Goal: Task Accomplishment & Management: Manage account settings

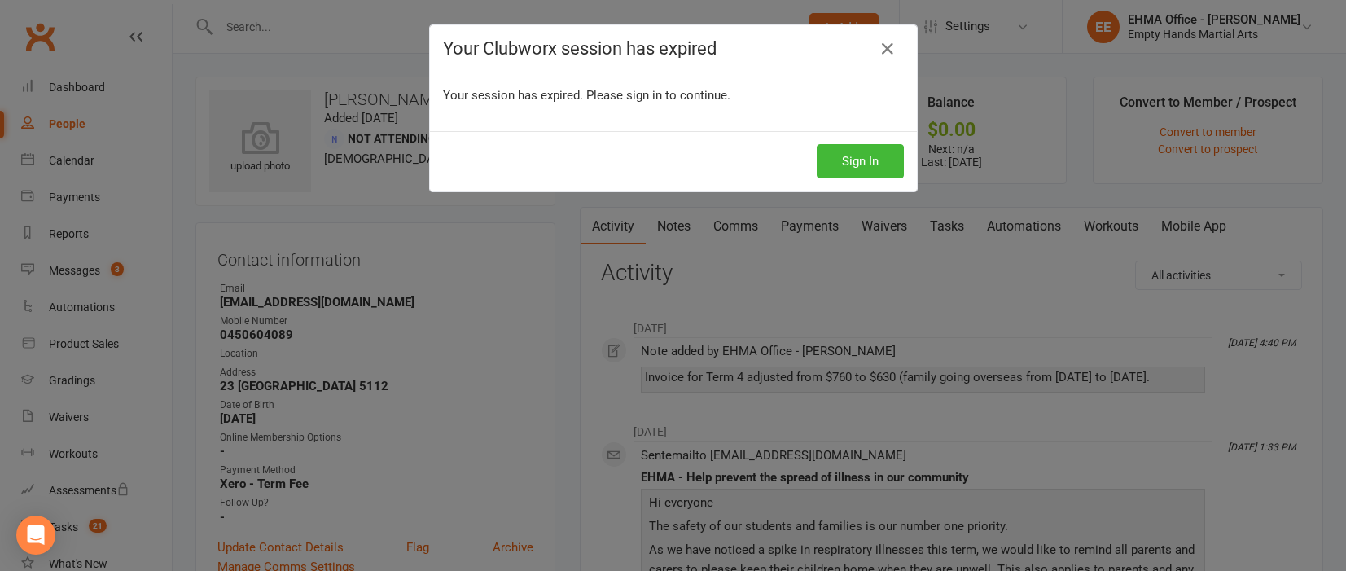
scroll to position [732, 0]
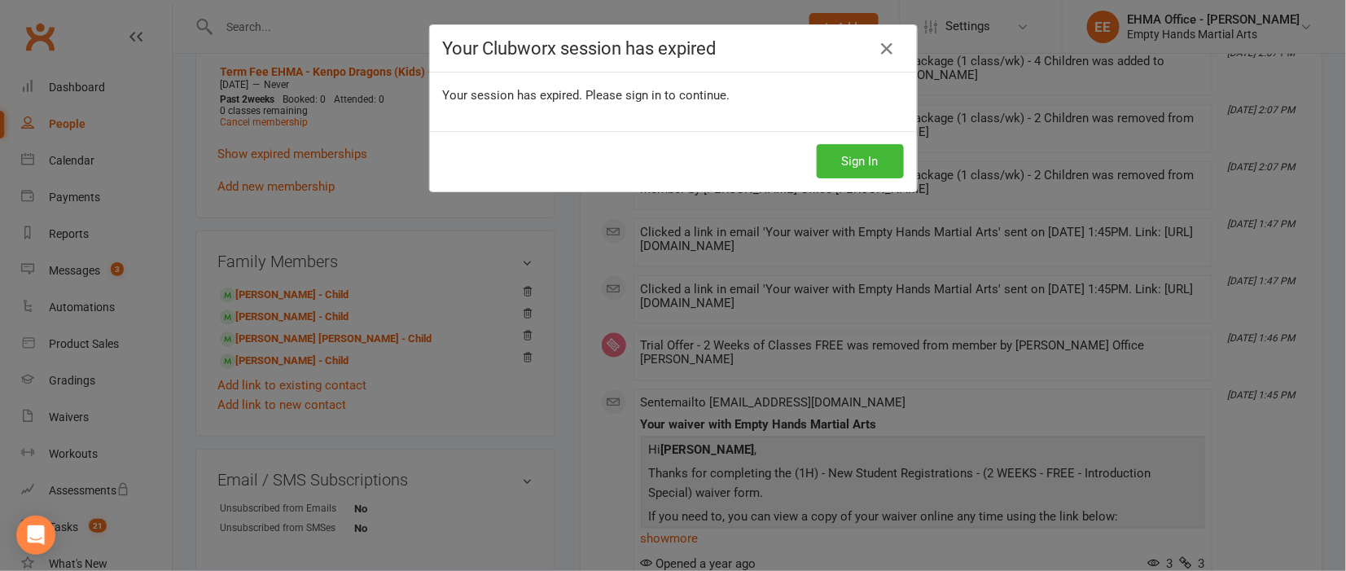
click at [567, 260] on div "Your Clubworx session has expired Your session has expired. Please sign in to c…" at bounding box center [673, 285] width 1346 height 571
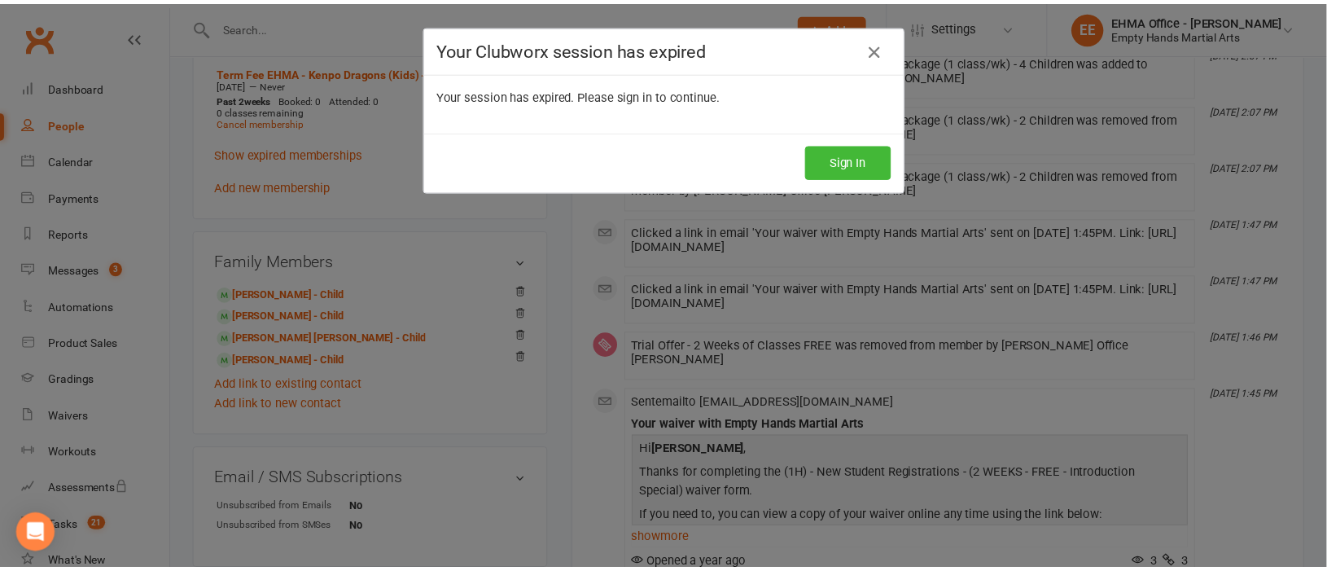
scroll to position [0, 0]
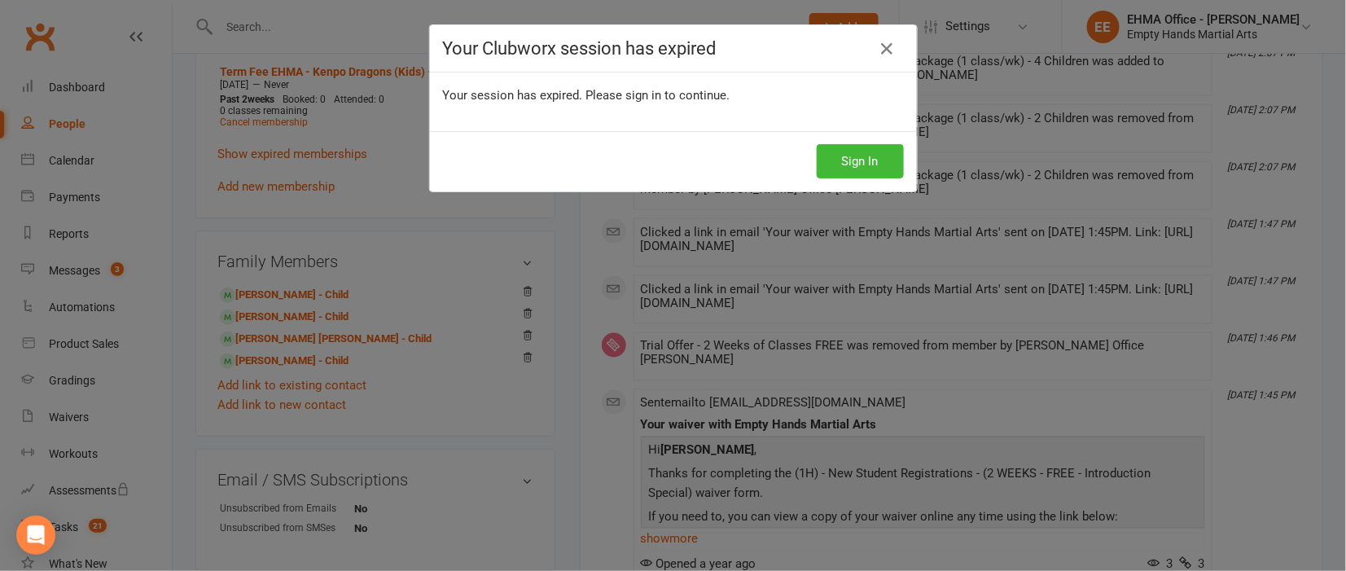
click at [567, 260] on div "Your Clubworx session has expired Your session has expired. Please sign in to c…" at bounding box center [673, 285] width 1346 height 571
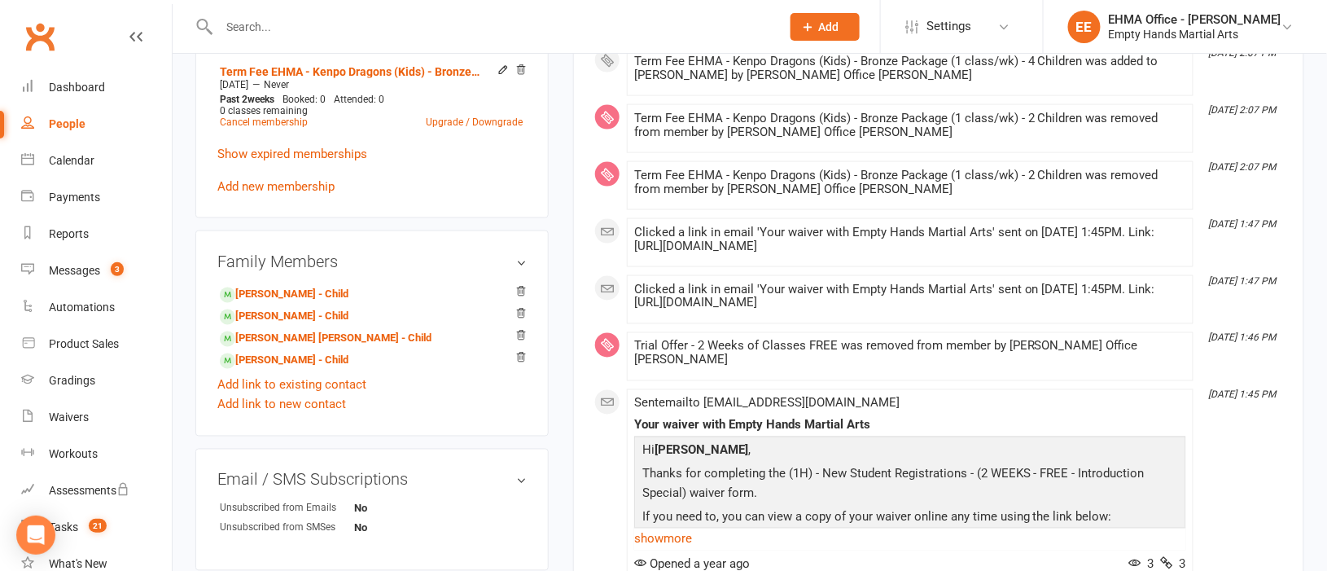
click at [369, 22] on input "text" at bounding box center [491, 26] width 555 height 23
paste input "[PERSON_NAME]"
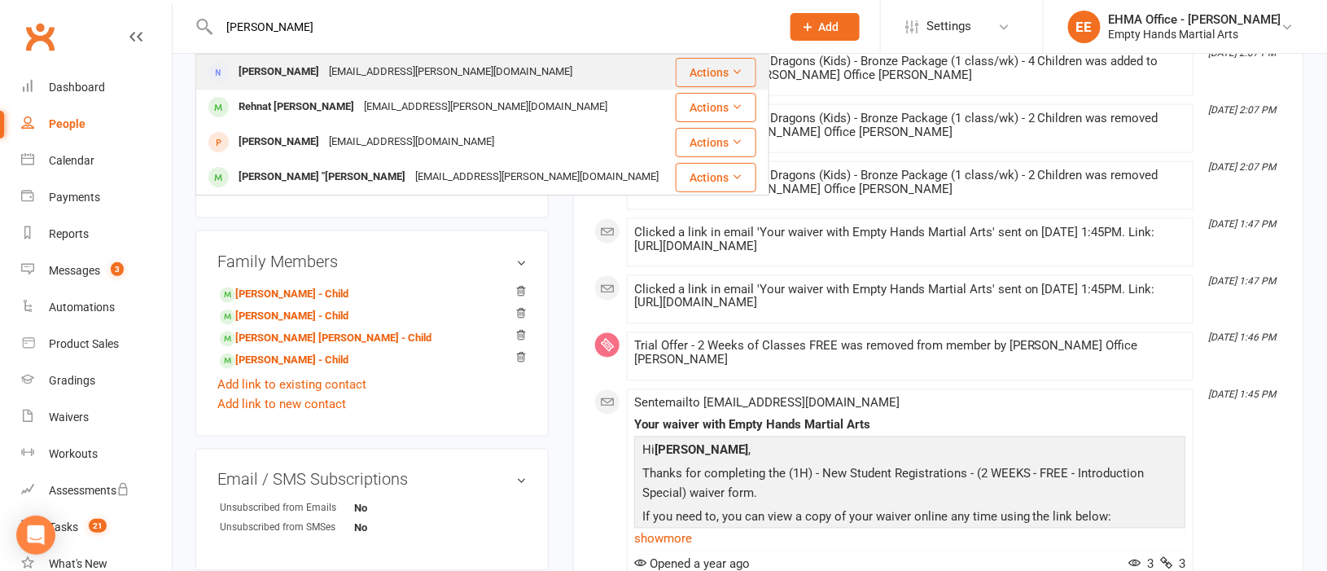
type input "[PERSON_NAME]"
click at [339, 63] on div "[EMAIL_ADDRESS][PERSON_NAME][DOMAIN_NAME]" at bounding box center [450, 72] width 253 height 24
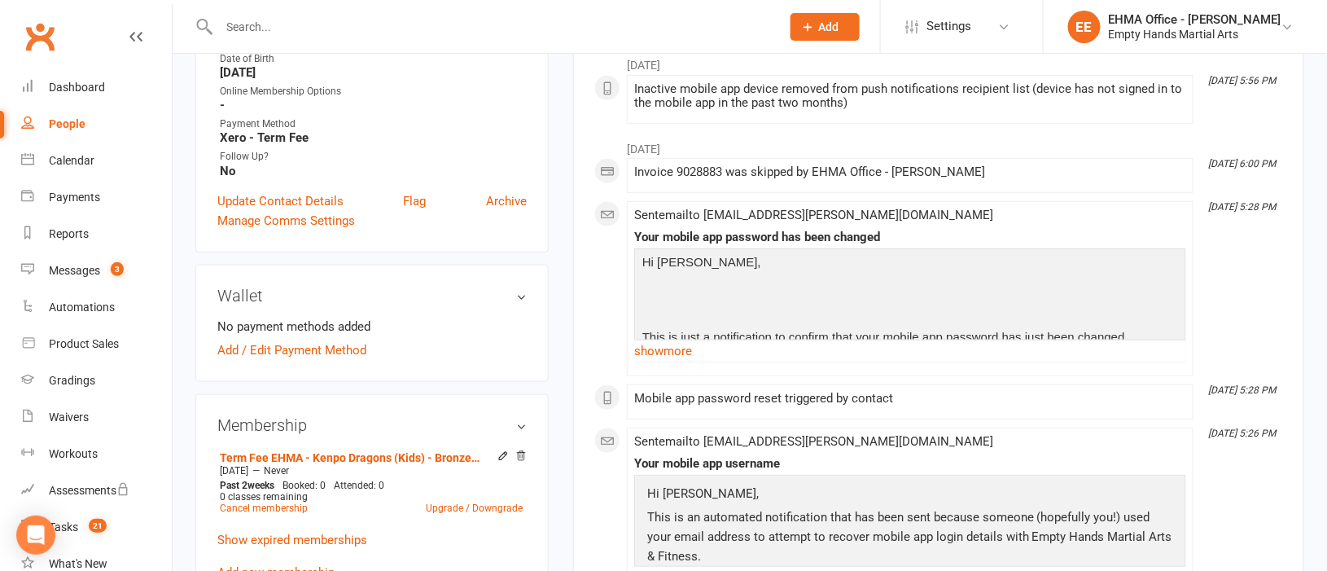
scroll to position [365, 0]
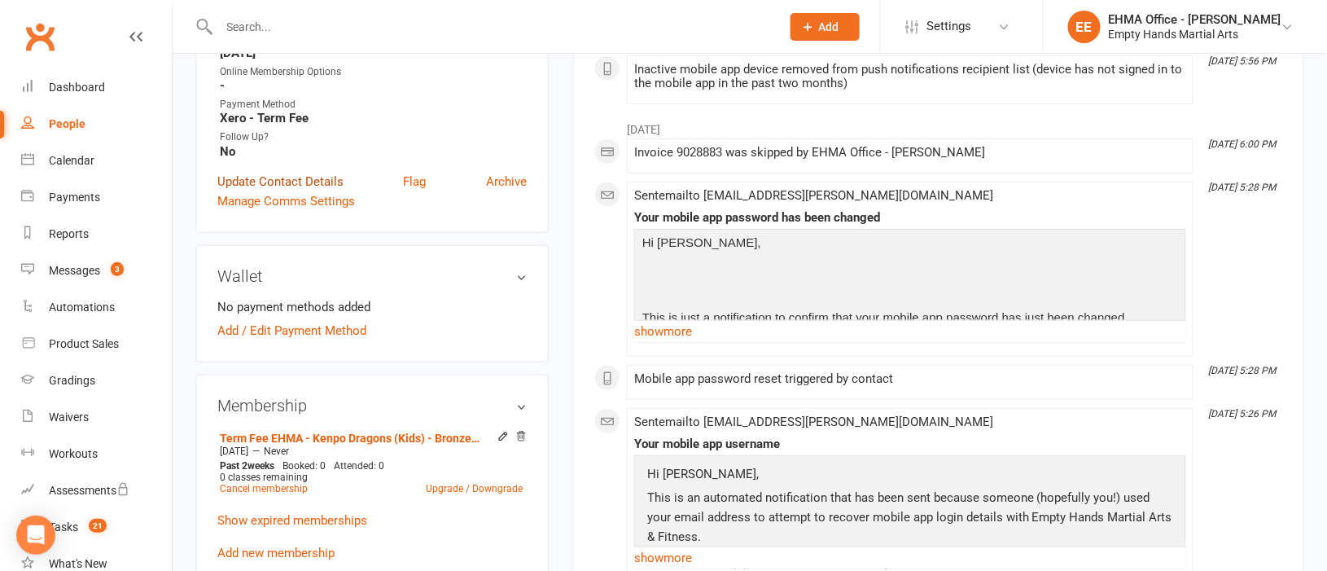
click at [297, 180] on link "Update Contact Details" at bounding box center [280, 182] width 126 height 20
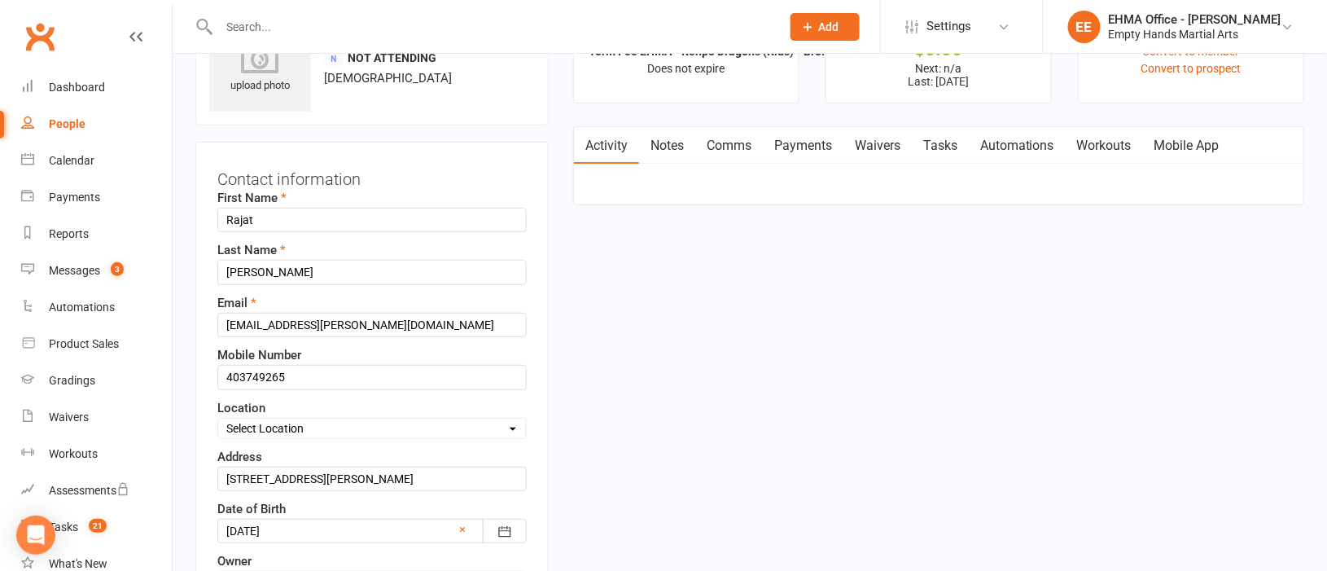
scroll to position [77, 0]
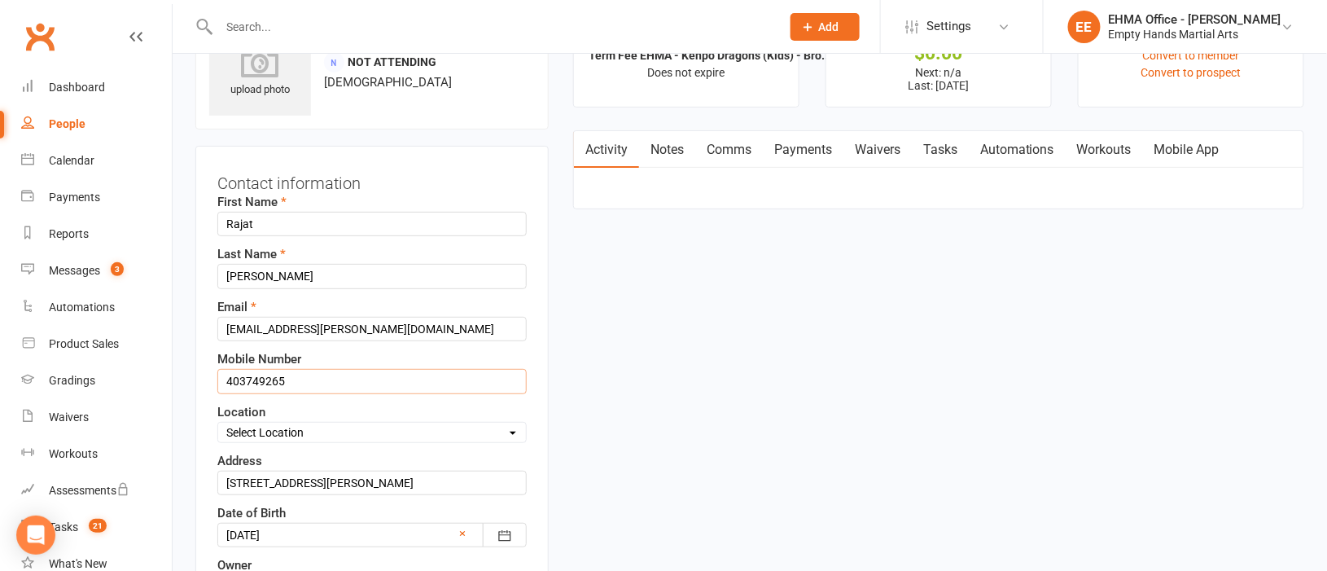
click at [348, 374] on input "403749265" at bounding box center [371, 381] width 309 height 24
type input "4"
click at [339, 383] on input "text" at bounding box center [371, 381] width 309 height 24
paste input "0405334207"
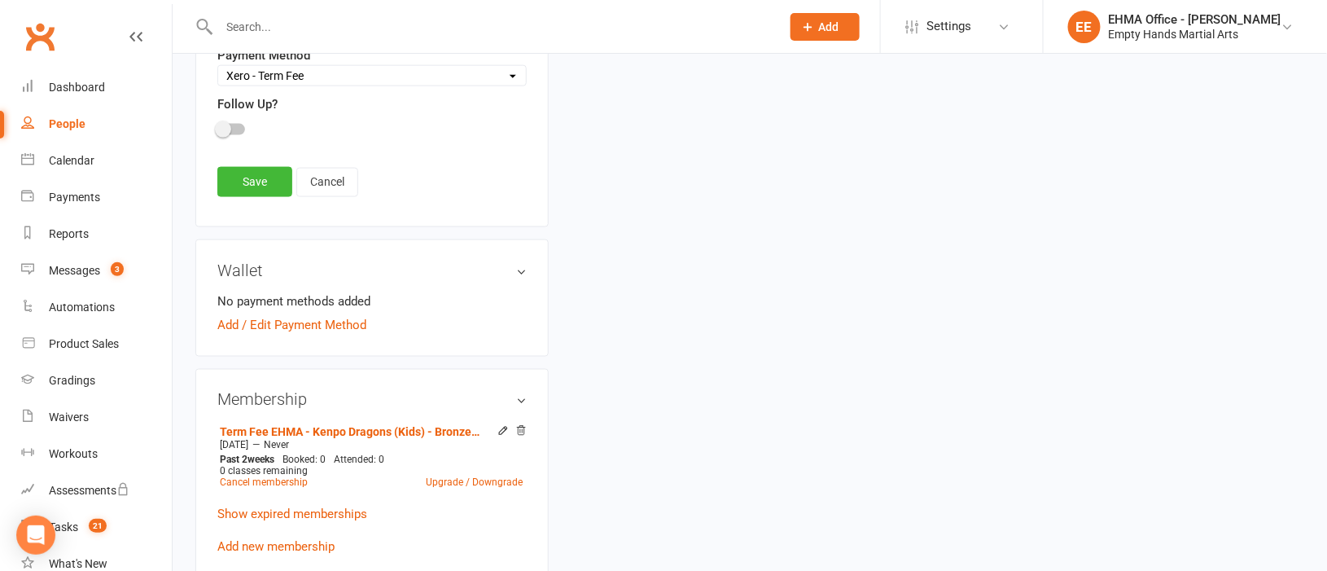
scroll to position [687, 0]
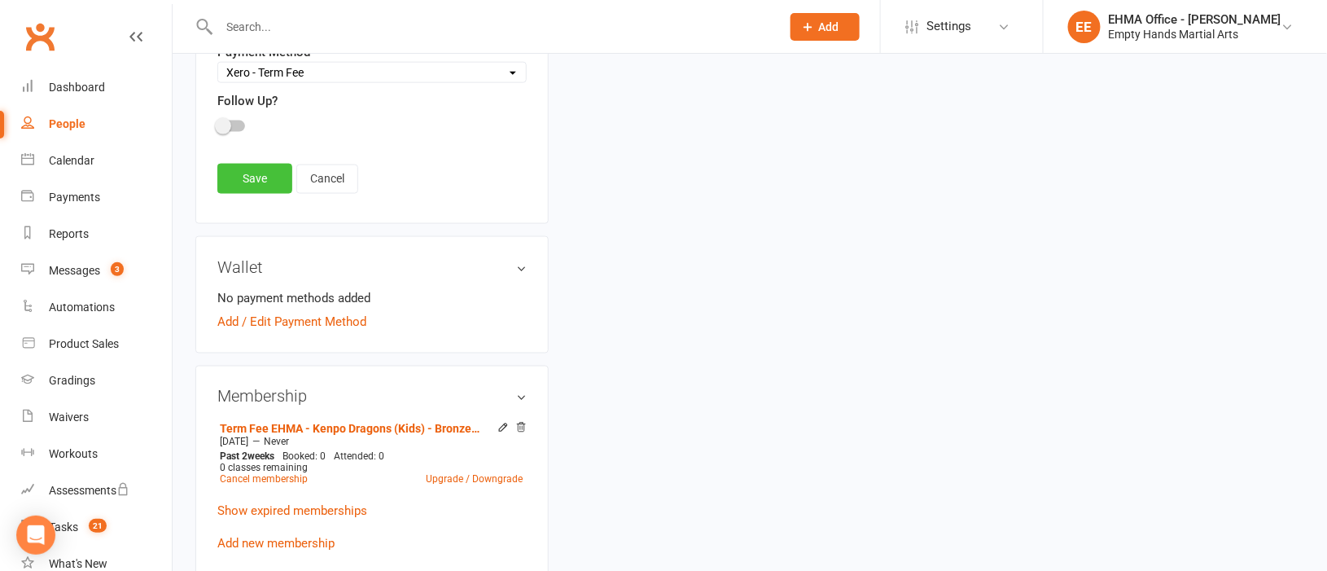
type input "0405334207"
click at [265, 182] on link "Save" at bounding box center [254, 178] width 75 height 29
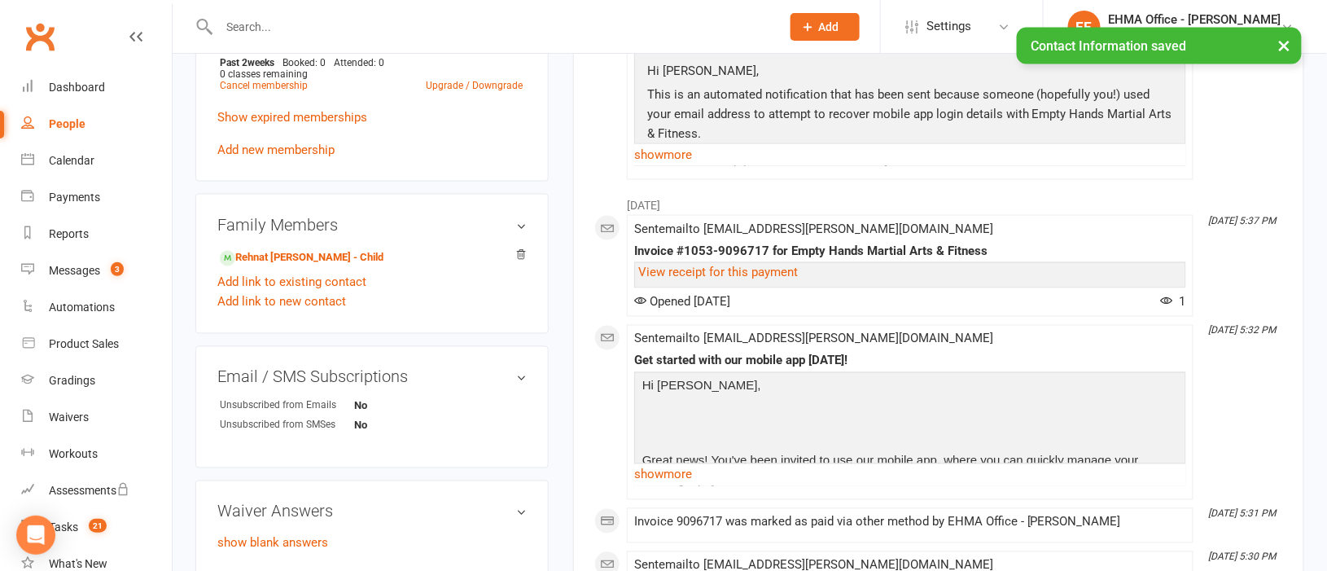
scroll to position [809, 0]
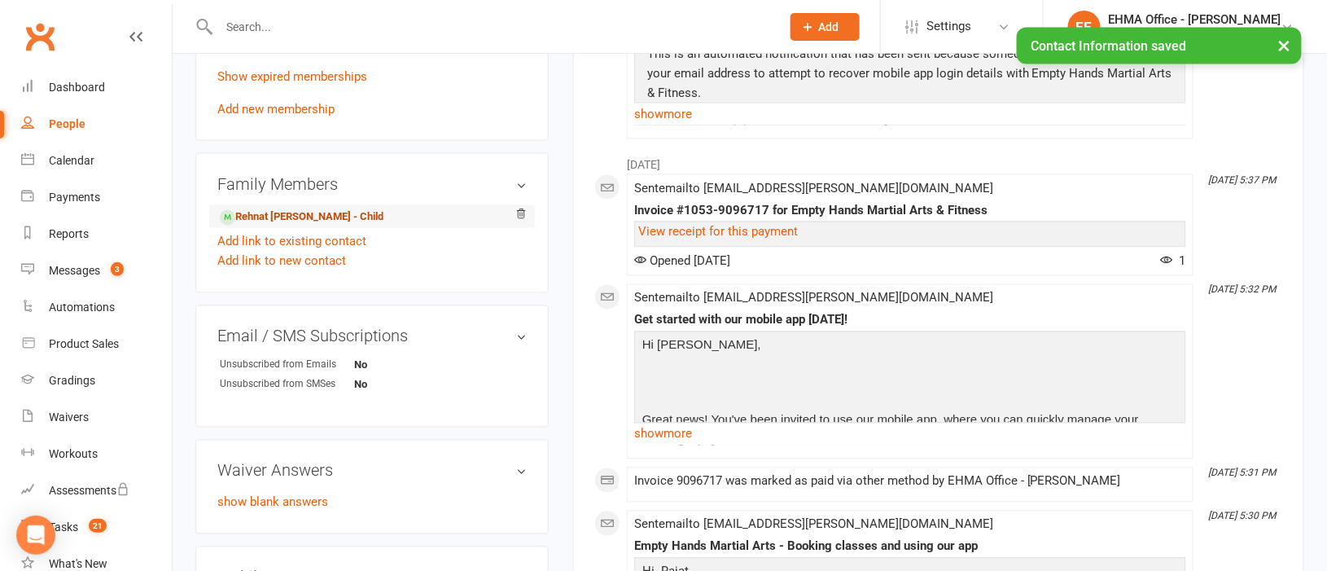
click at [287, 210] on link "Rehnat [PERSON_NAME] - Child" at bounding box center [302, 217] width 164 height 17
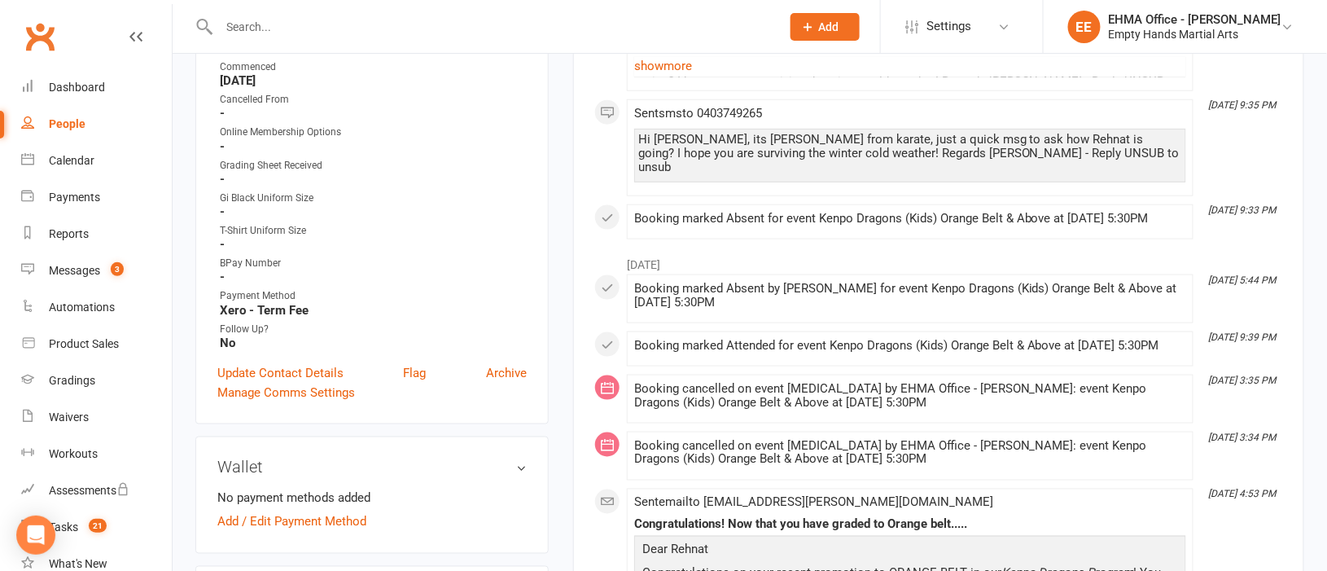
scroll to position [610, 0]
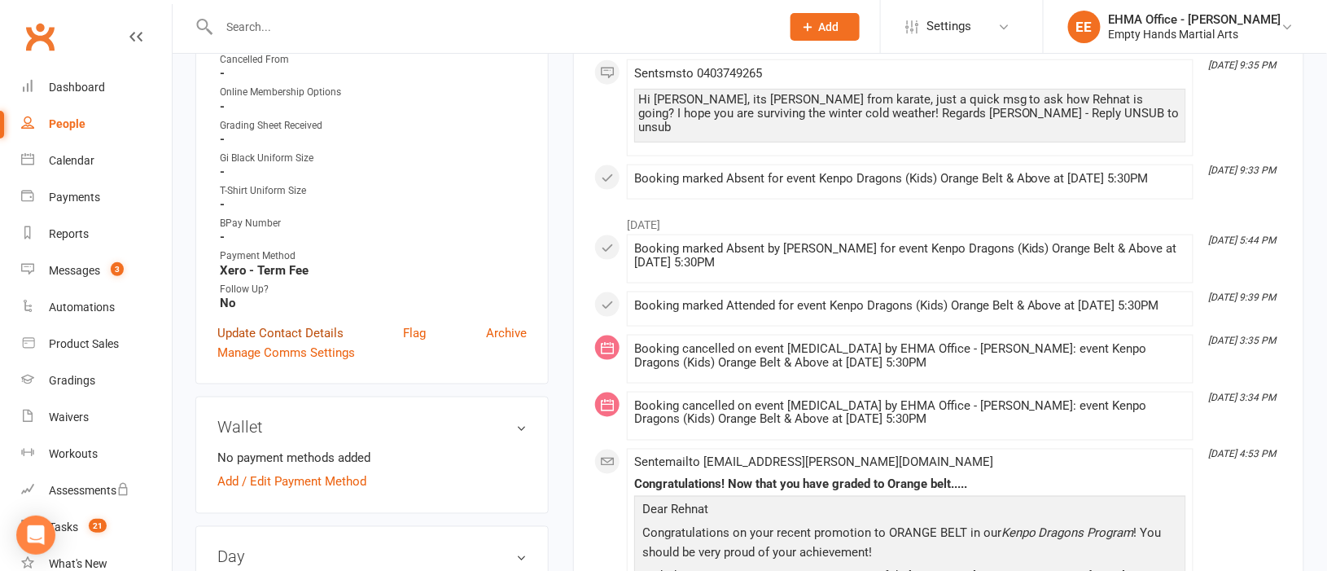
click at [297, 331] on link "Update Contact Details" at bounding box center [280, 333] width 126 height 20
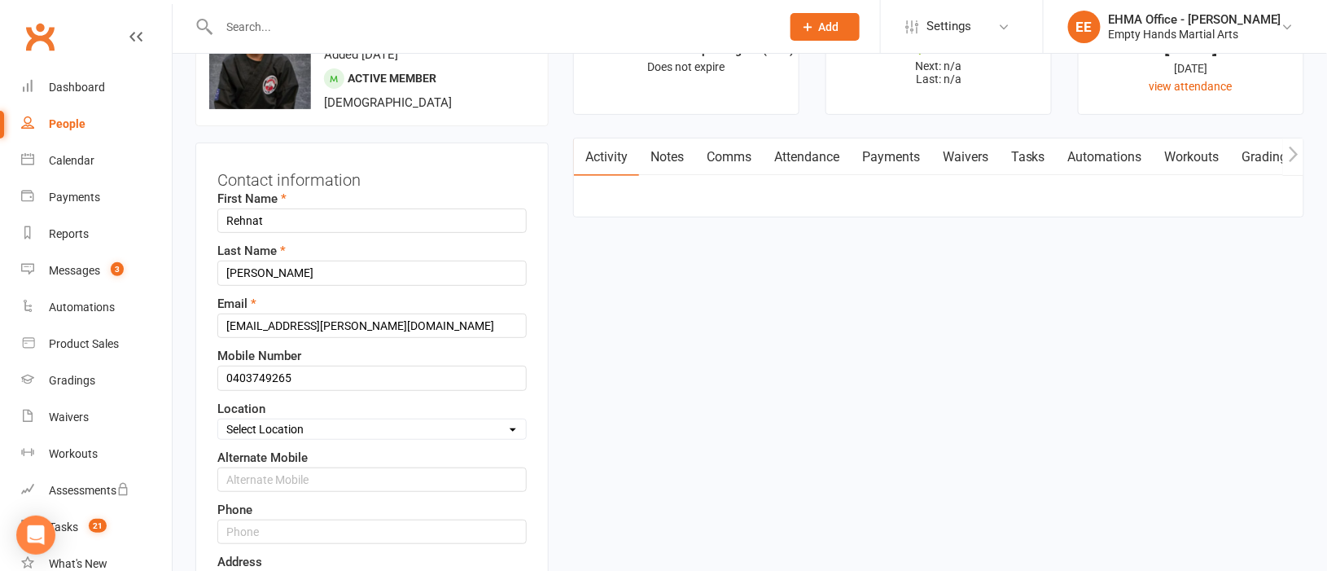
scroll to position [77, 0]
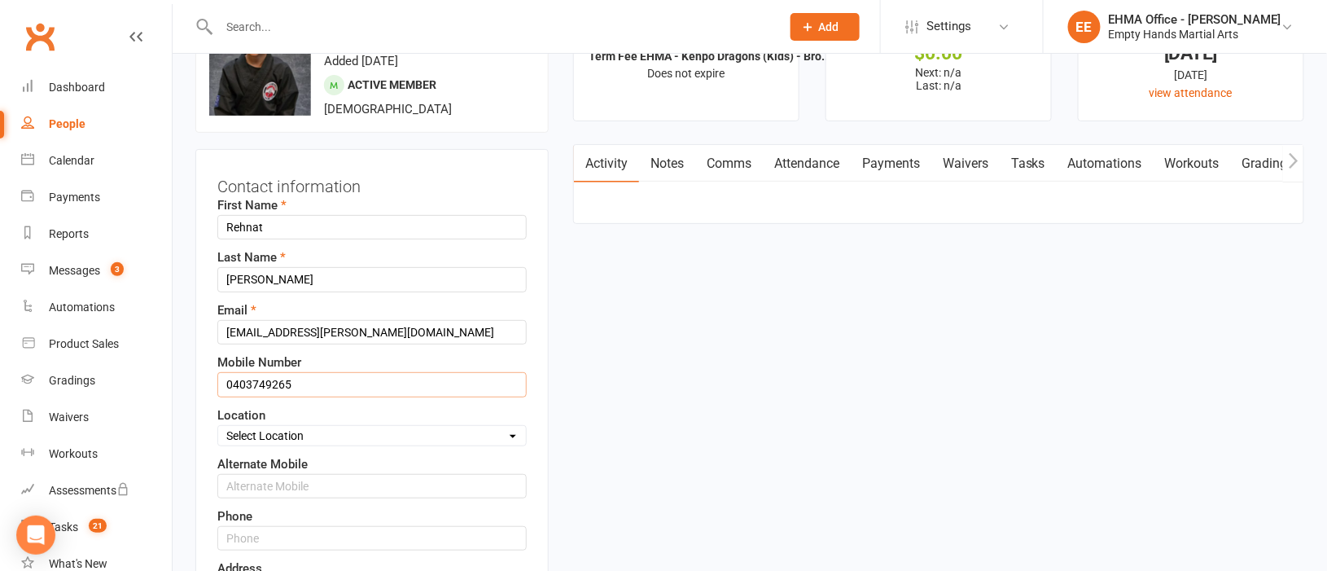
click at [323, 379] on input "0403749265" at bounding box center [371, 384] width 309 height 24
type input "0"
click at [321, 381] on input "text" at bounding box center [371, 384] width 309 height 24
paste input "0405334207"
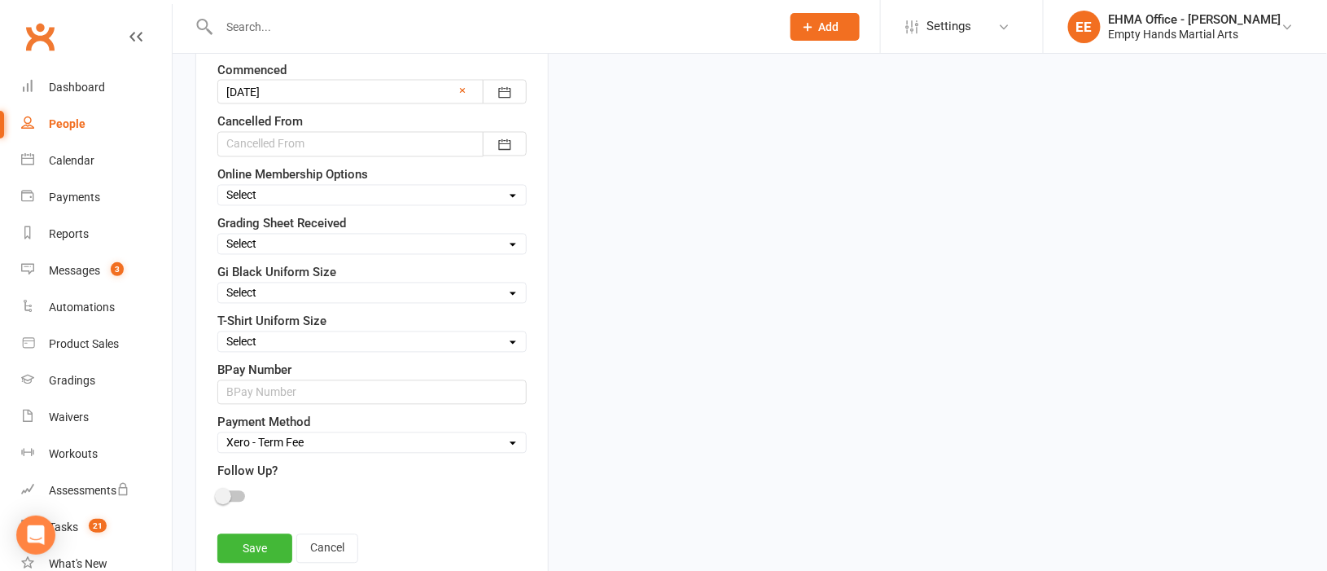
scroll to position [1053, 0]
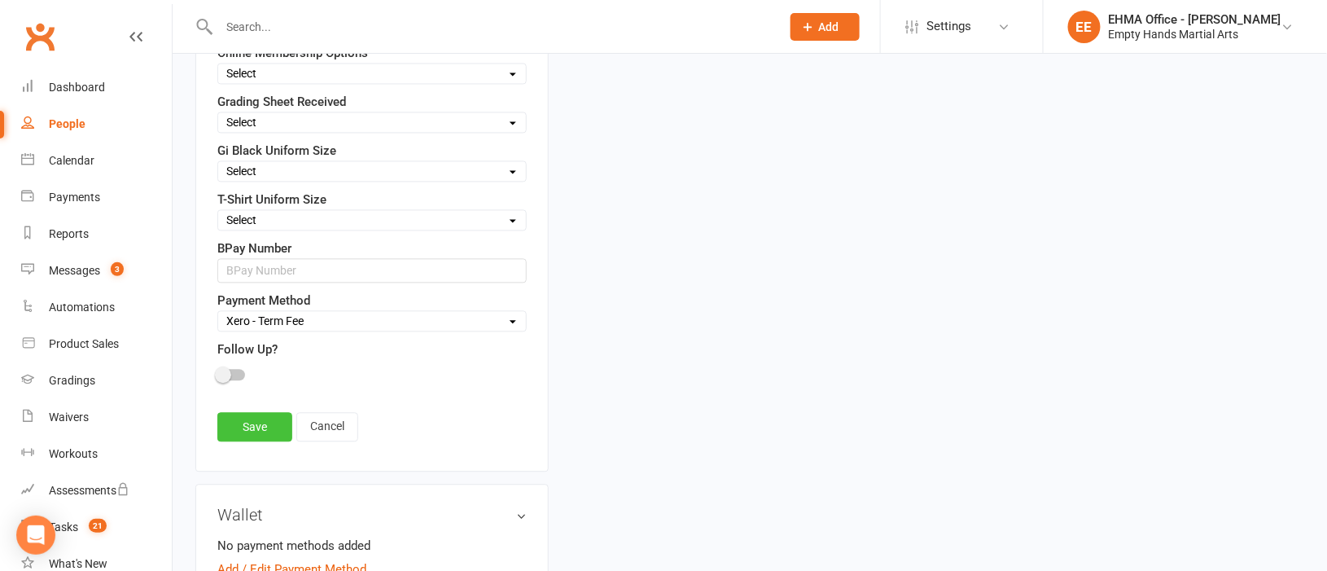
type input "0405334207"
click at [254, 429] on link "Save" at bounding box center [254, 426] width 75 height 29
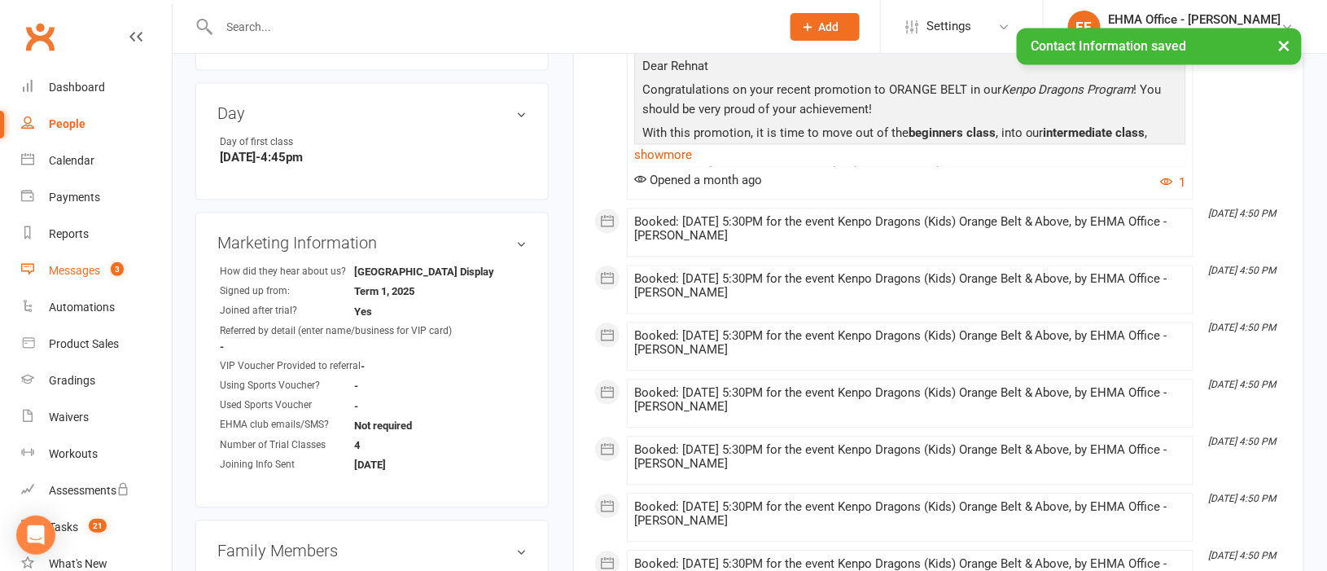
click at [77, 273] on div "Messages" at bounding box center [74, 270] width 51 height 13
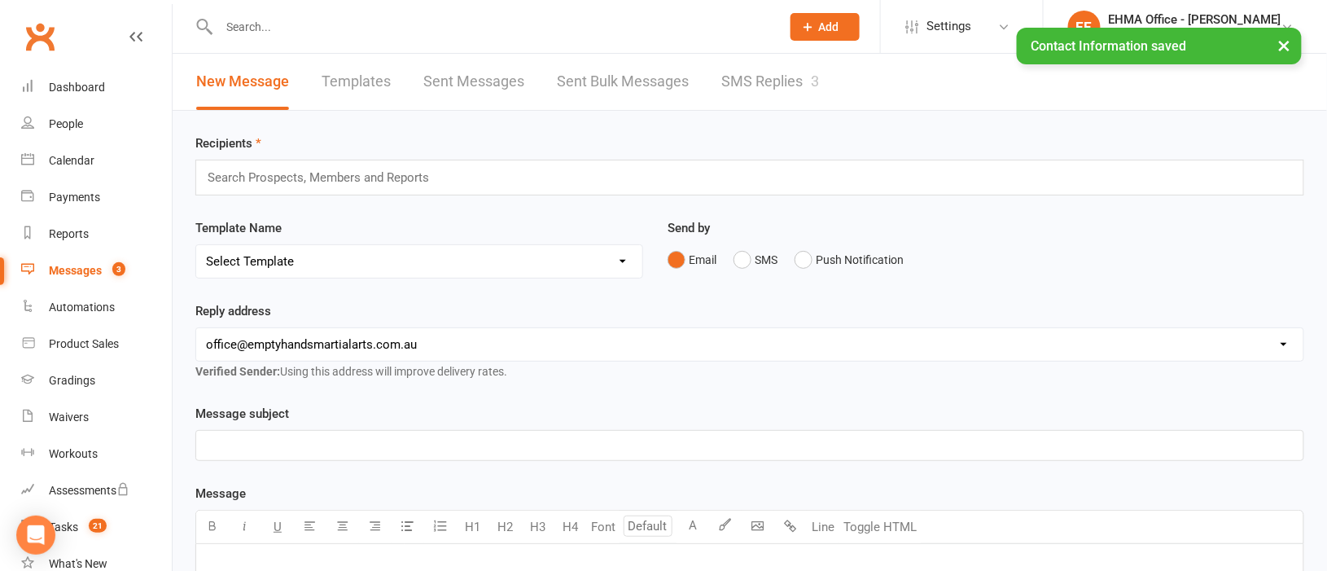
click at [764, 73] on link "SMS Replies 3" at bounding box center [770, 82] width 98 height 56
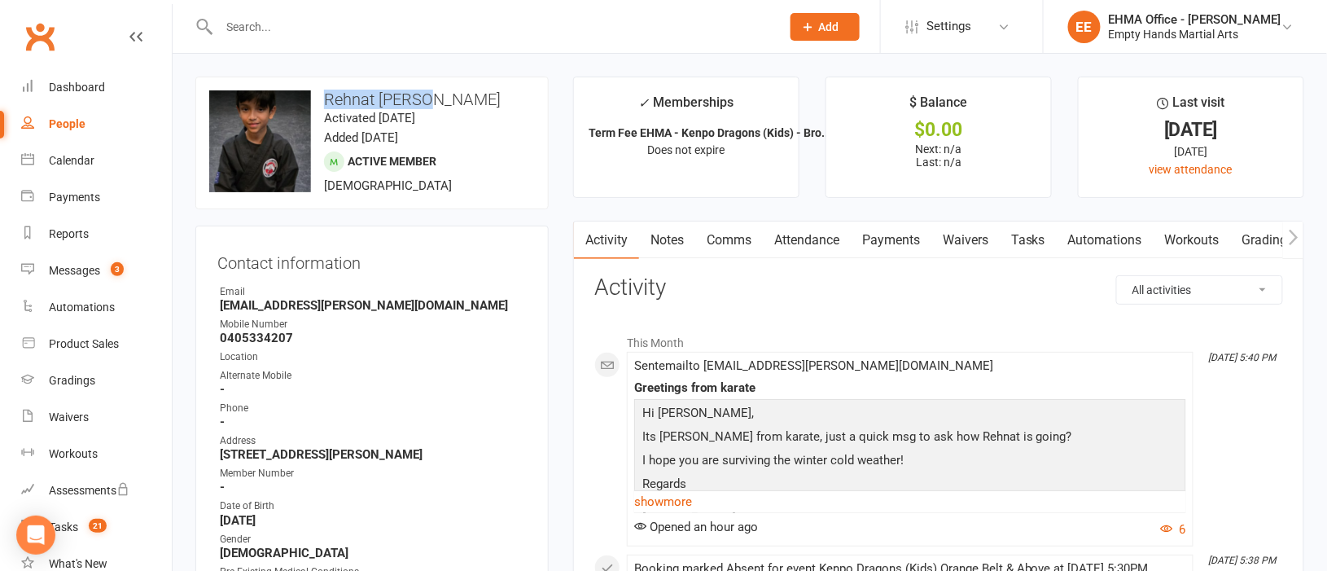
drag, startPoint x: 424, startPoint y: 94, endPoint x: 325, endPoint y: 94, distance: 99.3
click at [325, 94] on h3 "Rehnat [PERSON_NAME]" at bounding box center [372, 99] width 326 height 18
copy h3 "Rehnat [PERSON_NAME]"
click at [667, 236] on link "Notes" at bounding box center [667, 239] width 56 height 37
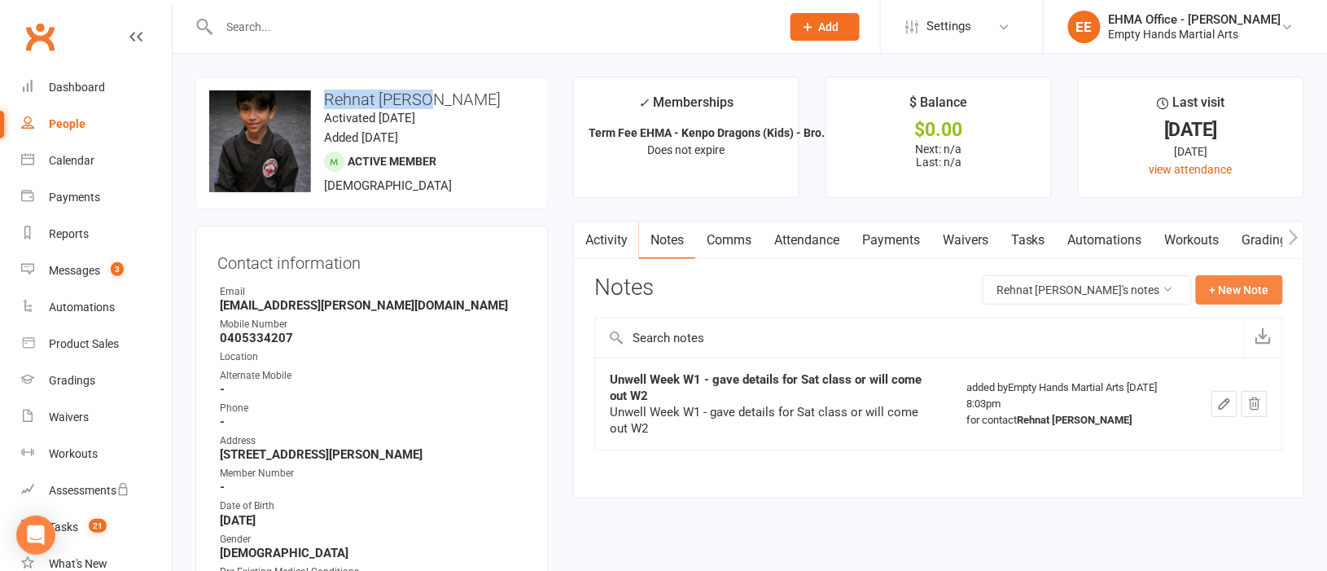
click at [1241, 287] on button "+ New Note" at bounding box center [1239, 289] width 87 height 29
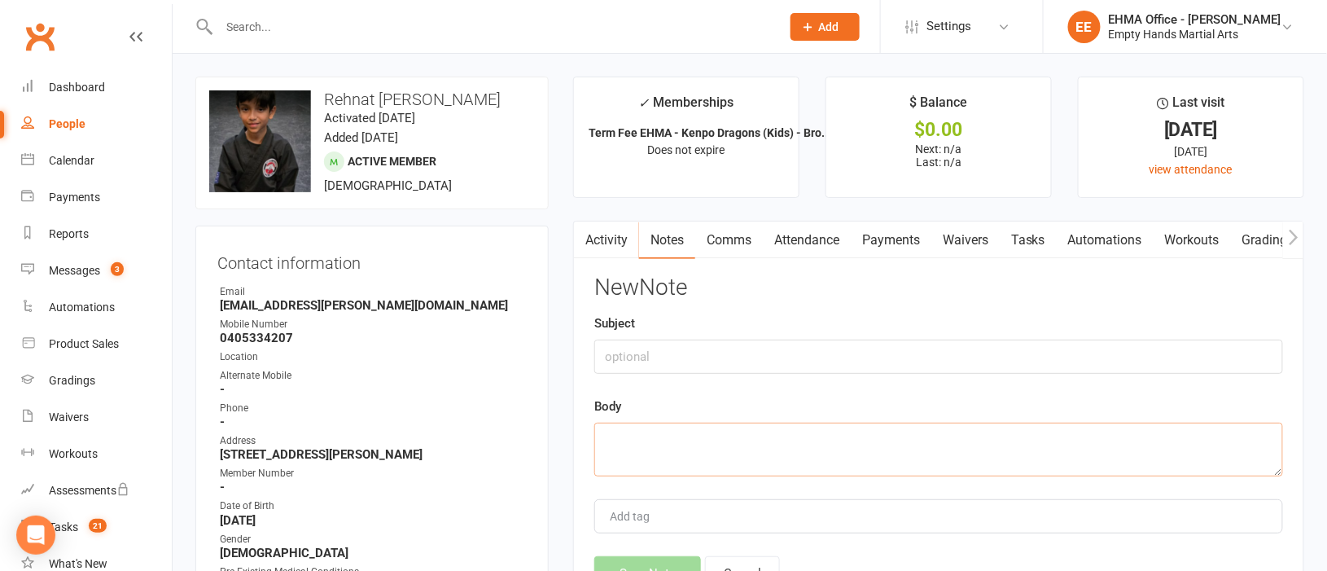
click at [733, 458] on textarea at bounding box center [938, 449] width 689 height 54
click at [780, 444] on textarea "Email received [DATE]." at bounding box center [938, 449] width 689 height 54
paste textarea "Hello [PERSON_NAME], Thanks for email. My contact detail has been changed. My n…"
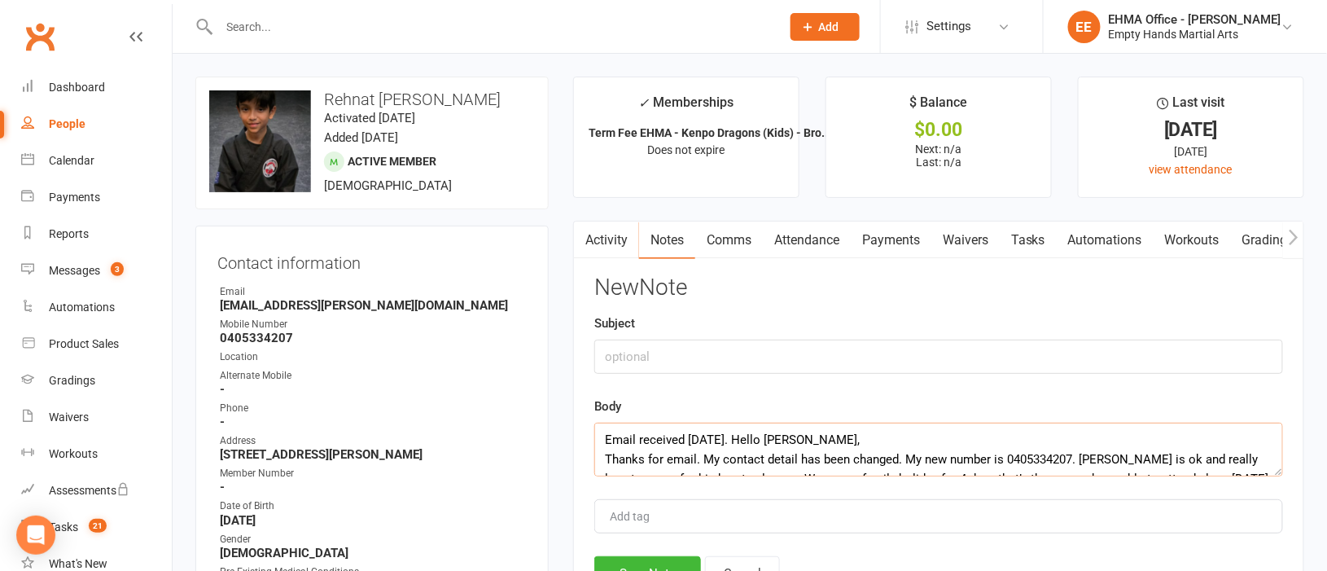
click at [604, 457] on textarea "Email received [DATE]. Hello [PERSON_NAME], Thanks for email. My contact detail…" at bounding box center [938, 449] width 689 height 54
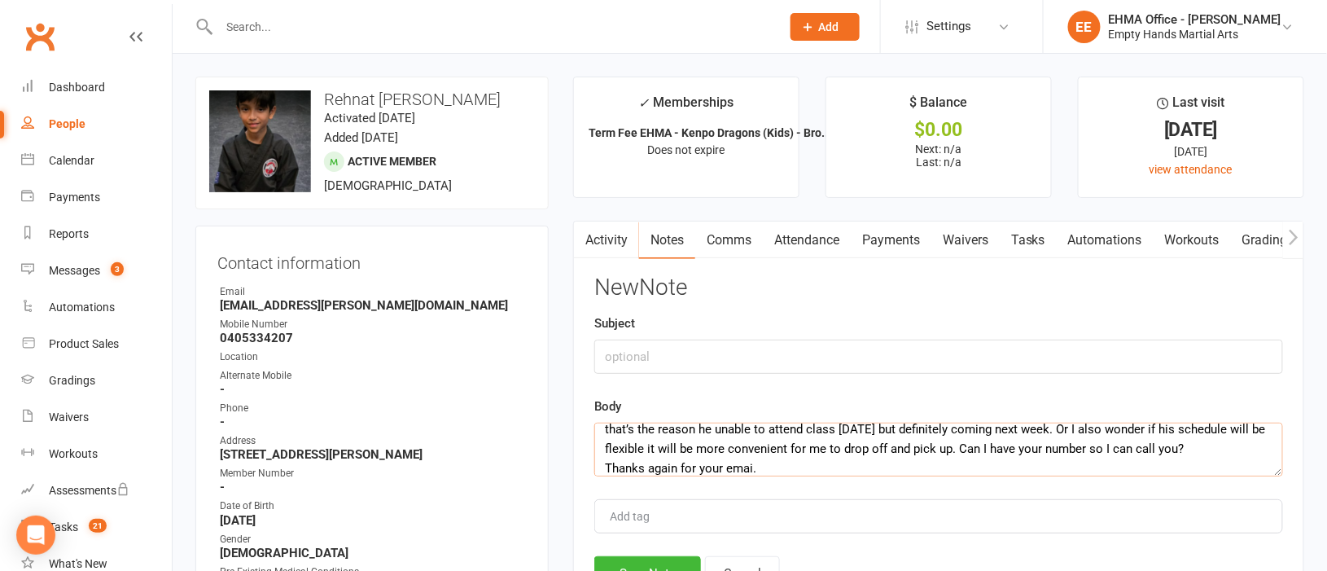
scroll to position [69, 0]
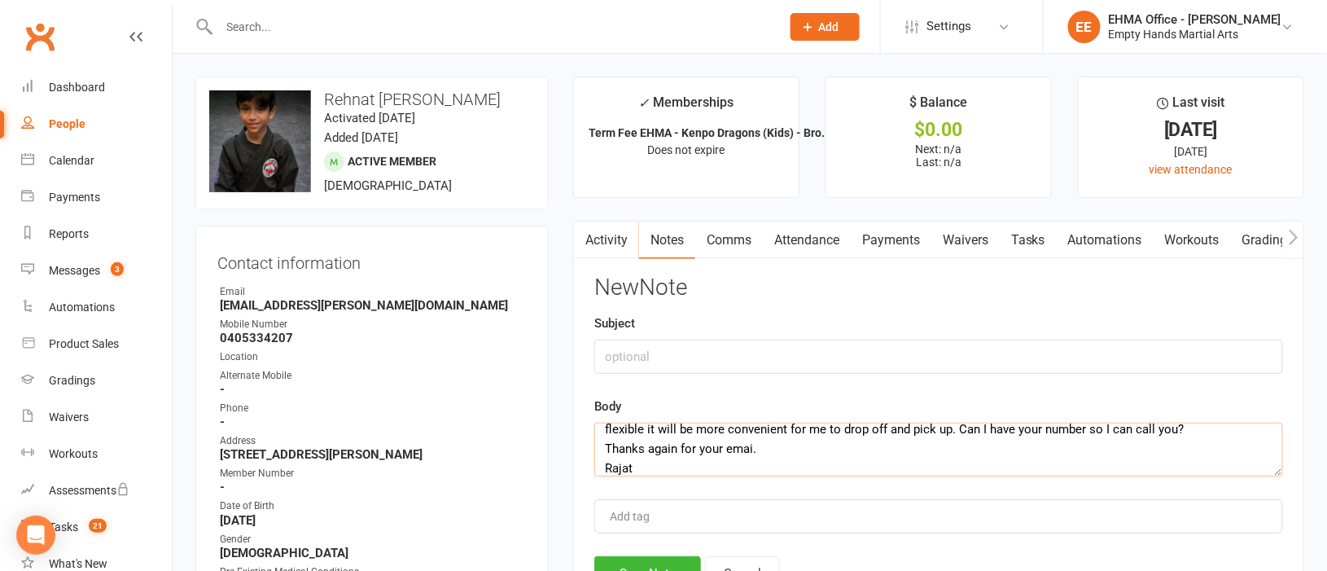
click at [1149, 427] on textarea "Email received [DATE]. Hello [PERSON_NAME], Thanks for email. My contact detail…" at bounding box center [938, 449] width 689 height 54
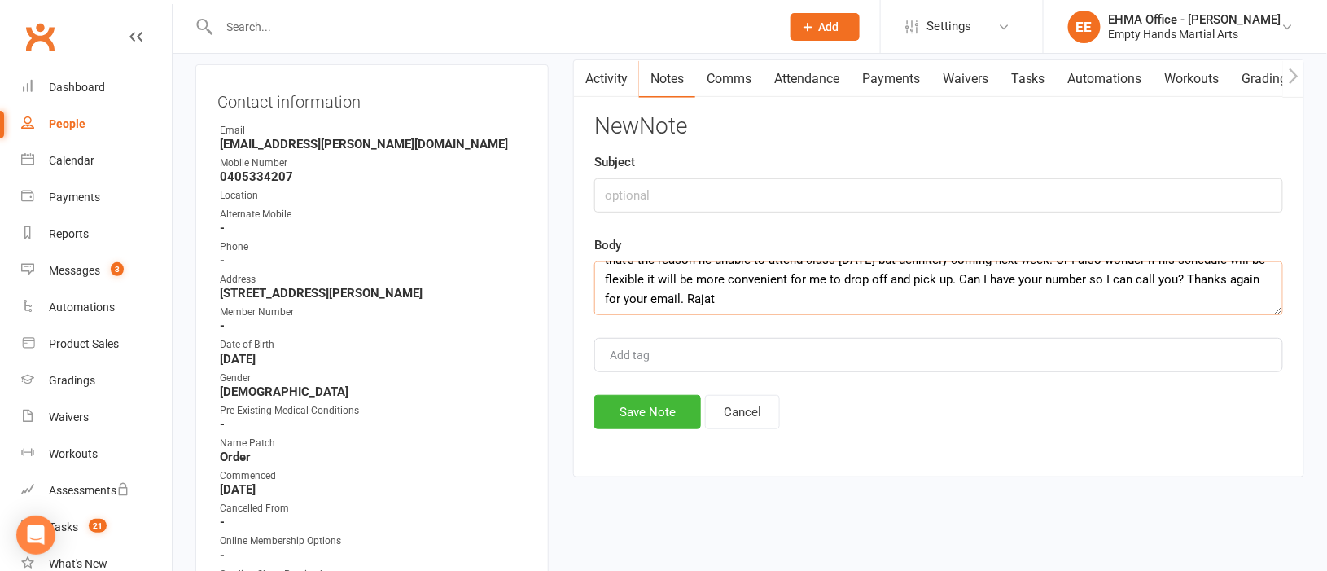
scroll to position [365, 0]
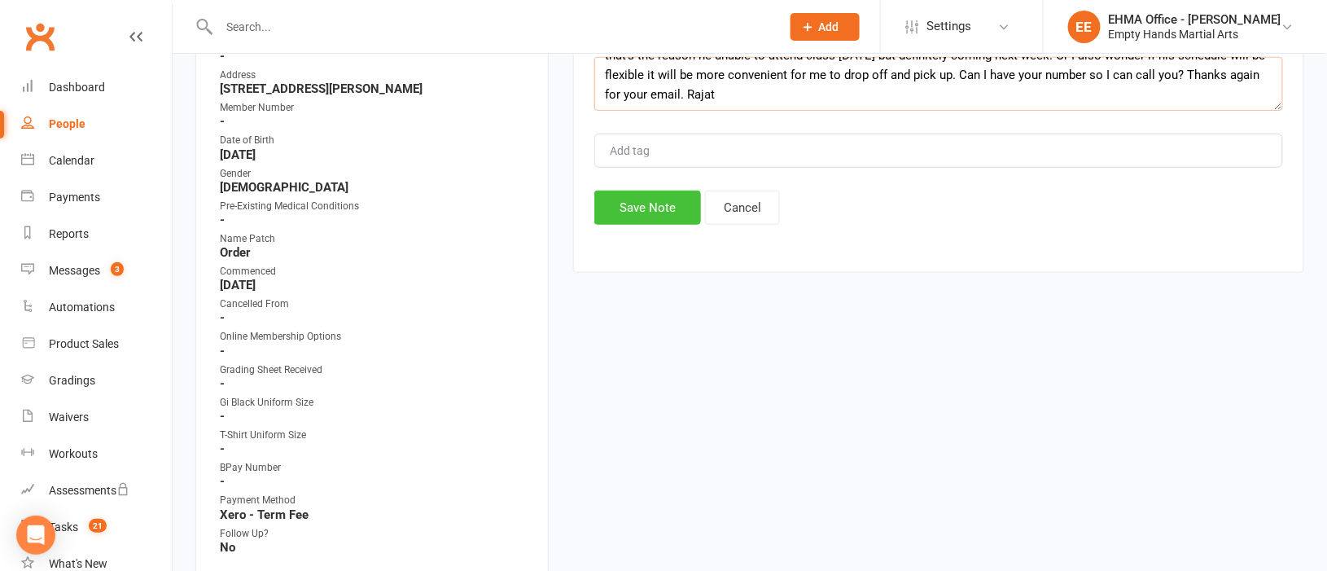
type textarea "Email received [DATE]. Hello [PERSON_NAME], Thanks for email. My contact detail…"
click at [645, 206] on button "Save Note" at bounding box center [647, 207] width 107 height 34
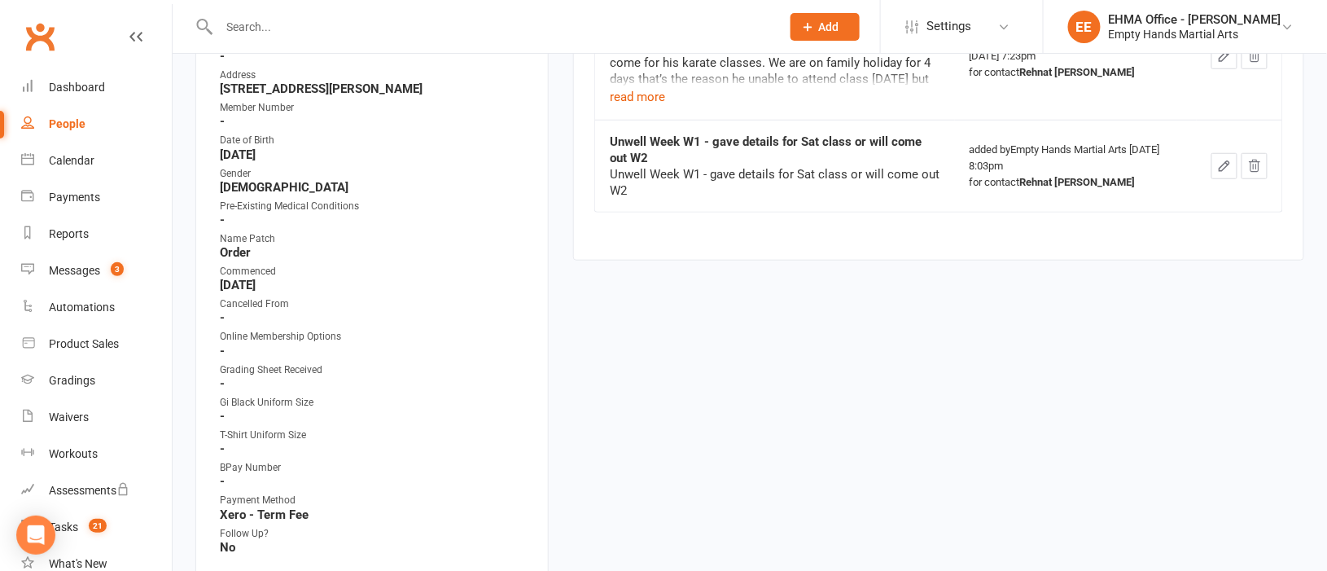
click at [372, 25] on input "text" at bounding box center [491, 26] width 555 height 23
paste input "[PERSON_NAME]"
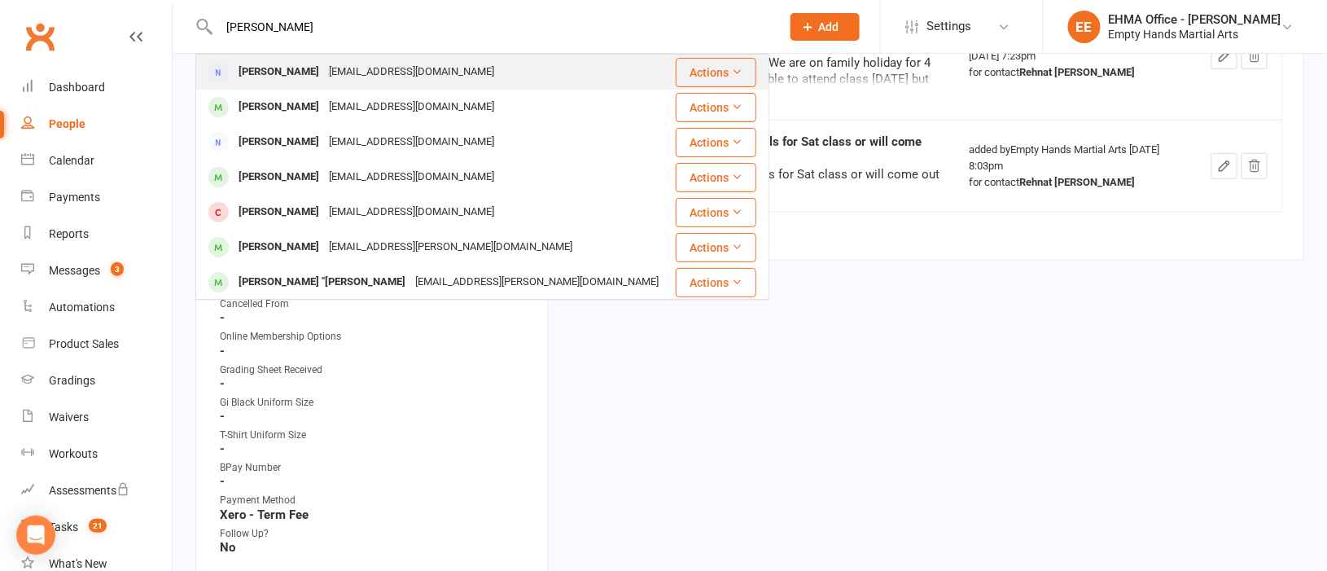
type input "[PERSON_NAME]"
click at [351, 65] on div "[EMAIL_ADDRESS][DOMAIN_NAME]" at bounding box center [411, 72] width 175 height 24
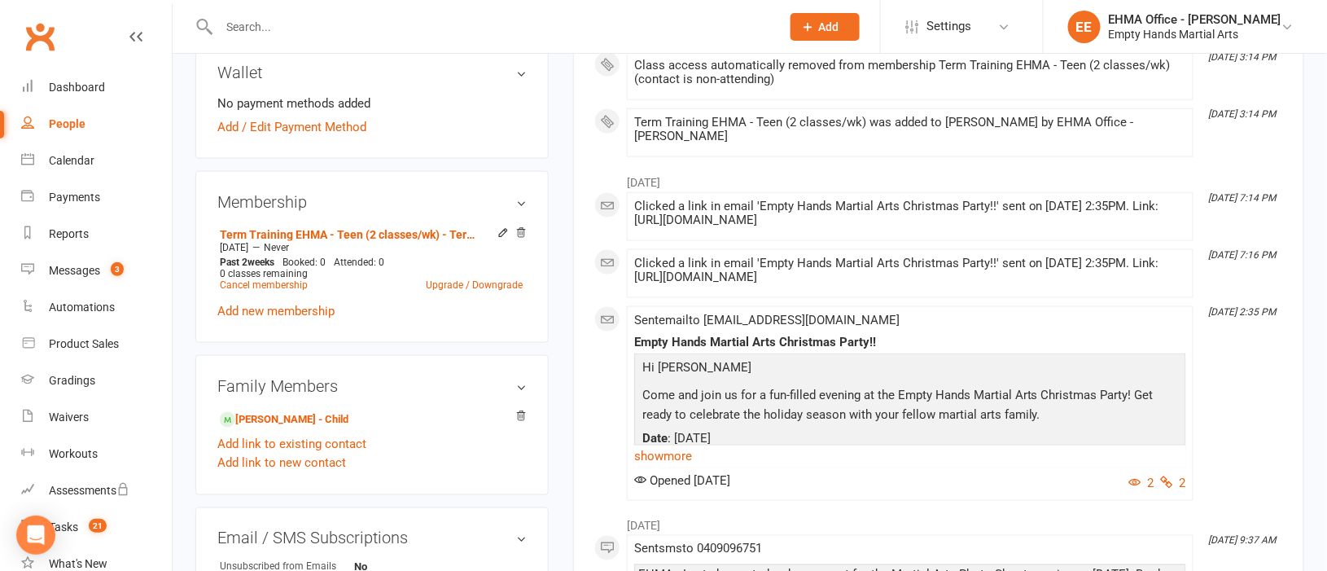
scroll to position [610, 0]
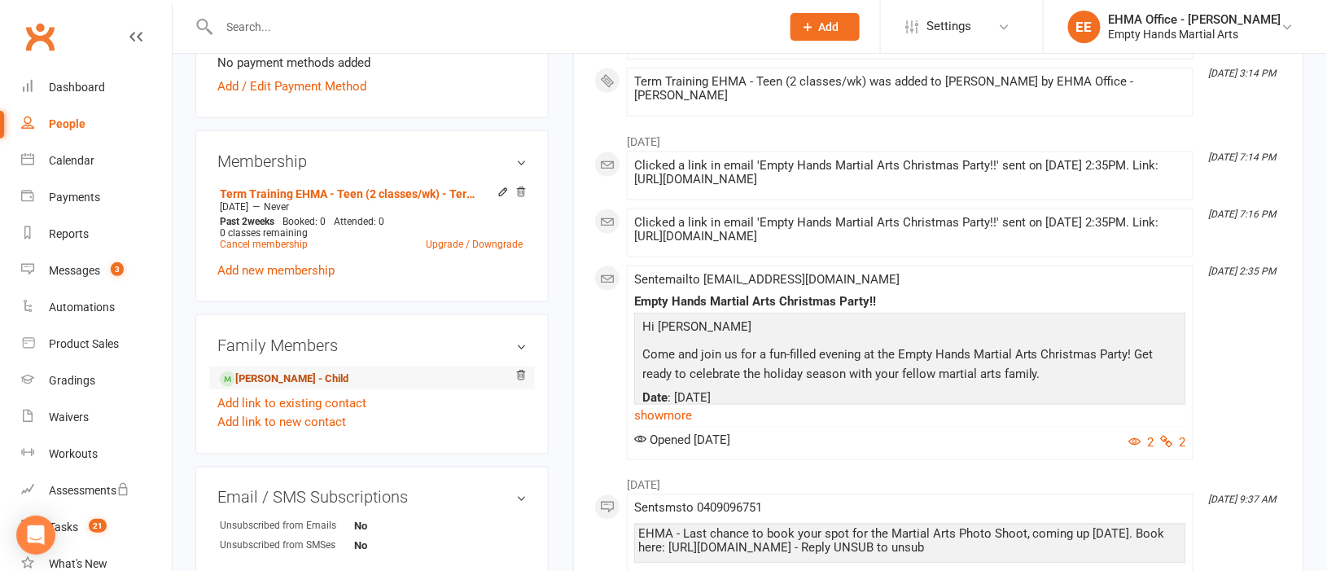
click at [287, 374] on link "[PERSON_NAME] - Child" at bounding box center [284, 378] width 129 height 17
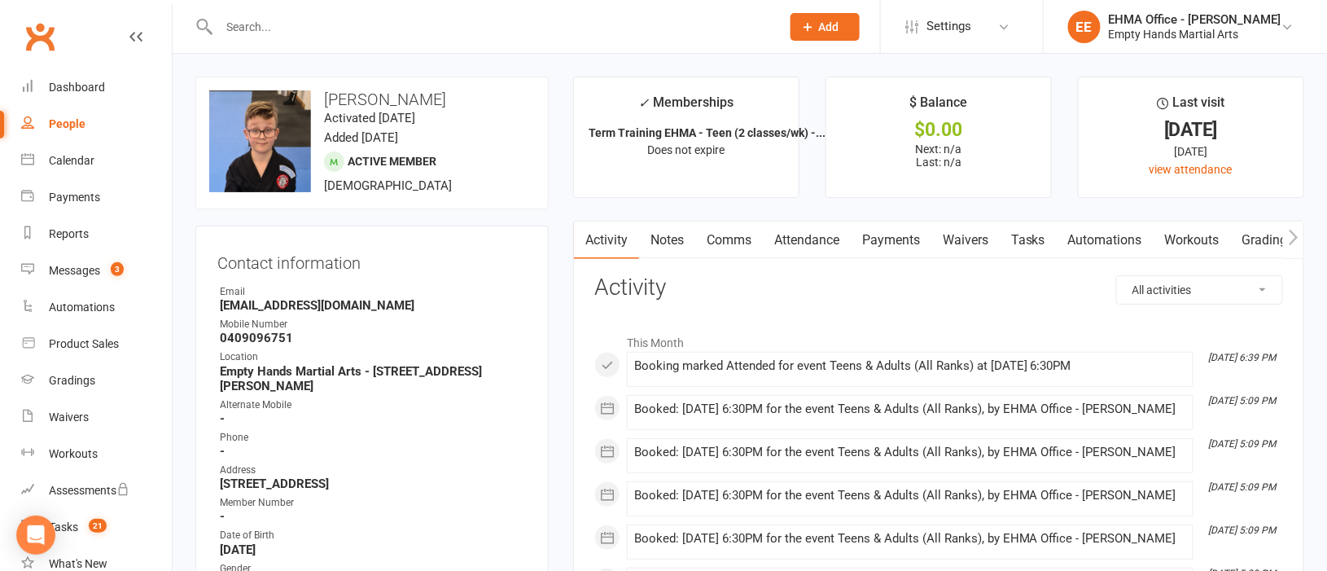
click at [804, 240] on link "Attendance" at bounding box center [807, 239] width 88 height 37
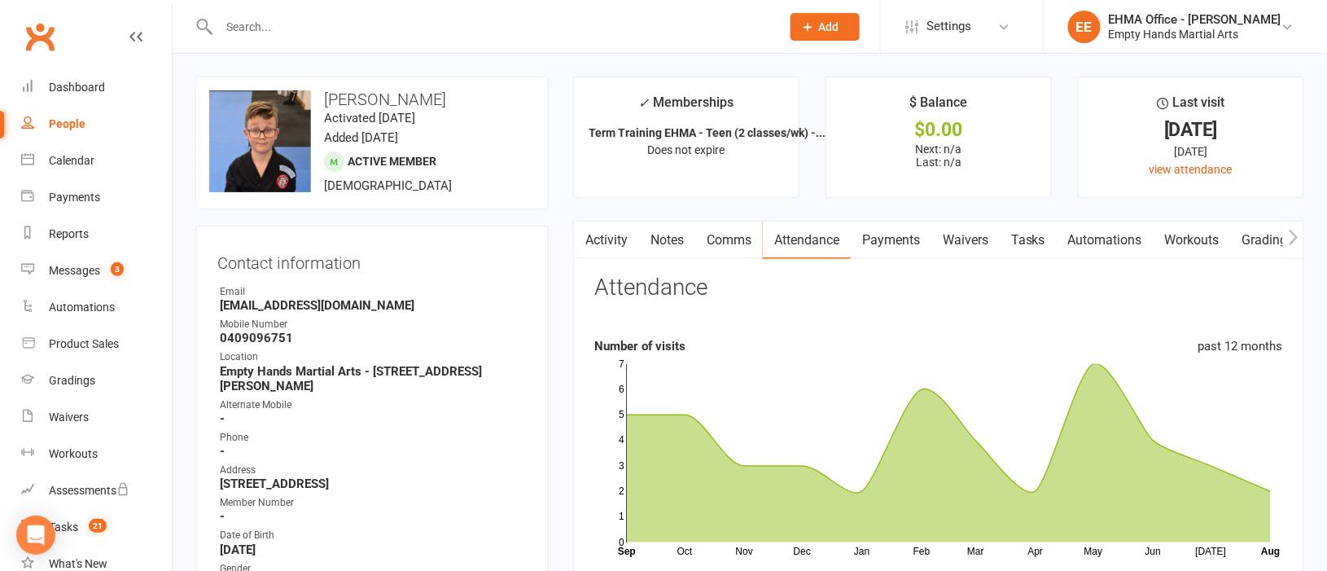
click at [597, 243] on link "Activity" at bounding box center [606, 239] width 65 height 37
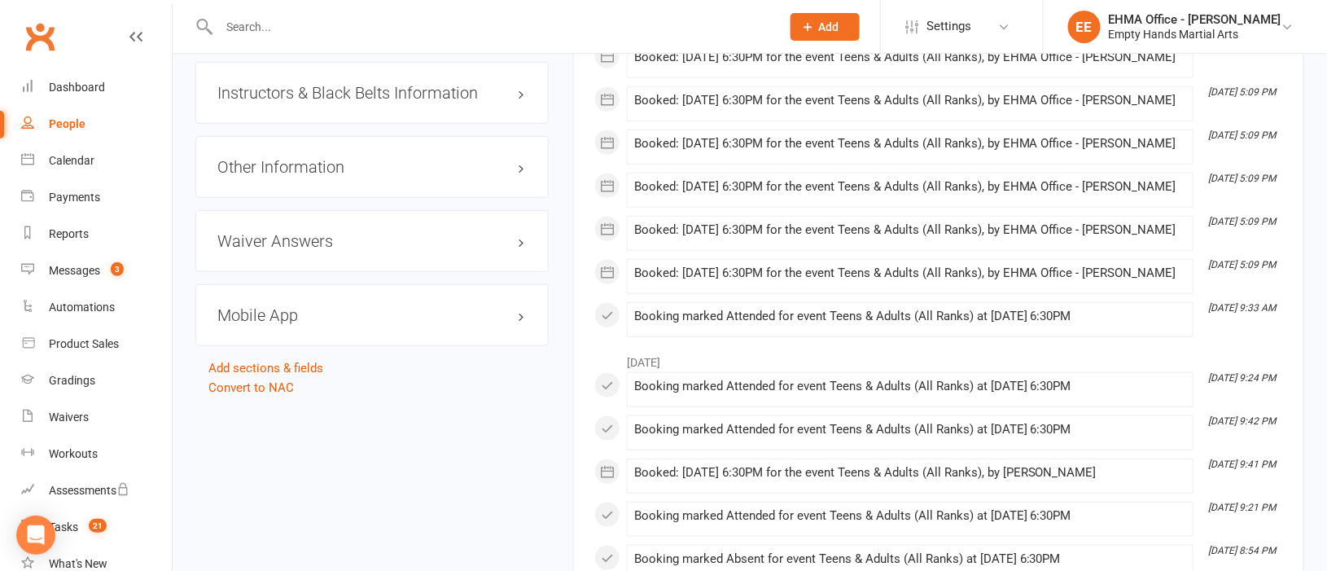
scroll to position [2441, 0]
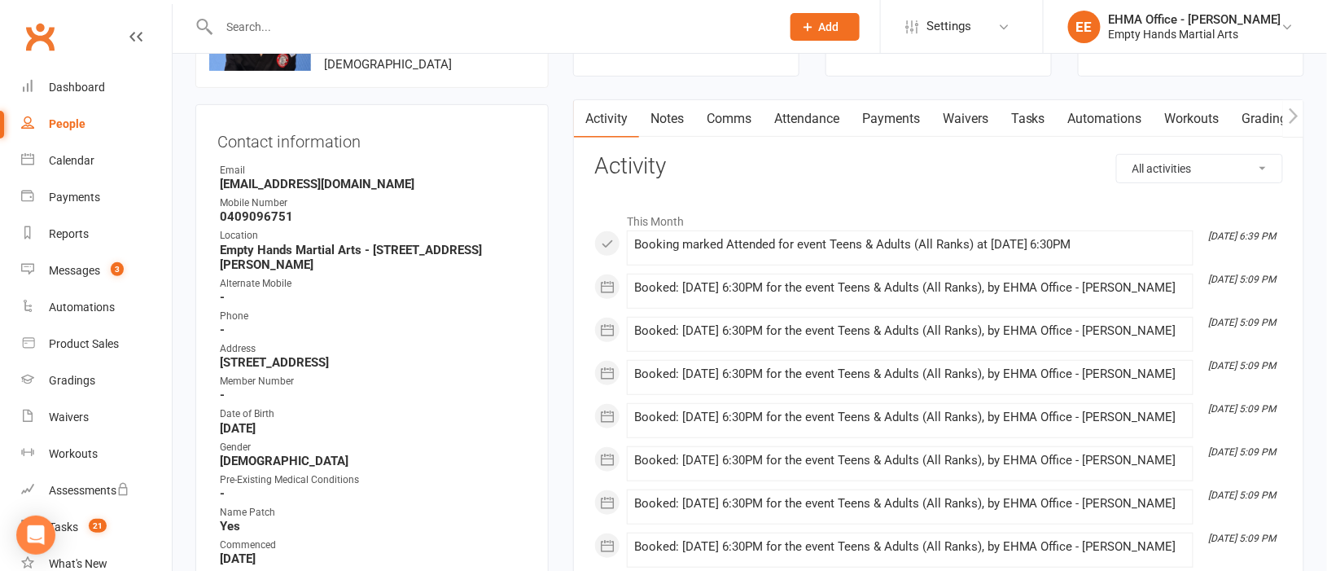
scroll to position [0, 0]
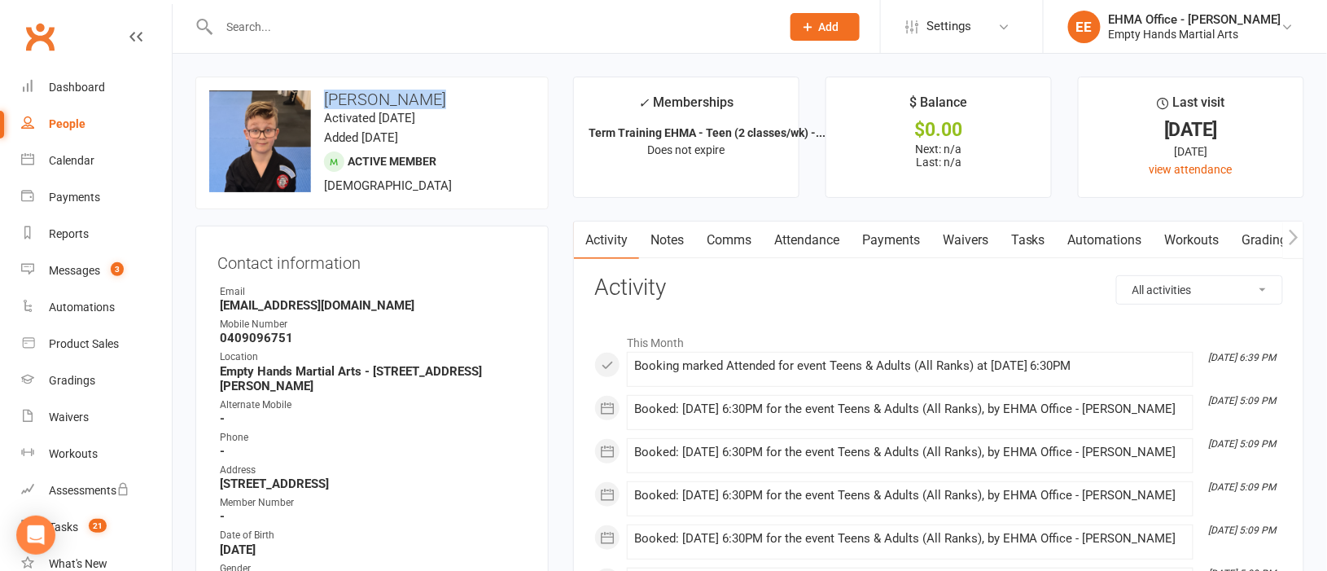
drag, startPoint x: 433, startPoint y: 100, endPoint x: 322, endPoint y: 96, distance: 110.8
click at [322, 96] on h3 "[PERSON_NAME]" at bounding box center [372, 99] width 326 height 18
copy h3 "[PERSON_NAME]"
click at [805, 238] on link "Attendance" at bounding box center [807, 239] width 88 height 37
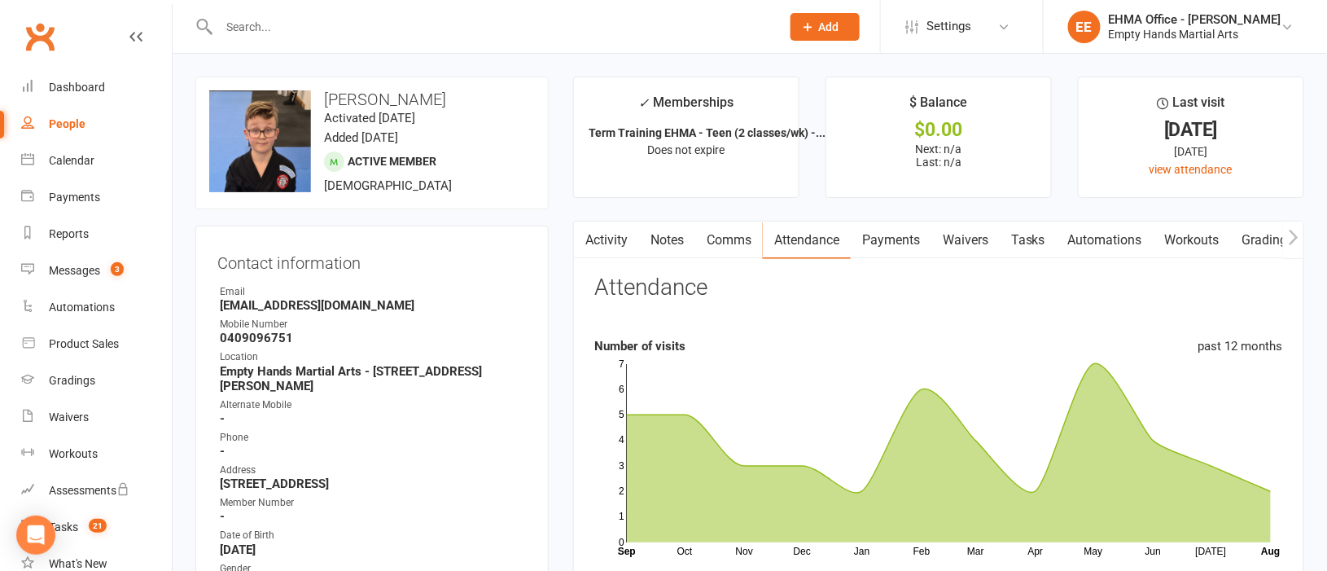
click at [415, 35] on input "text" at bounding box center [491, 26] width 555 height 23
paste input "[PERSON_NAME]"
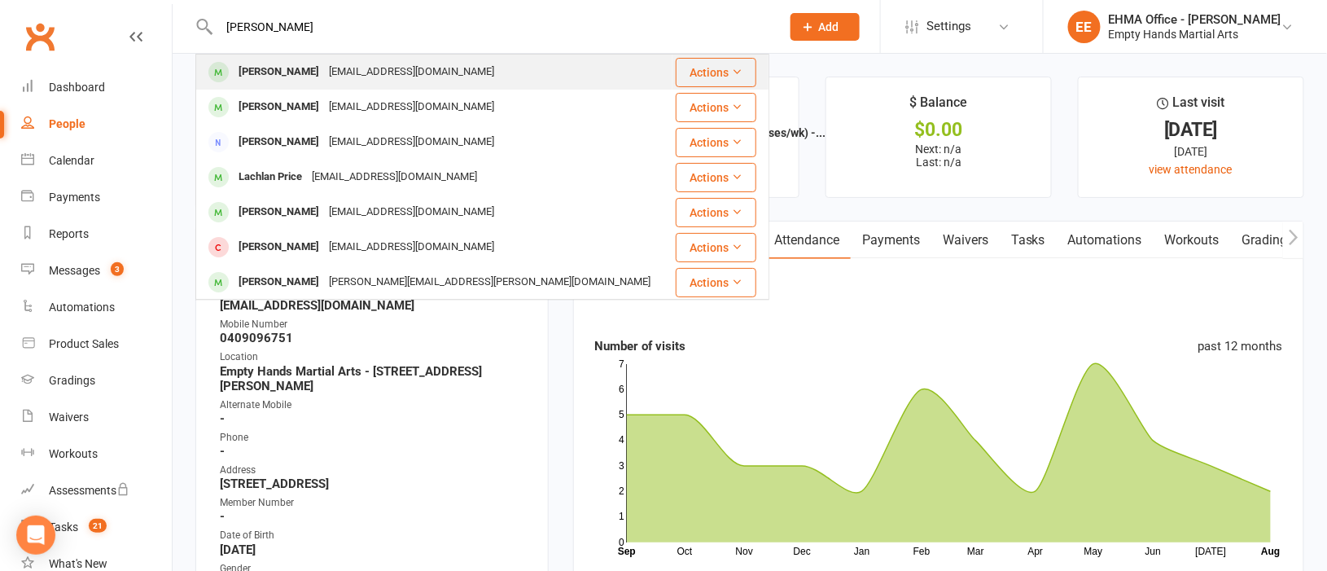
type input "[PERSON_NAME]"
click at [392, 72] on div "[EMAIL_ADDRESS][DOMAIN_NAME]" at bounding box center [411, 72] width 175 height 24
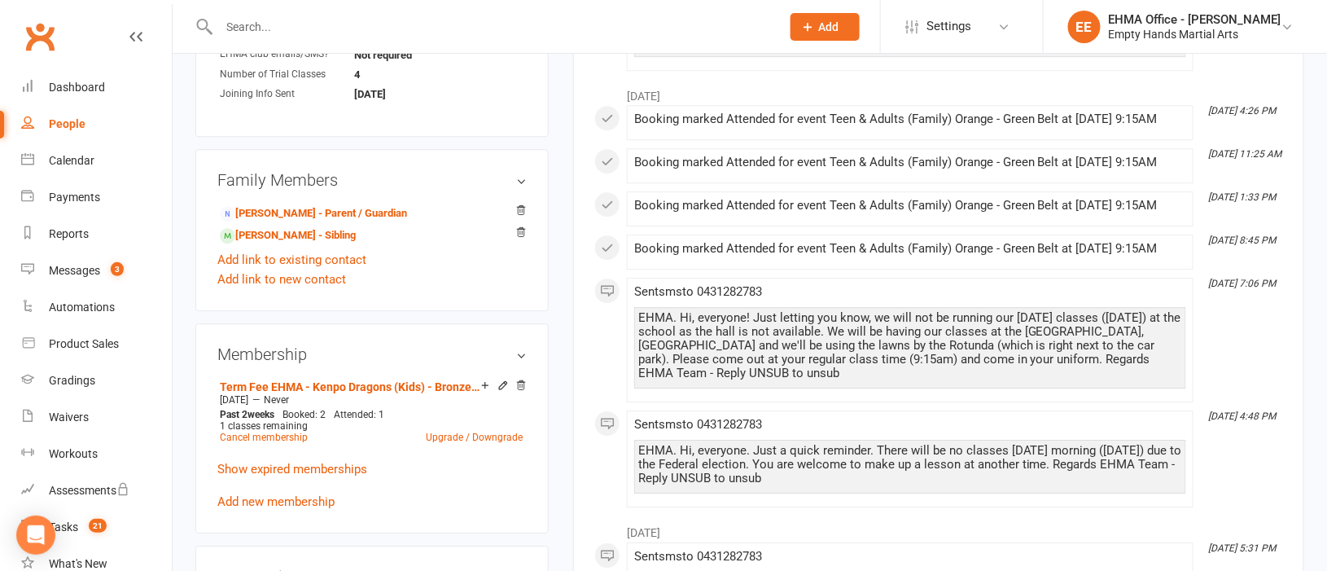
scroll to position [1464, 0]
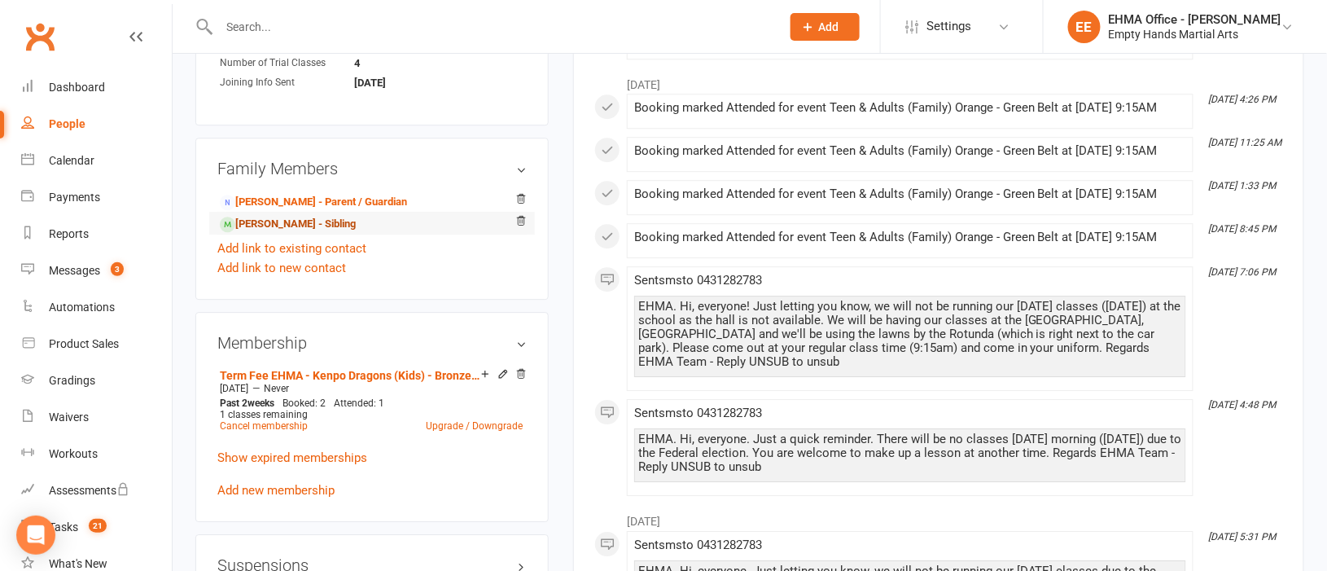
click at [285, 216] on link "[PERSON_NAME] - Sibling" at bounding box center [288, 224] width 136 height 17
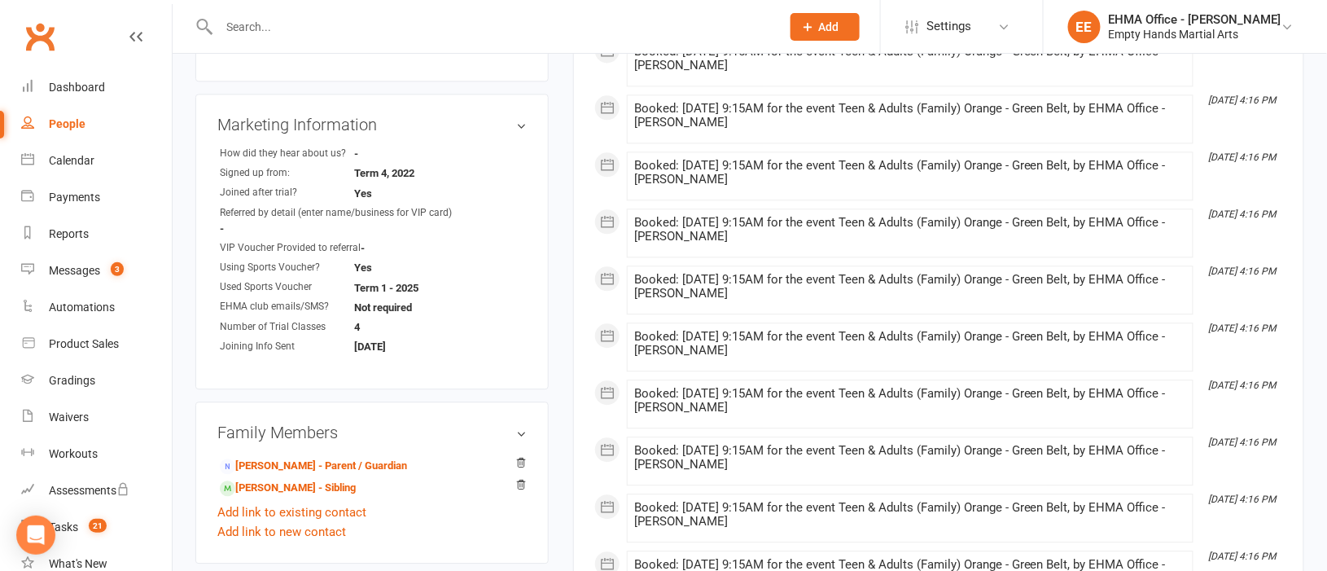
scroll to position [1220, 0]
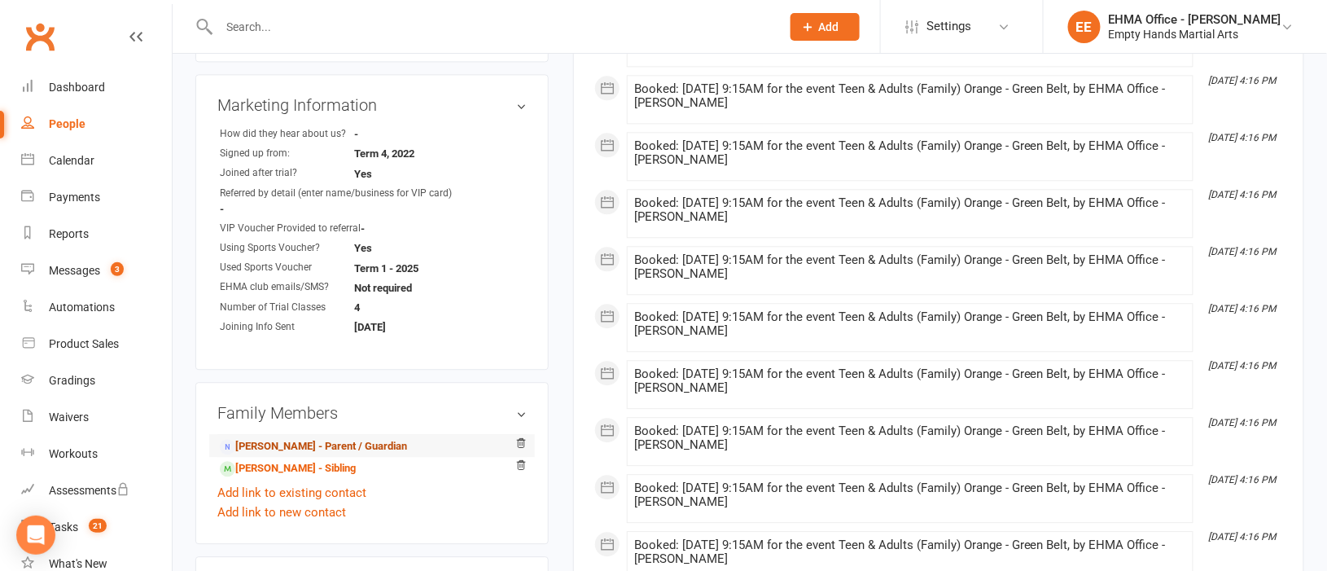
click at [273, 438] on link "[PERSON_NAME] - Parent / Guardian" at bounding box center [313, 446] width 187 height 17
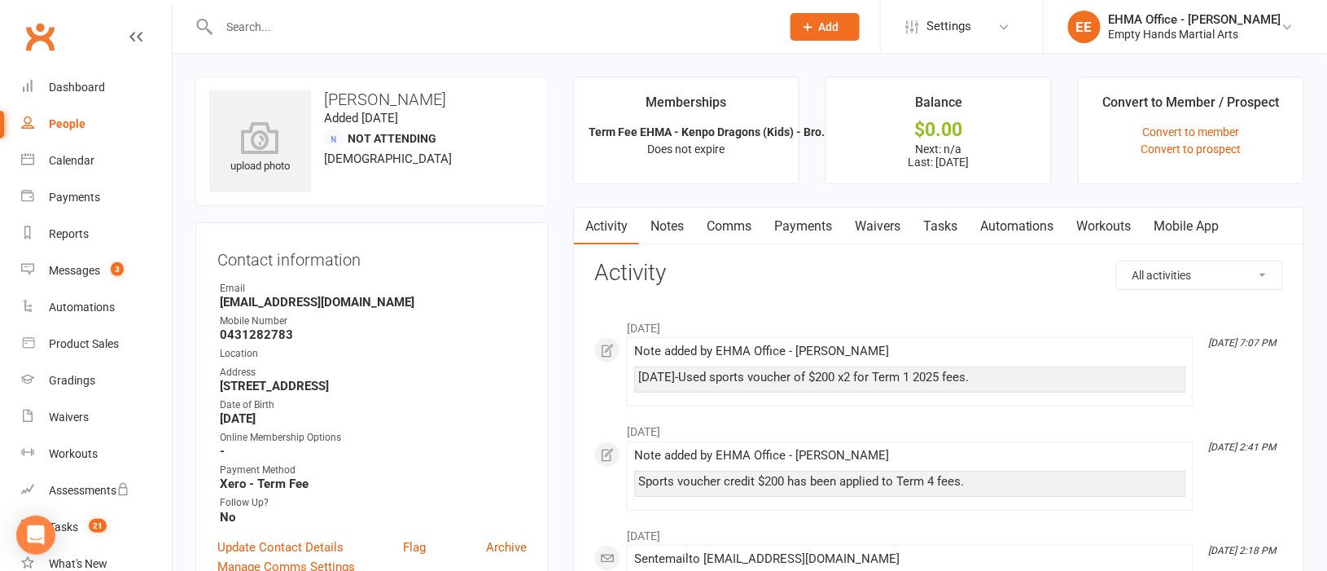
click at [435, 16] on input "text" at bounding box center [491, 26] width 555 height 23
paste input "[PERSON_NAME]"
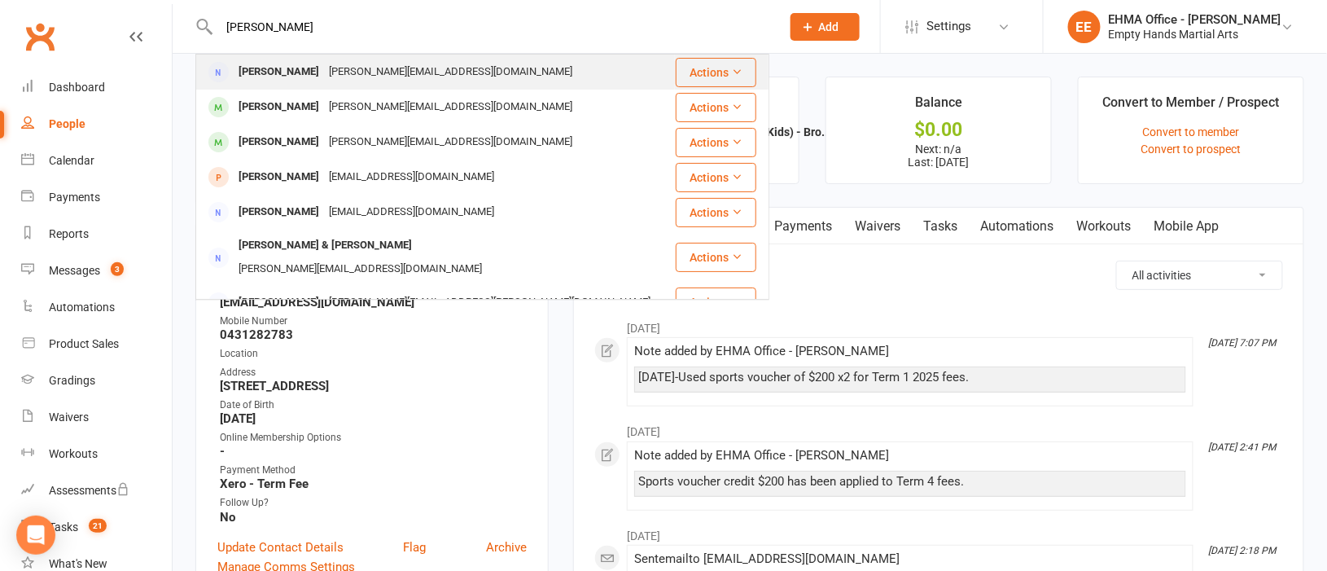
type input "[PERSON_NAME]"
click at [381, 69] on div "[PERSON_NAME][EMAIL_ADDRESS][DOMAIN_NAME]" at bounding box center [450, 72] width 253 height 24
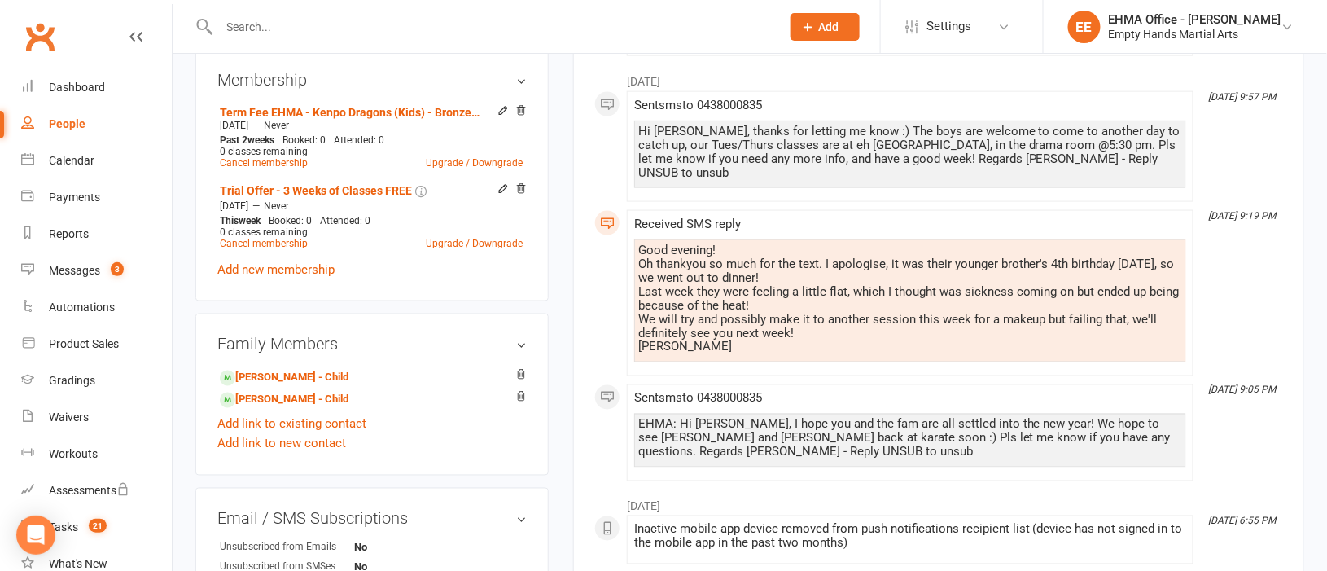
scroll to position [732, 0]
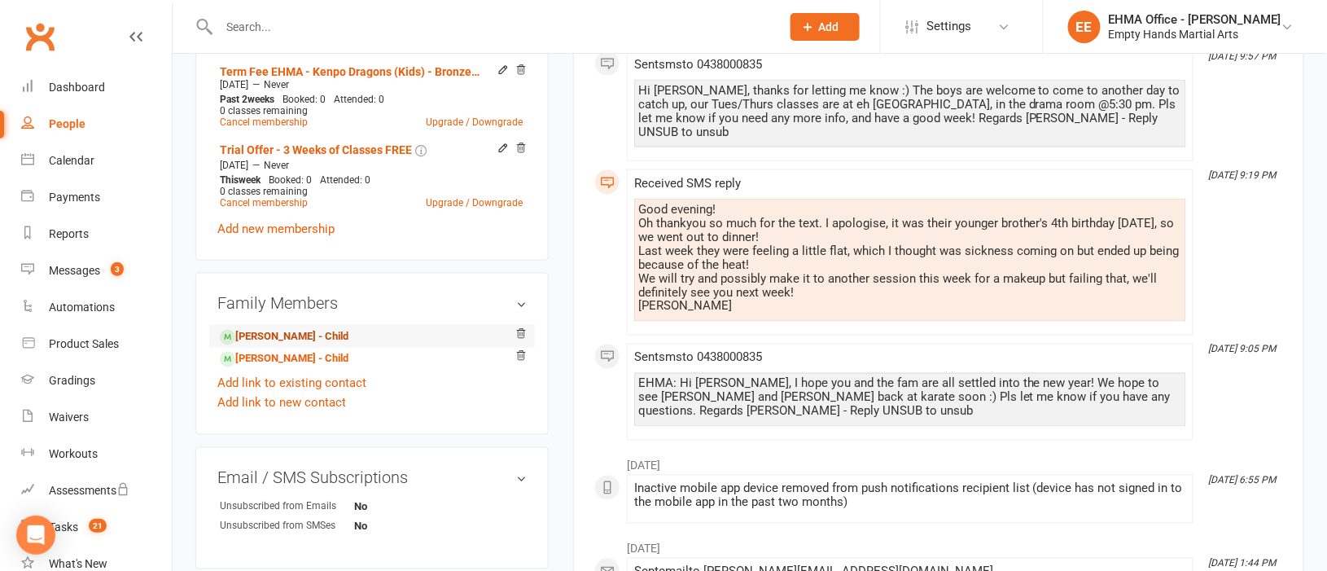
click at [297, 339] on link "[PERSON_NAME] - Child" at bounding box center [284, 337] width 129 height 17
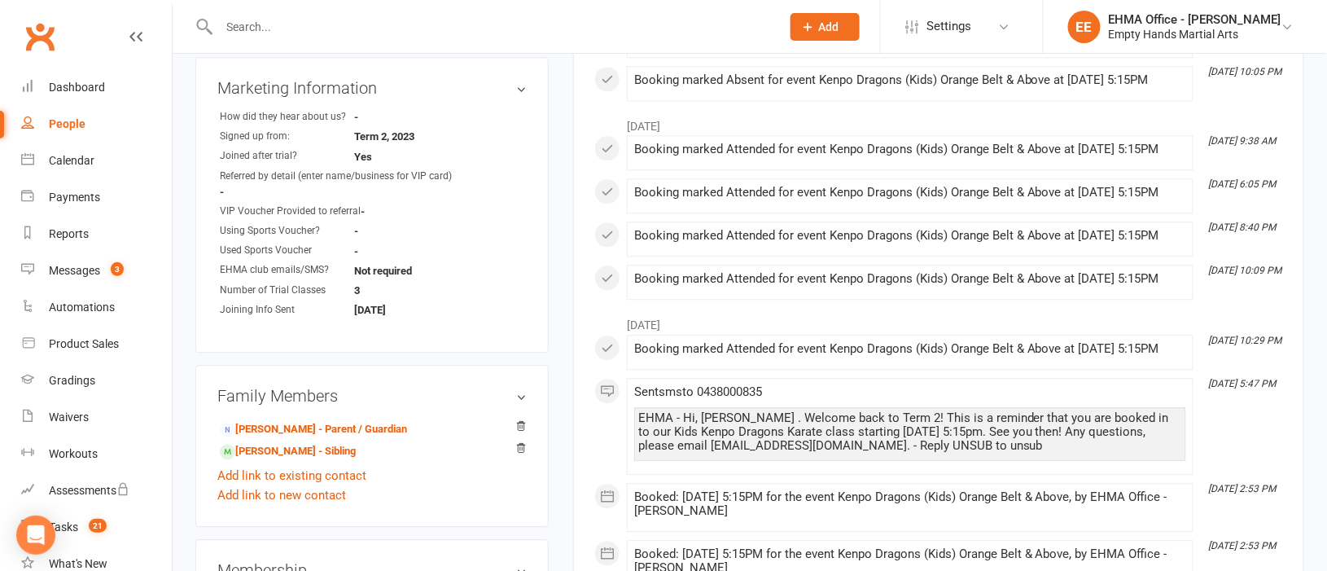
scroll to position [1220, 0]
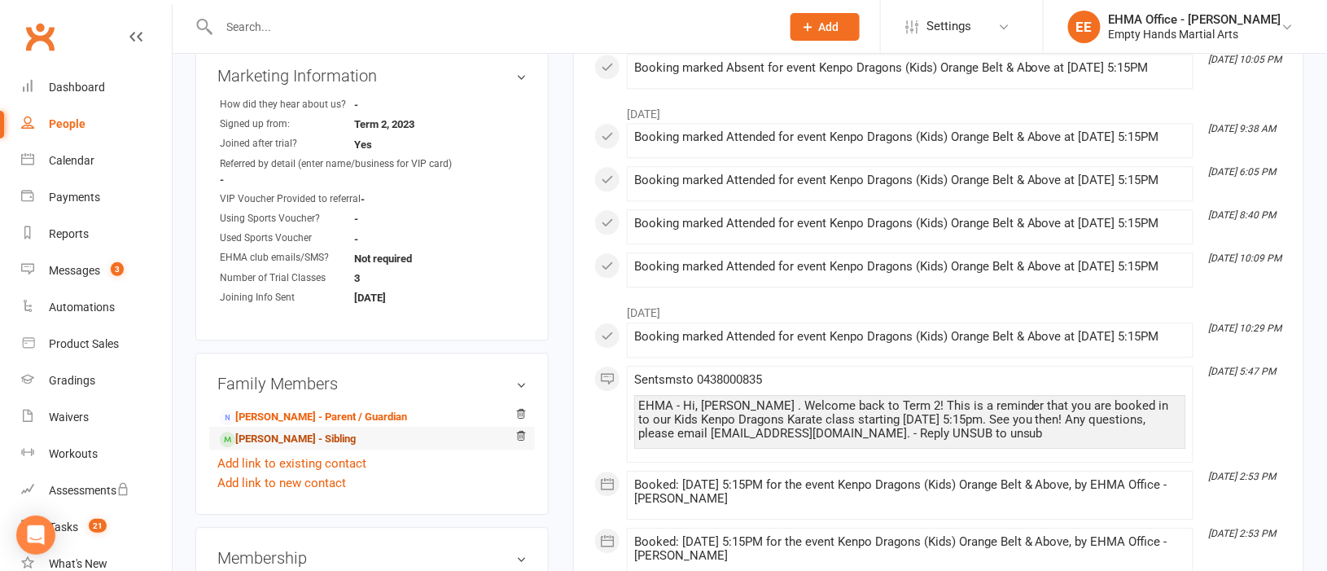
click at [291, 435] on link "[PERSON_NAME] - Sibling" at bounding box center [288, 439] width 136 height 17
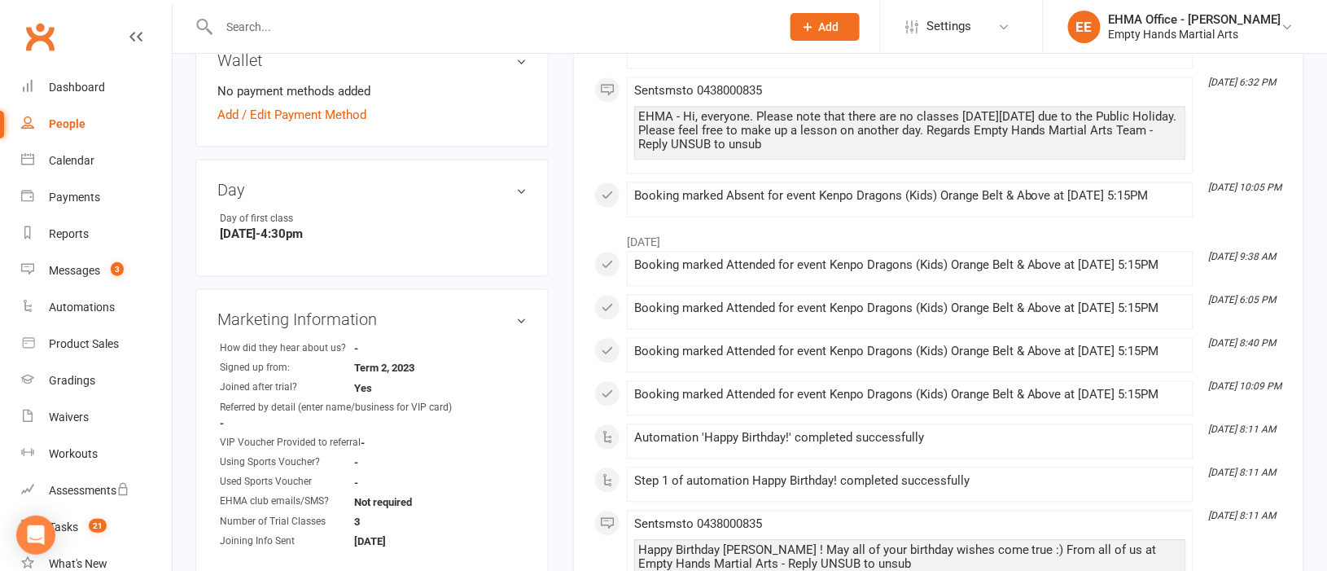
scroll to position [1220, 0]
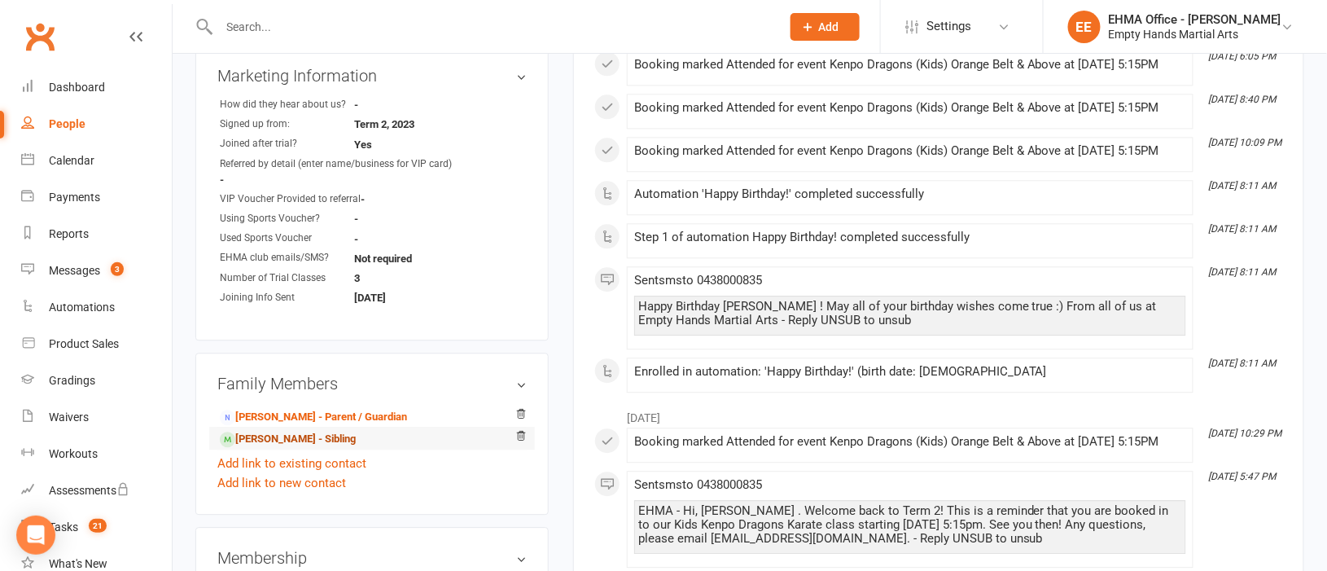
click at [295, 442] on link "[PERSON_NAME] - Sibling" at bounding box center [288, 439] width 136 height 17
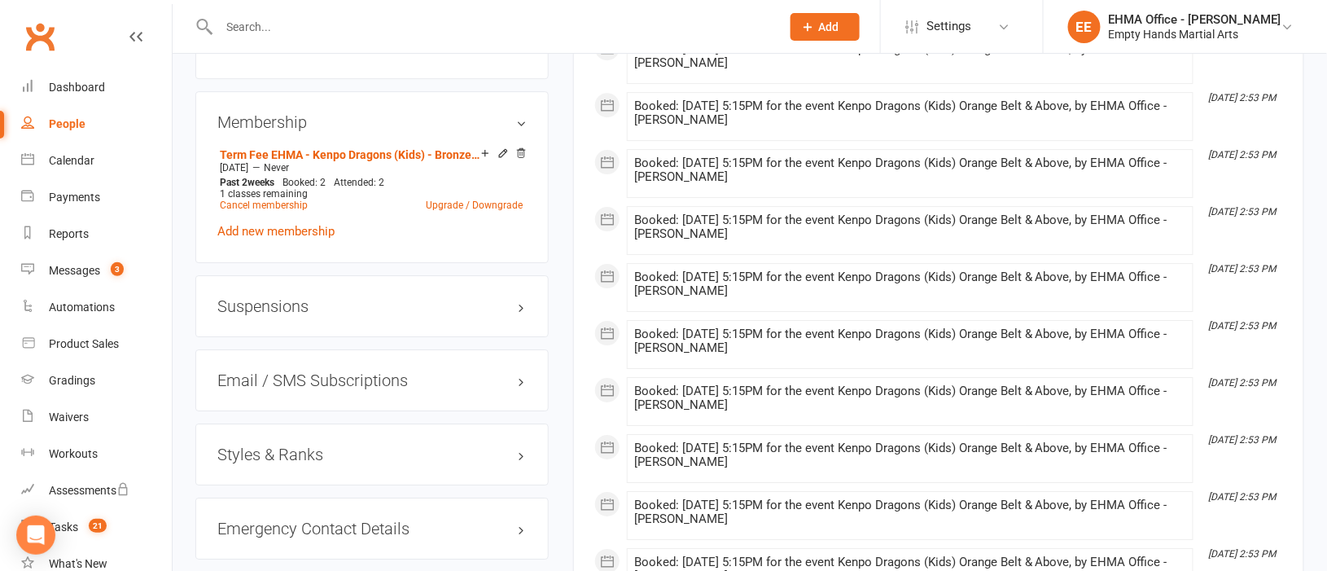
scroll to position [1464, 0]
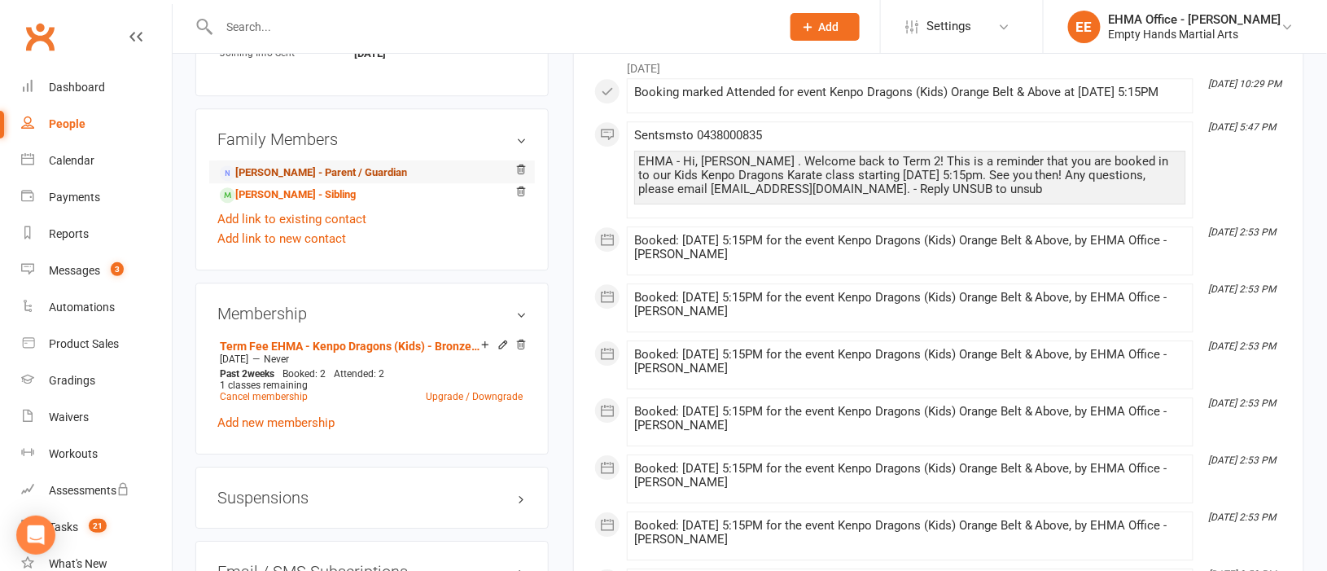
click at [288, 174] on link "[PERSON_NAME] - Parent / Guardian" at bounding box center [313, 172] width 187 height 17
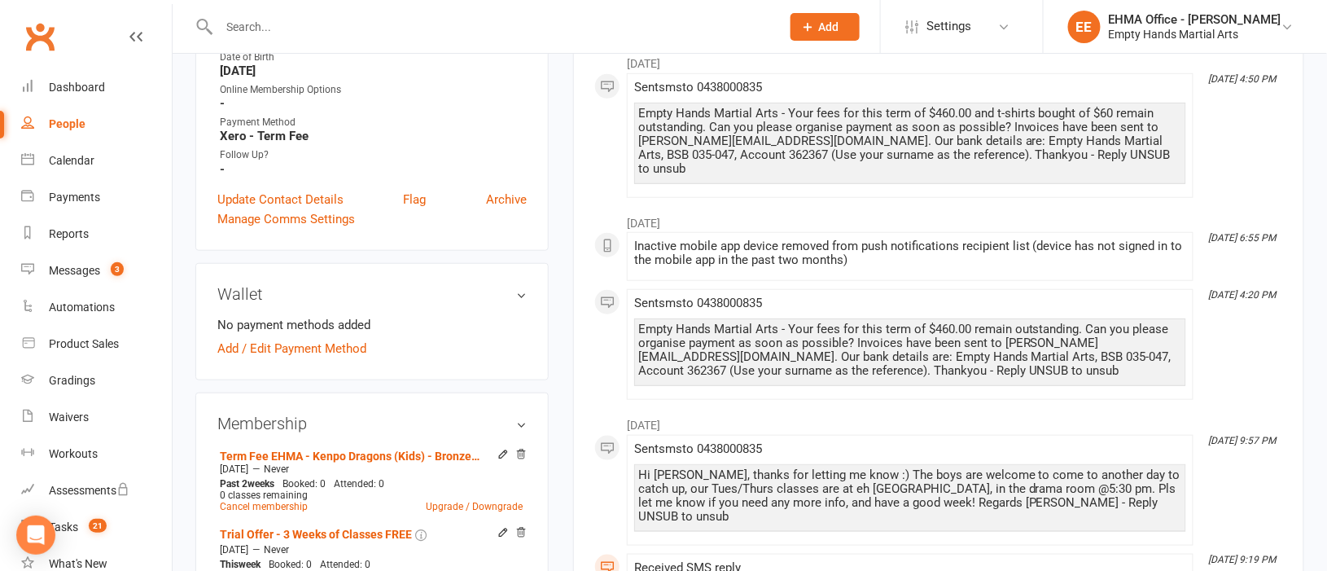
scroll to position [488, 0]
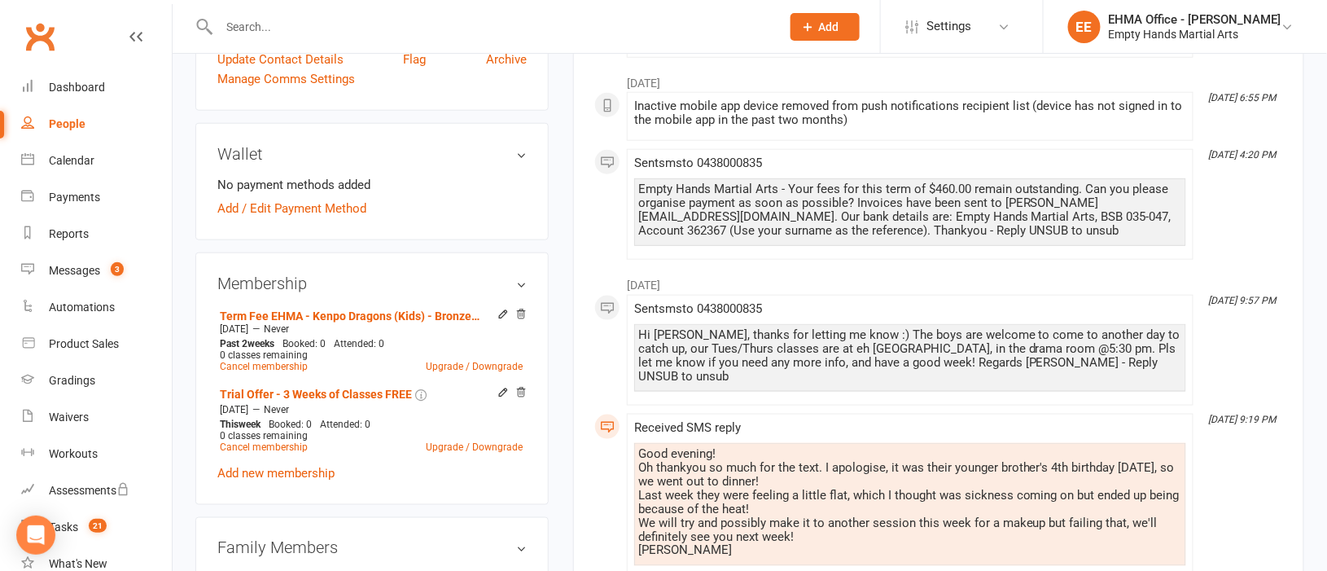
click at [384, 20] on input "text" at bounding box center [491, 26] width 555 height 23
paste input "[PERSON_NAME]"
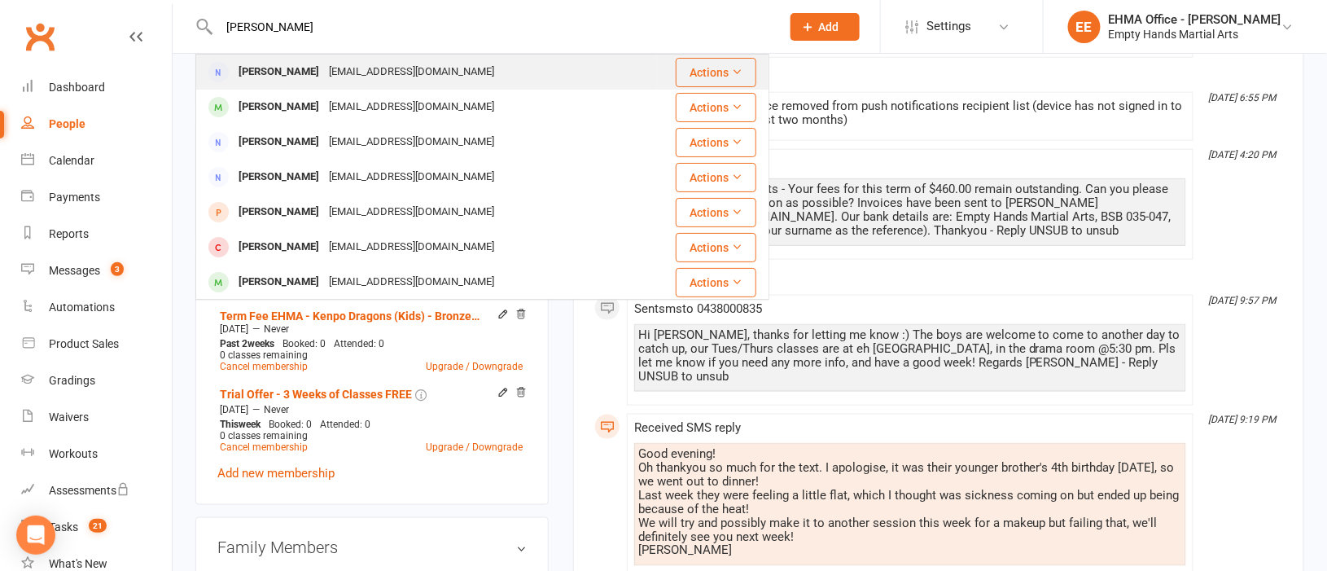
type input "[PERSON_NAME]"
click at [359, 65] on div "[EMAIL_ADDRESS][DOMAIN_NAME]" at bounding box center [411, 72] width 175 height 24
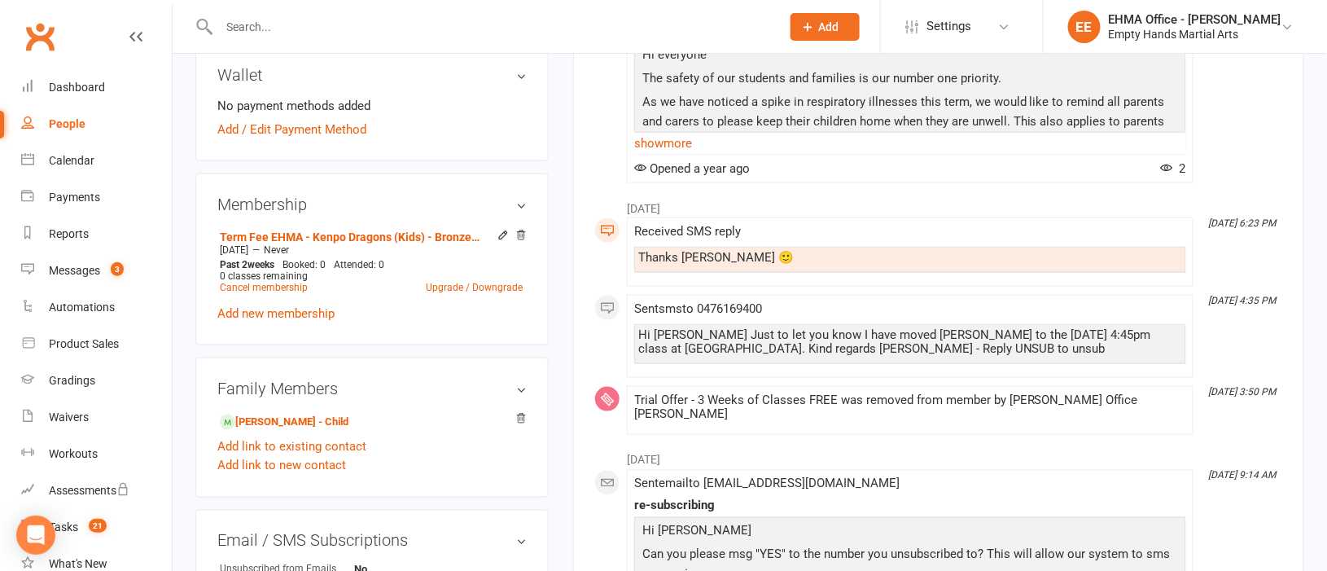
scroll to position [610, 0]
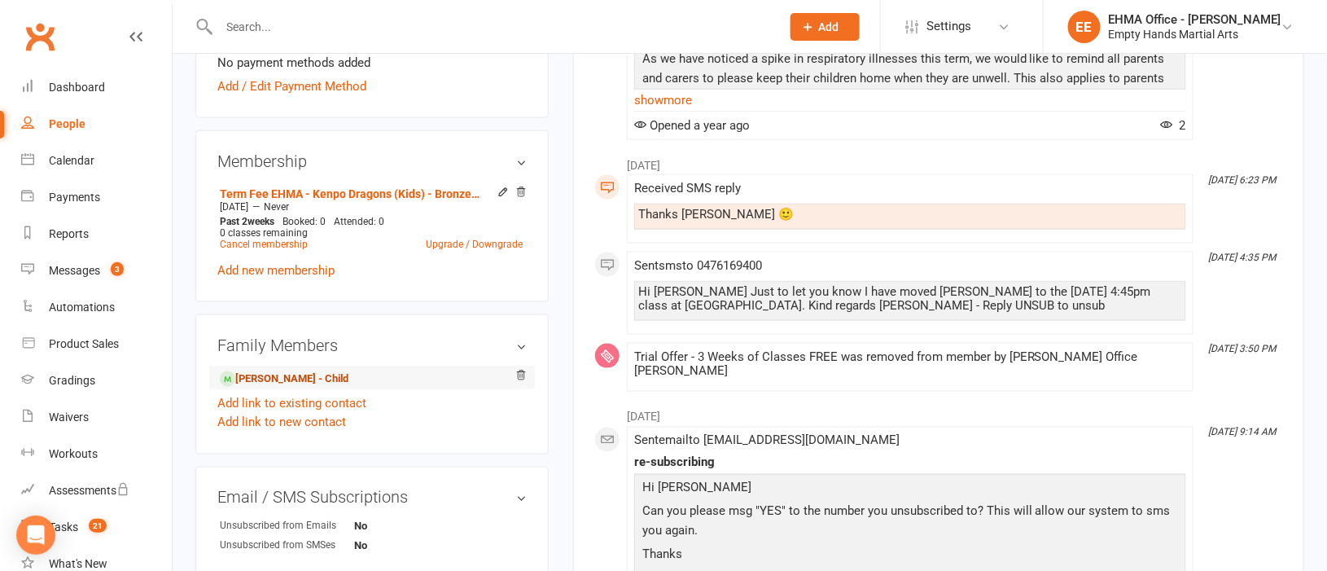
click at [273, 379] on link "[PERSON_NAME] - Child" at bounding box center [284, 378] width 129 height 17
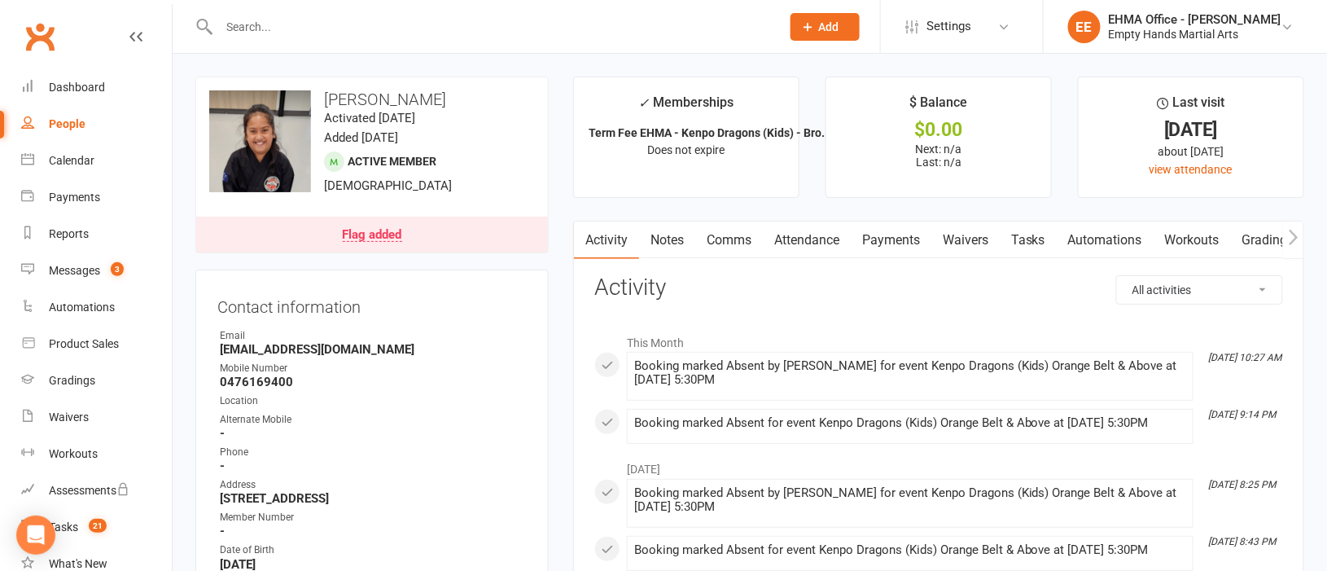
click at [462, 241] on link "Flag added" at bounding box center [372, 235] width 352 height 36
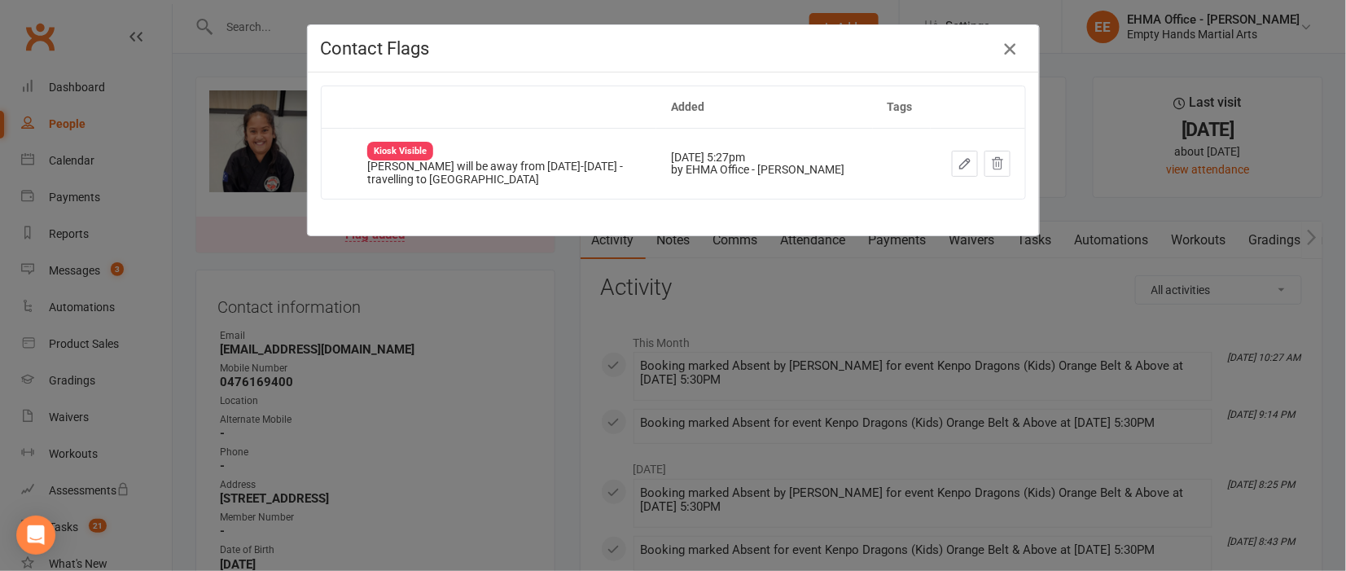
click at [1001, 41] on icon "button" at bounding box center [1010, 49] width 20 height 20
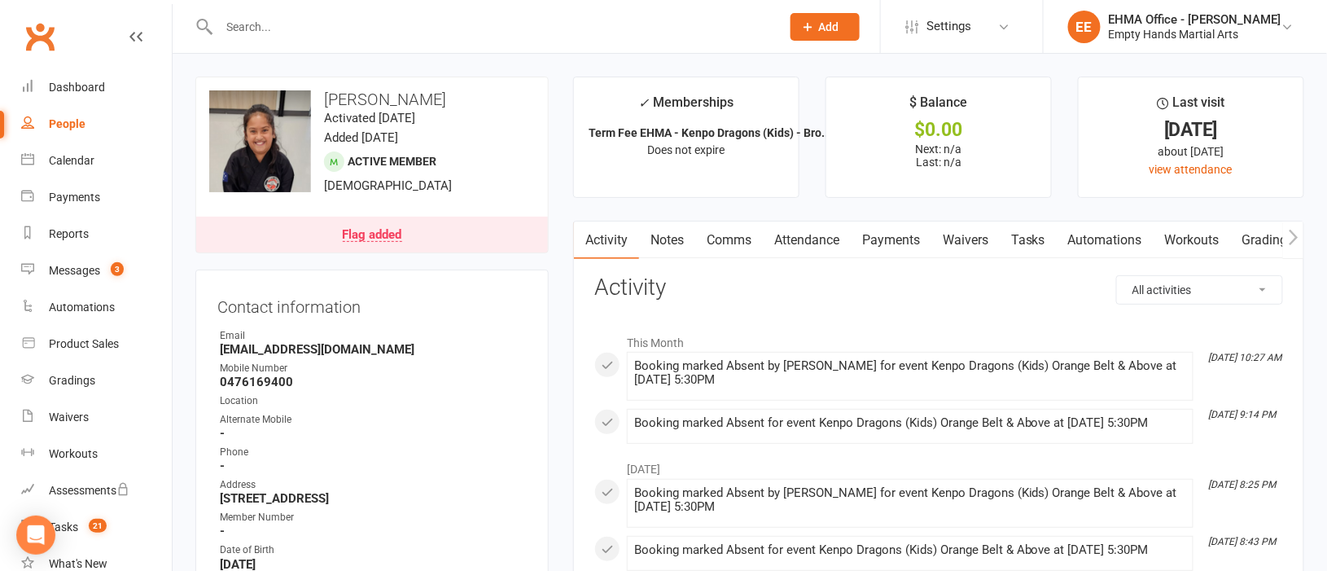
click at [410, 20] on input "text" at bounding box center [491, 26] width 555 height 23
paste input "[PERSON_NAME] [PERSON_NAME]"
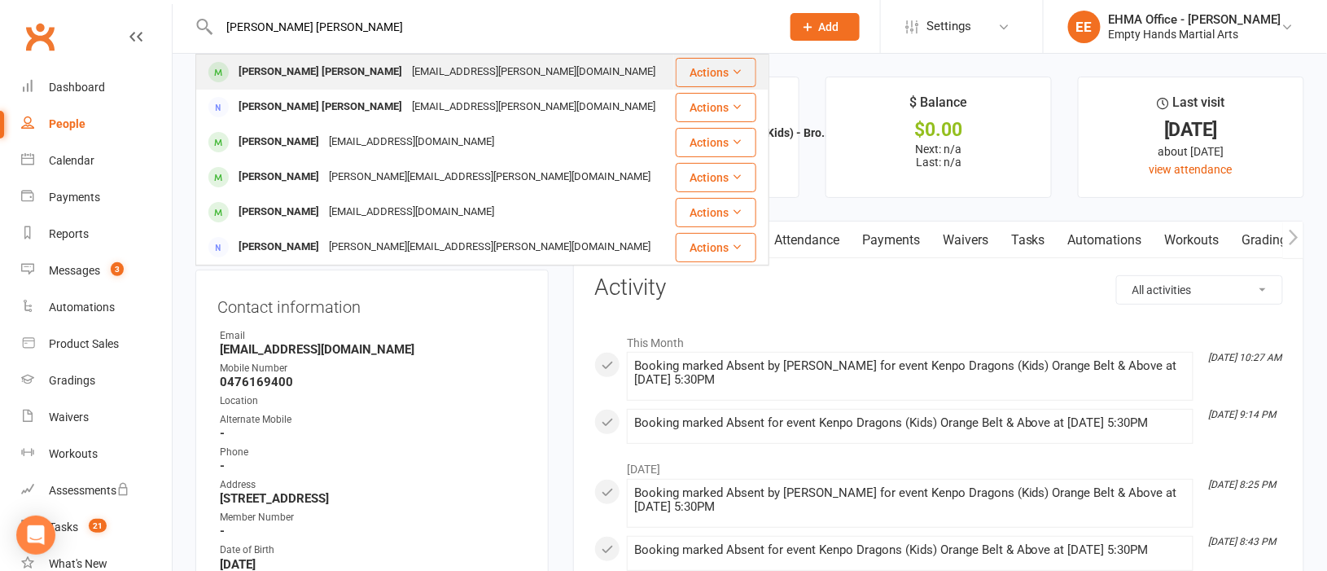
type input "[PERSON_NAME] [PERSON_NAME]"
click at [407, 65] on div "[EMAIL_ADDRESS][PERSON_NAME][DOMAIN_NAME]" at bounding box center [533, 72] width 253 height 24
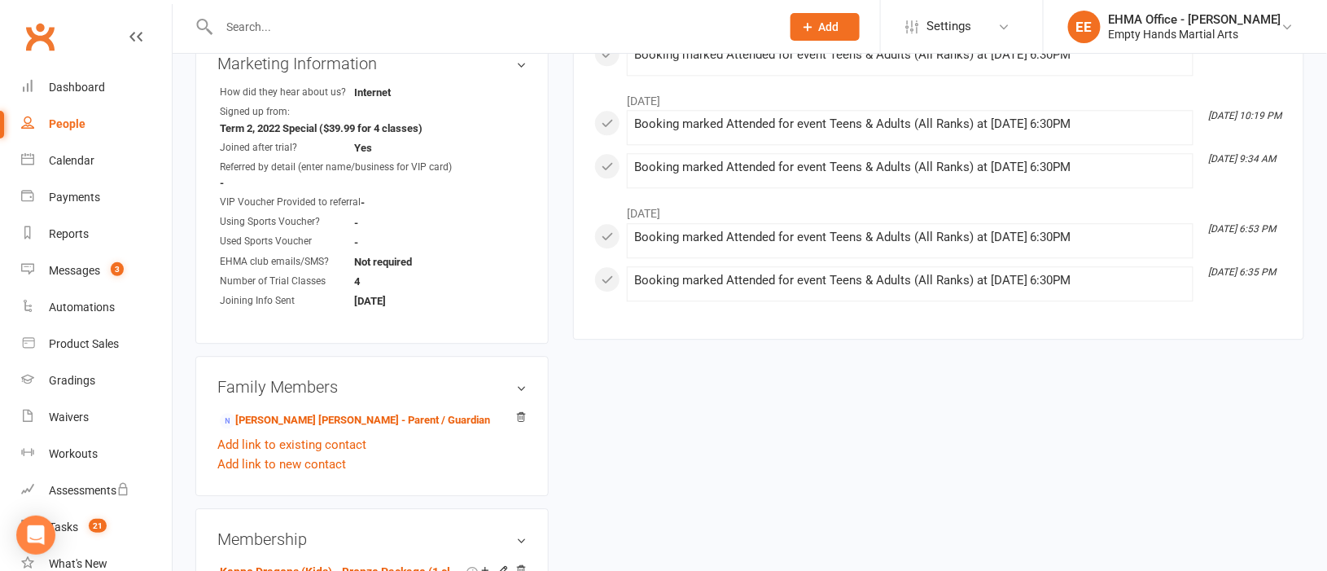
scroll to position [1342, 0]
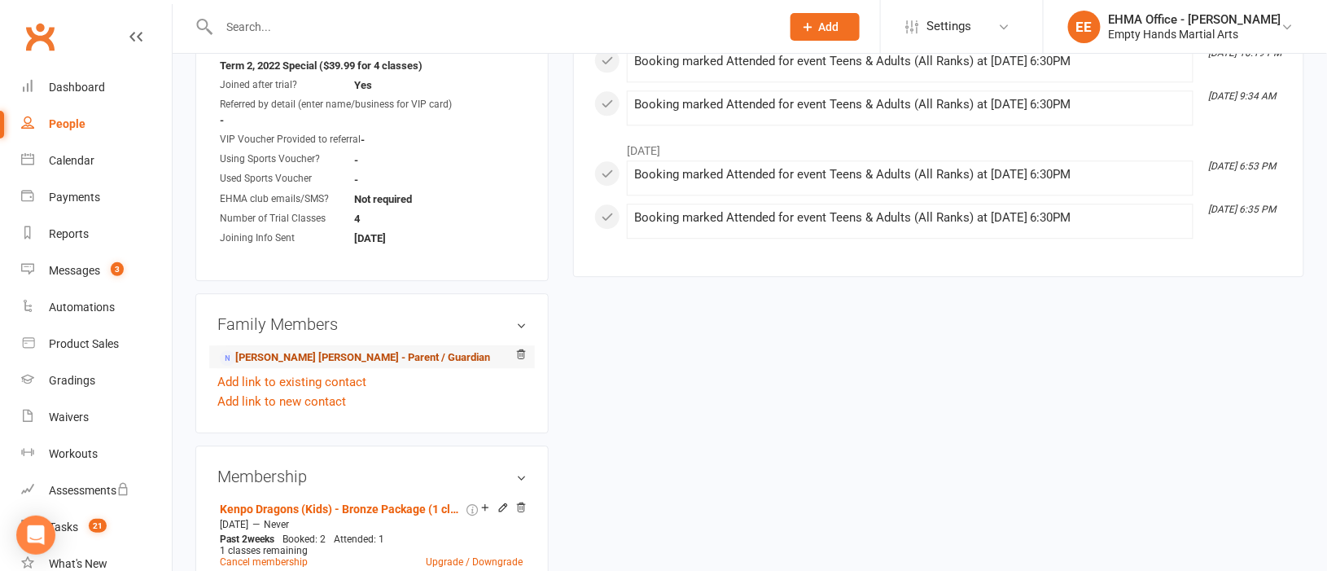
click at [304, 349] on link "[PERSON_NAME] [PERSON_NAME] - Parent / Guardian" at bounding box center [355, 357] width 270 height 17
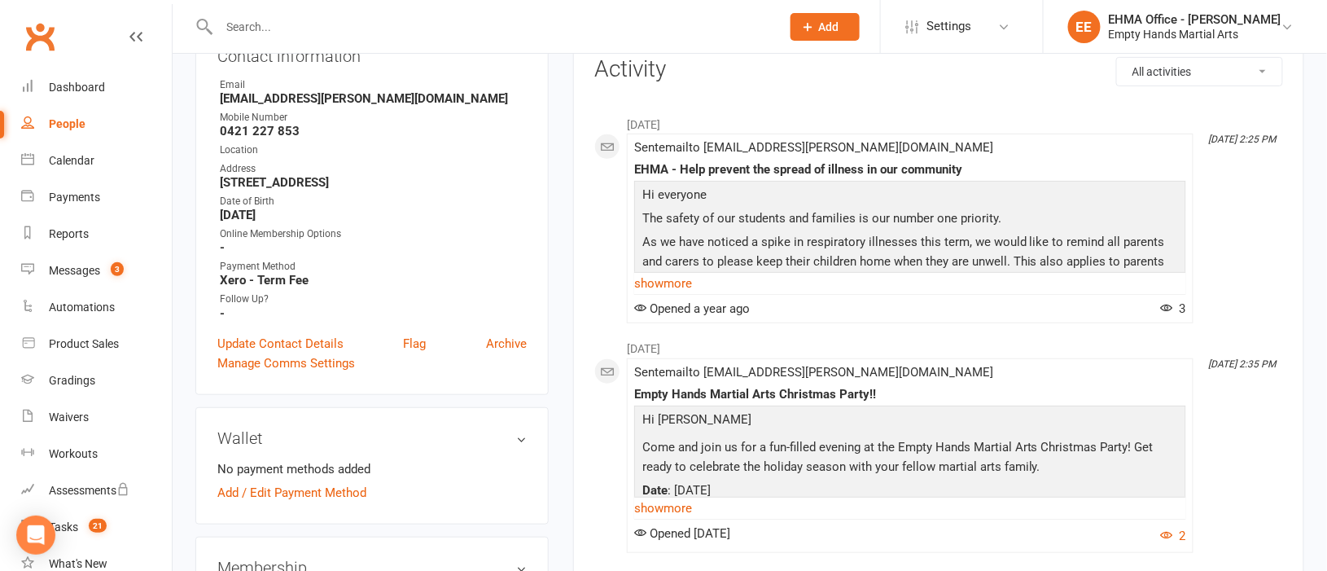
scroll to position [243, 0]
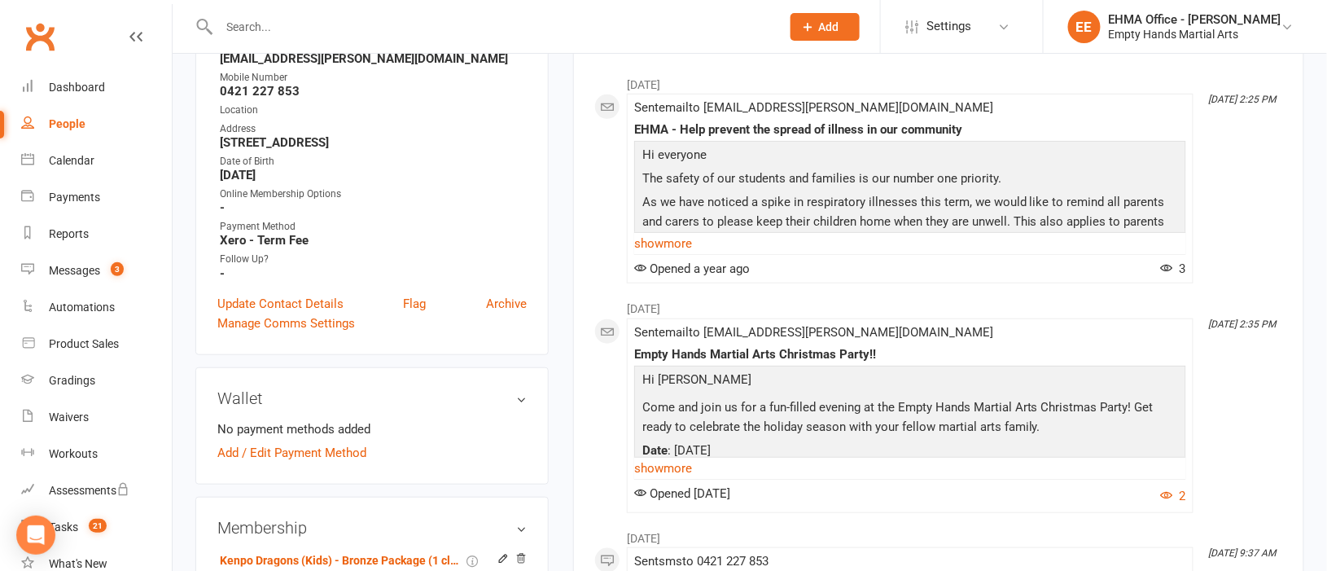
click at [398, 21] on input "text" at bounding box center [491, 26] width 555 height 23
paste input "[PERSON_NAME]"
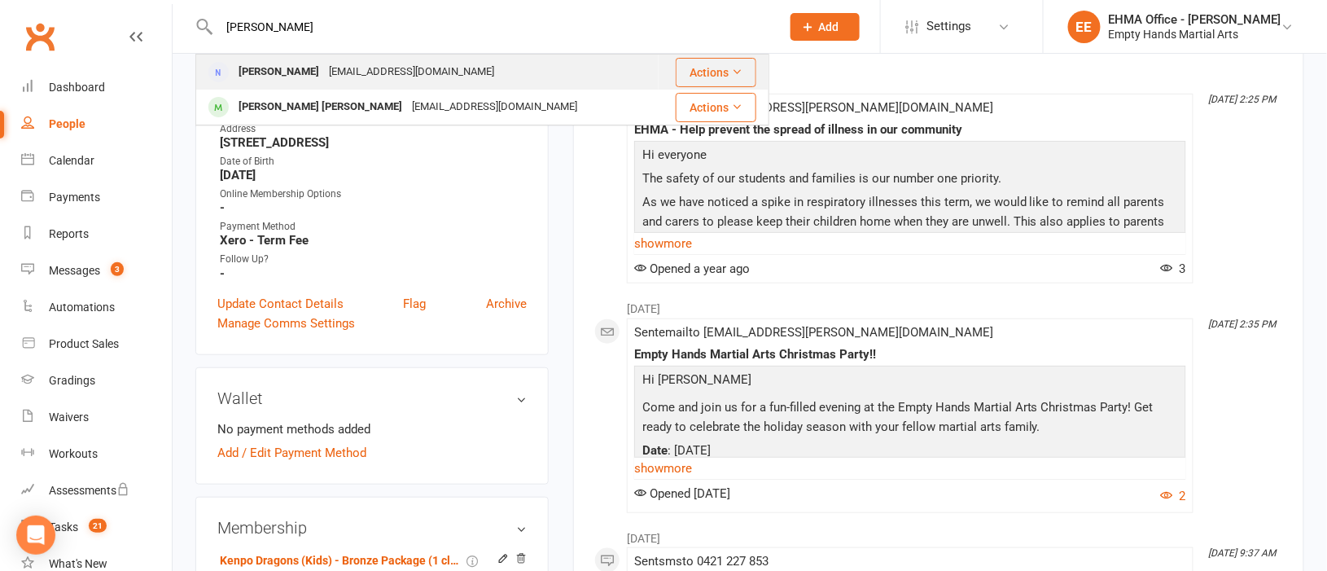
type input "[PERSON_NAME]"
click at [407, 67] on div "[EMAIL_ADDRESS][DOMAIN_NAME]" at bounding box center [411, 72] width 175 height 24
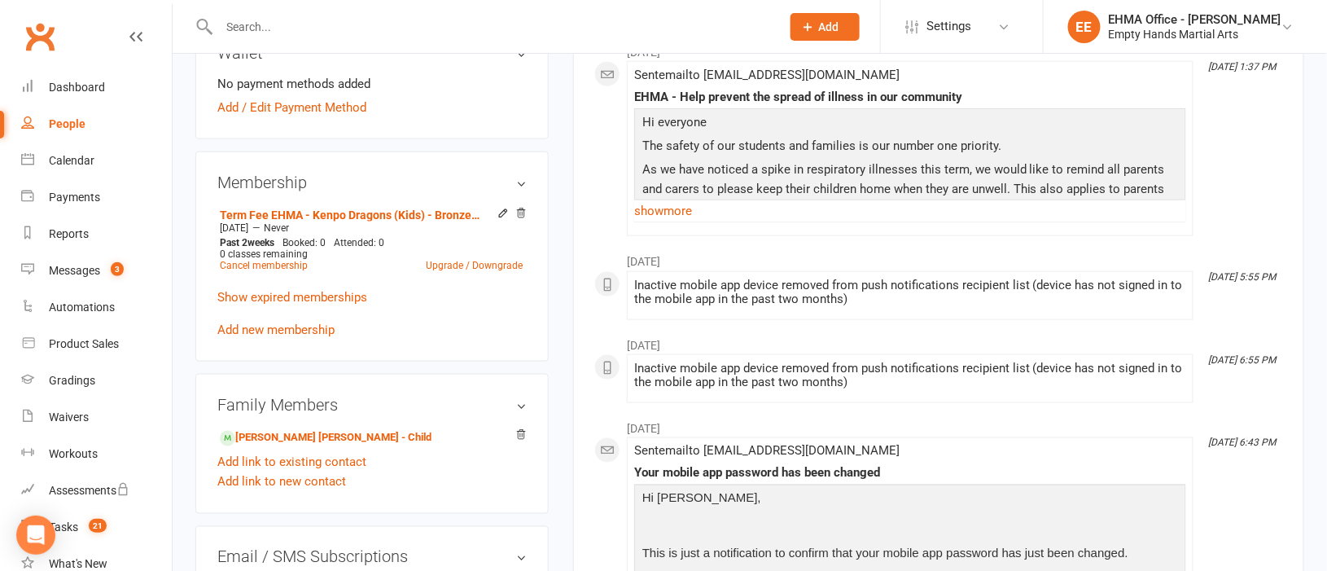
scroll to position [610, 0]
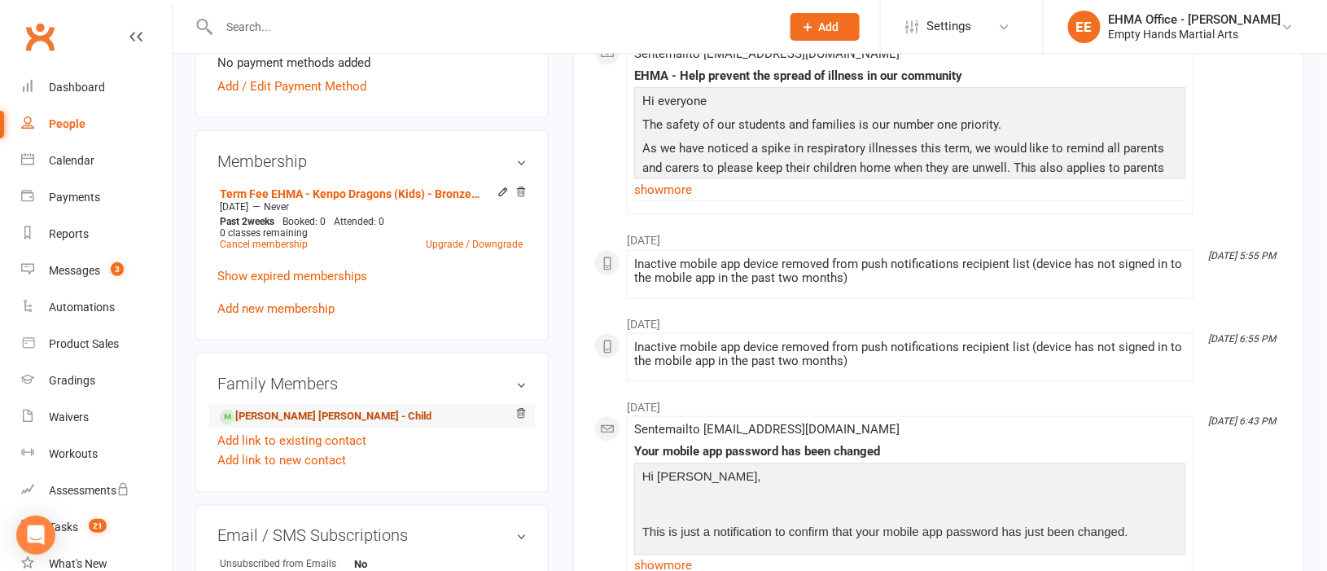
click at [280, 410] on link "[PERSON_NAME] [PERSON_NAME] - Child" at bounding box center [326, 417] width 212 height 17
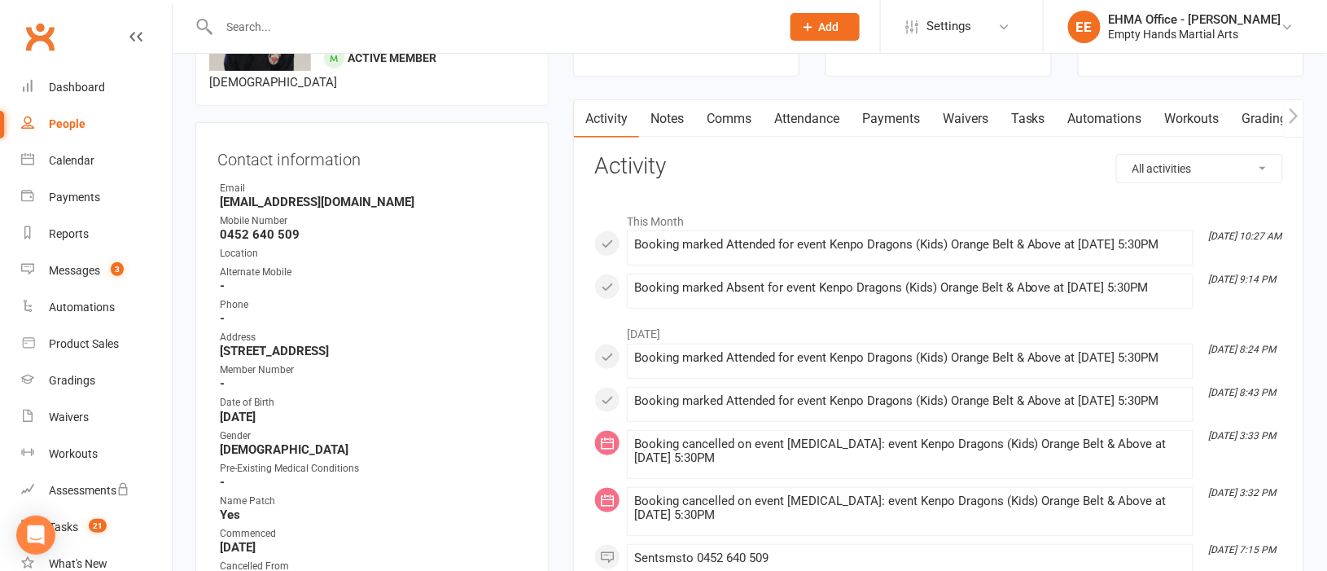
scroll to position [243, 0]
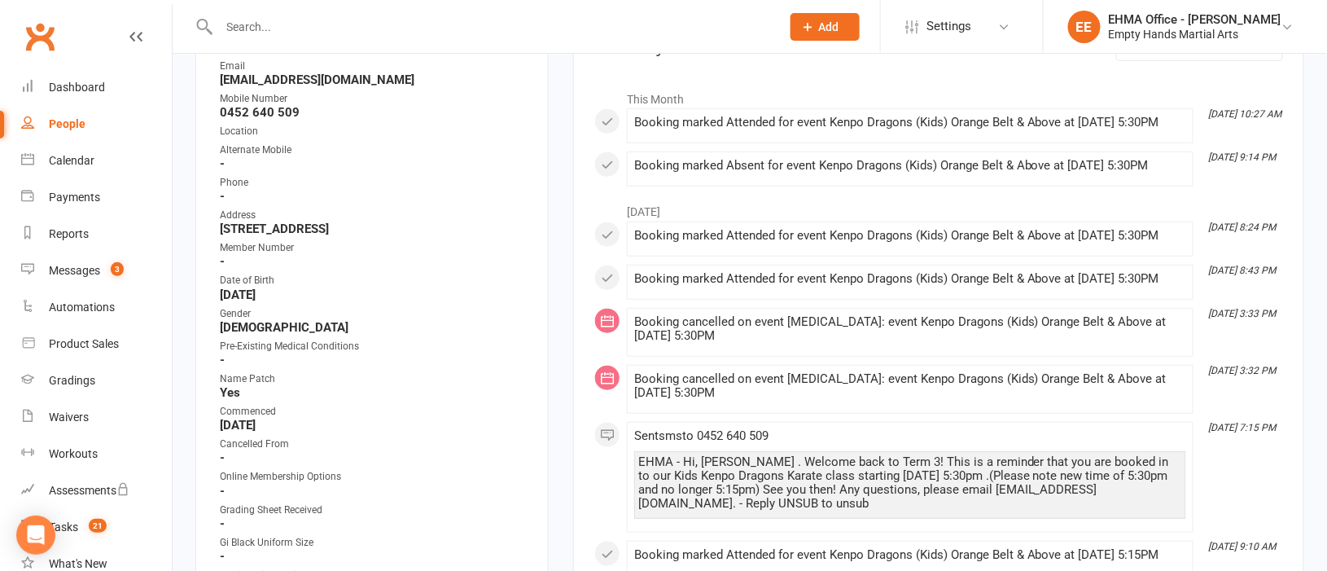
click at [344, 13] on div at bounding box center [482, 26] width 574 height 53
click at [336, 25] on input "text" at bounding box center [491, 26] width 555 height 23
paste input "[PERSON_NAME]"
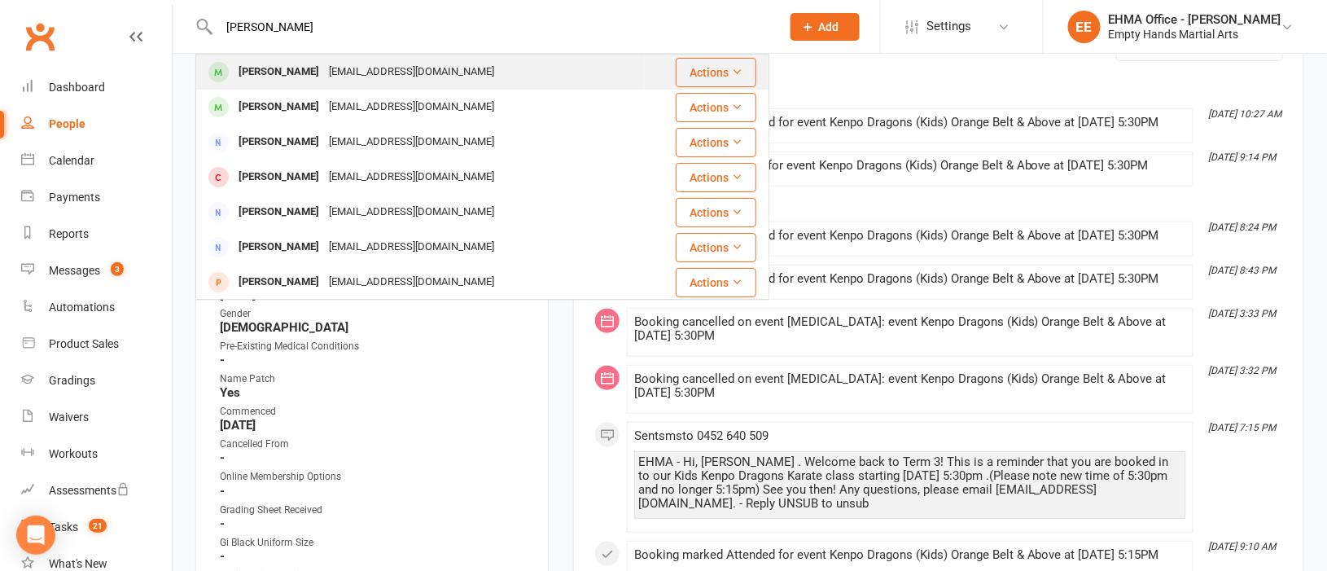
type input "[PERSON_NAME]"
click at [335, 63] on div "[EMAIL_ADDRESS][DOMAIN_NAME]" at bounding box center [411, 72] width 175 height 24
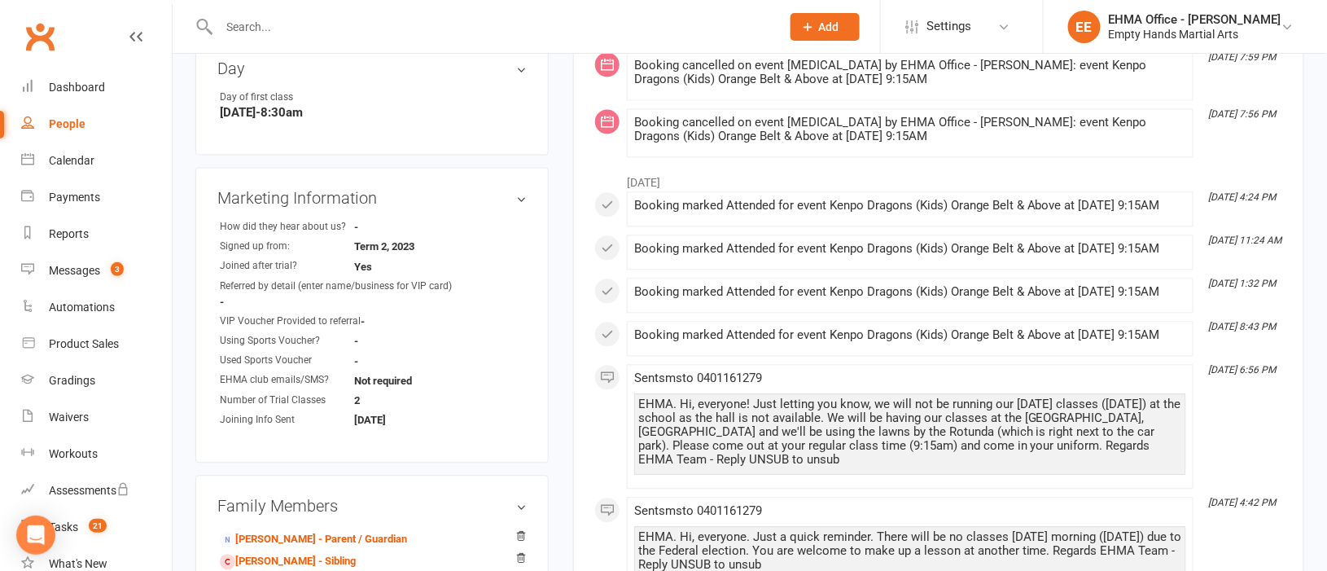
scroll to position [1342, 0]
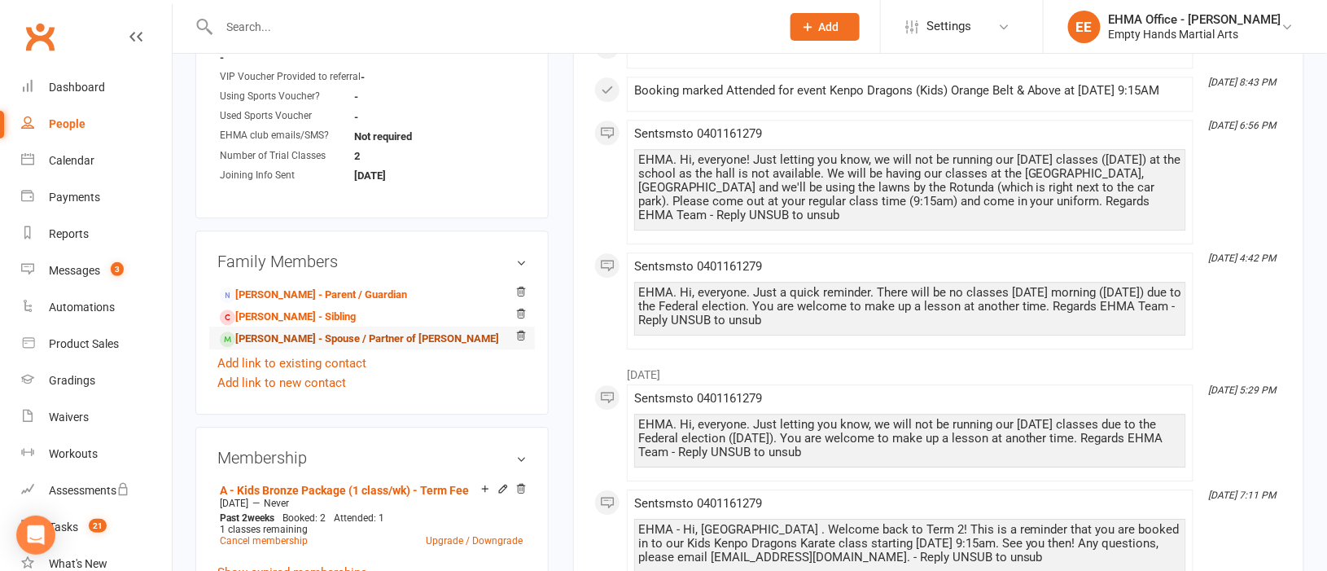
click at [303, 339] on link "[PERSON_NAME] - Spouse / Partner of [PERSON_NAME]" at bounding box center [359, 338] width 279 height 17
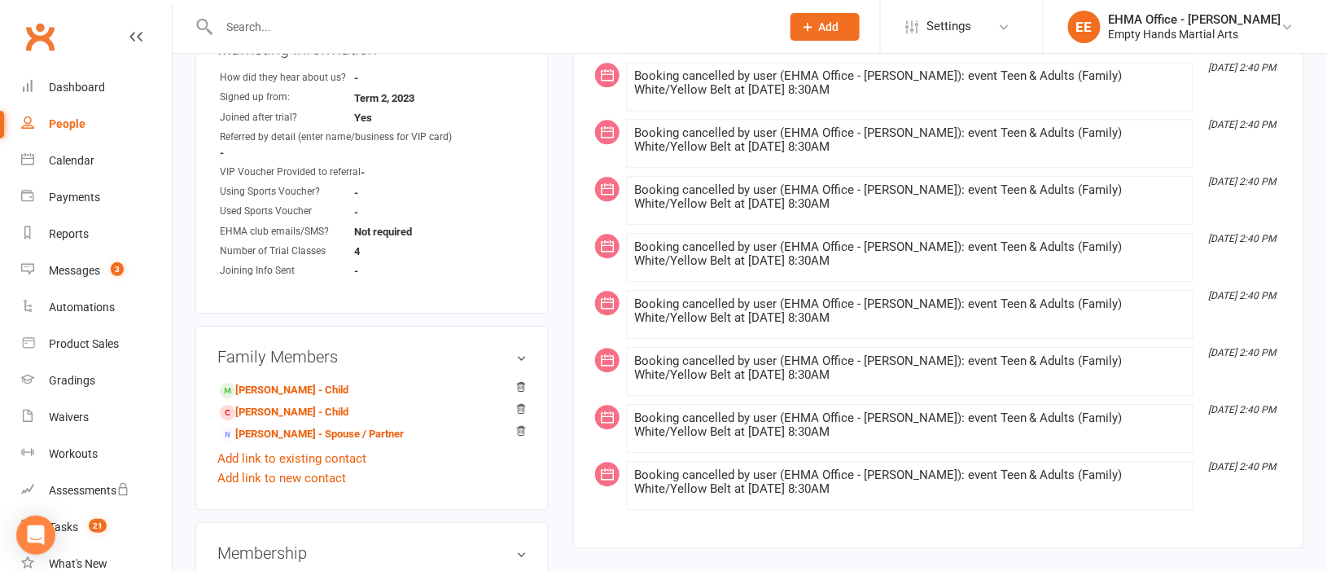
scroll to position [1342, 0]
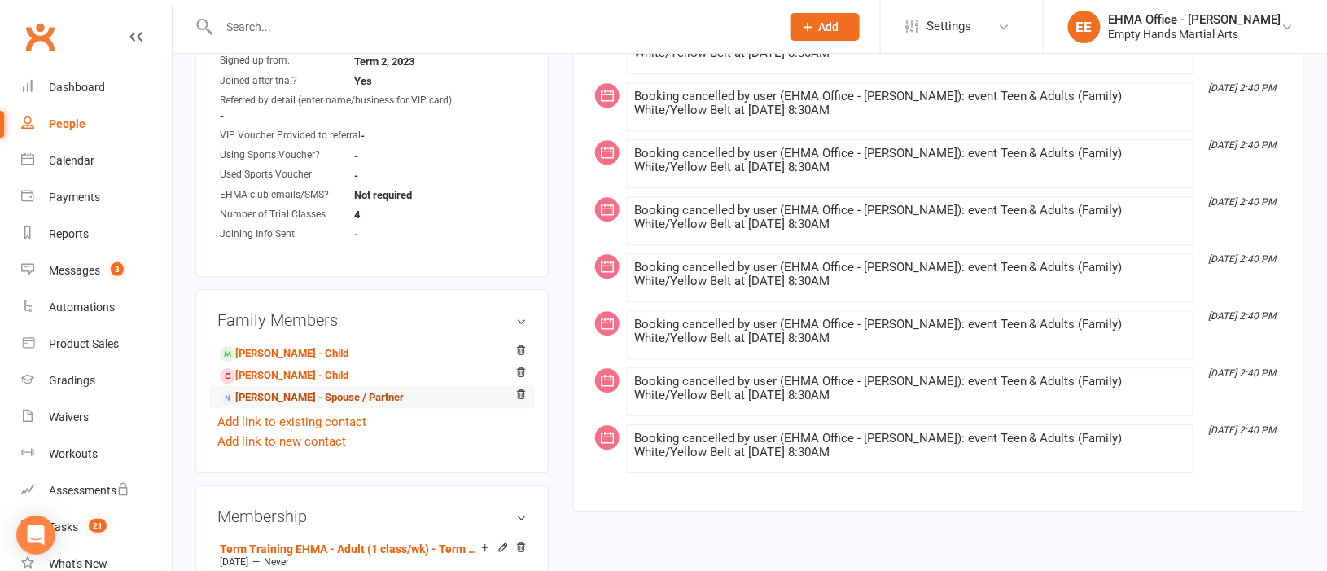
click at [280, 389] on link "[PERSON_NAME] - Spouse / Partner" at bounding box center [312, 397] width 184 height 17
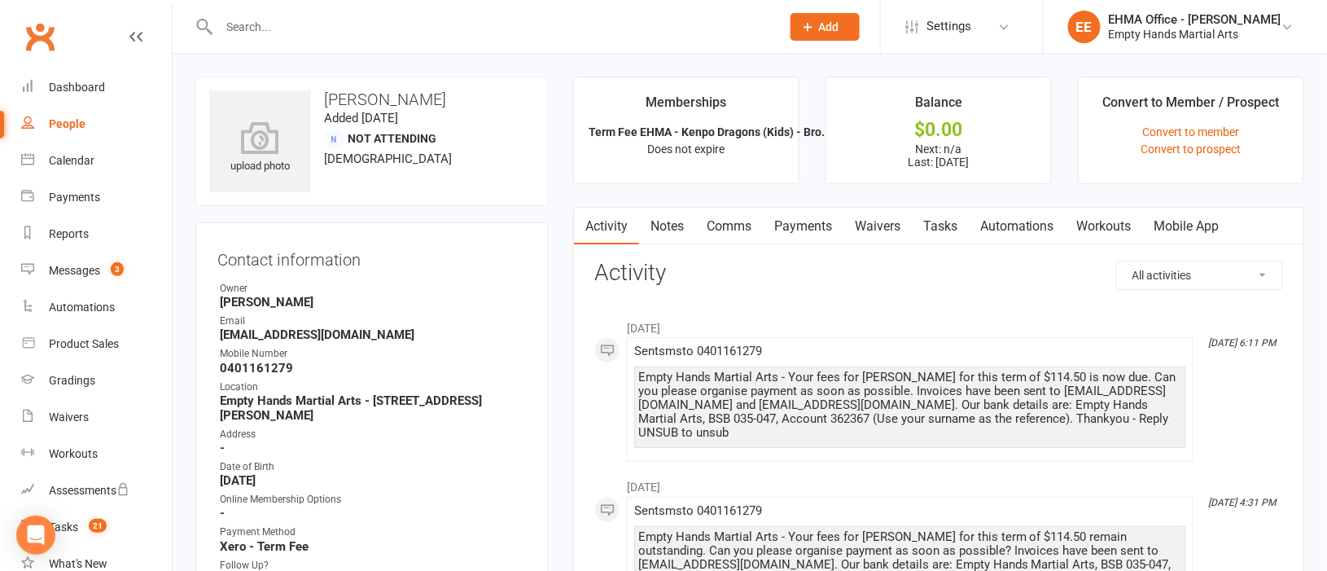
click at [429, 33] on input "text" at bounding box center [491, 26] width 555 height 23
paste input "[PERSON_NAME] [PERSON_NAME]"
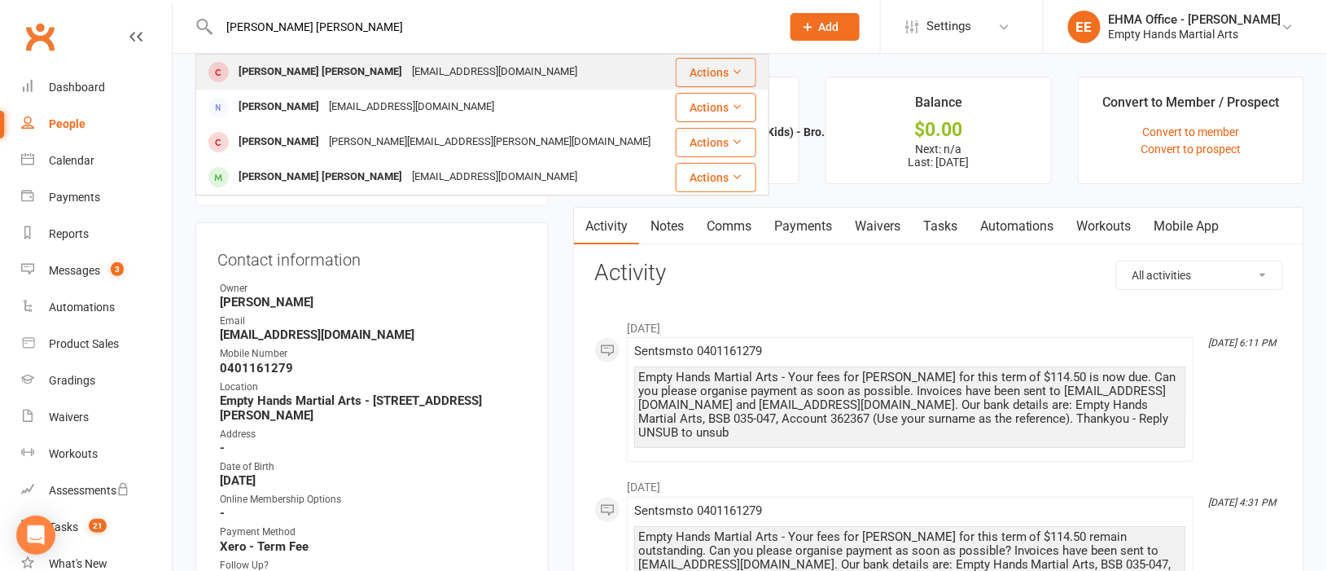
type input "[PERSON_NAME] [PERSON_NAME]"
click at [415, 67] on div "[EMAIL_ADDRESS][DOMAIN_NAME]" at bounding box center [494, 72] width 175 height 24
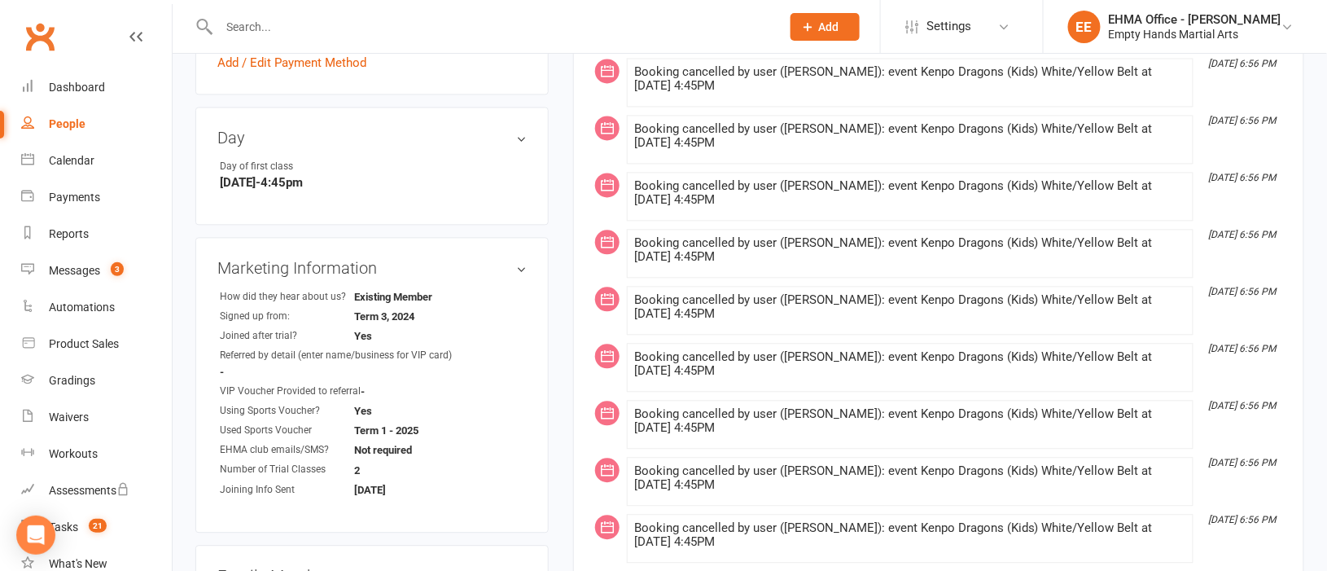
scroll to position [1220, 0]
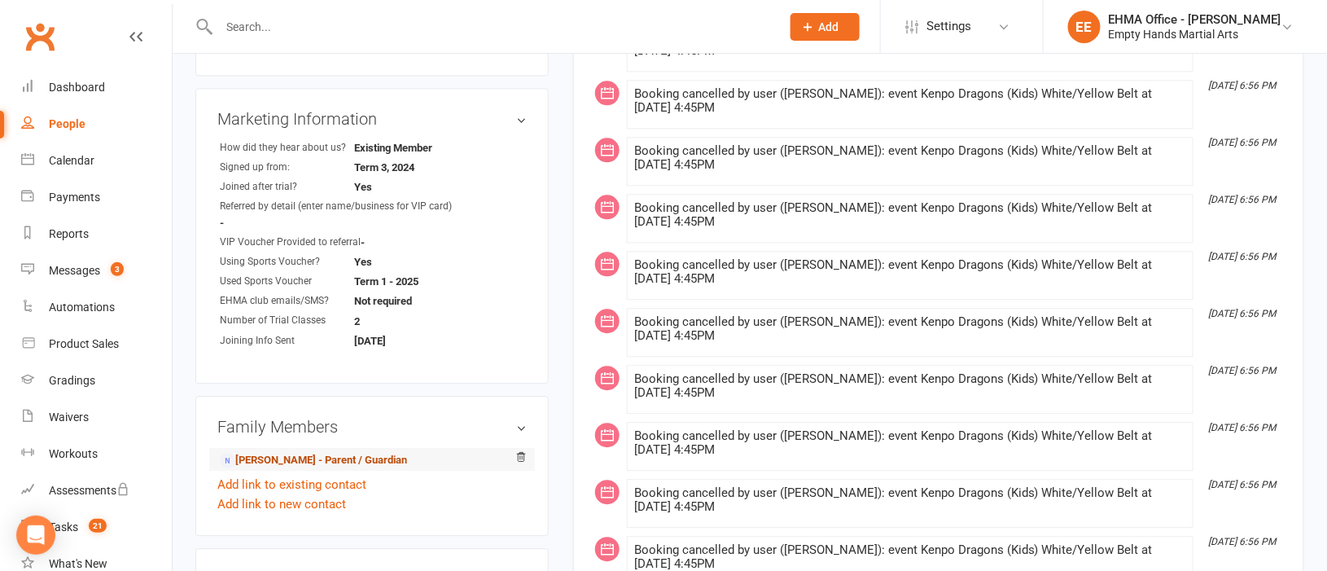
click at [283, 457] on link "[PERSON_NAME] - Parent / Guardian" at bounding box center [313, 460] width 187 height 17
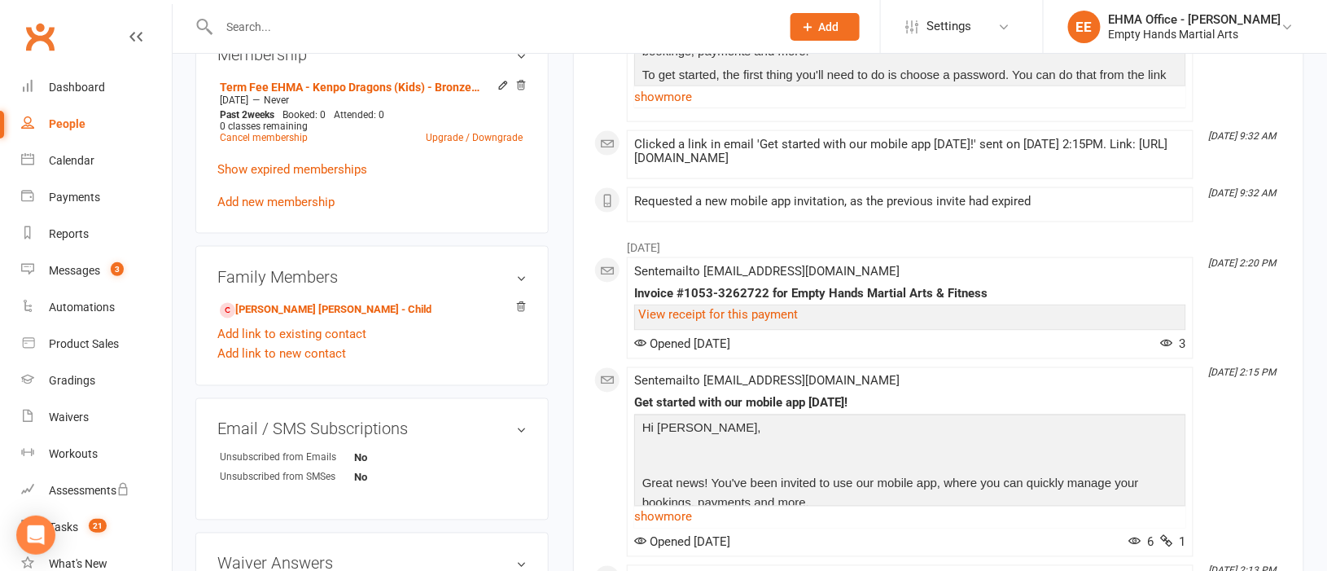
scroll to position [732, 0]
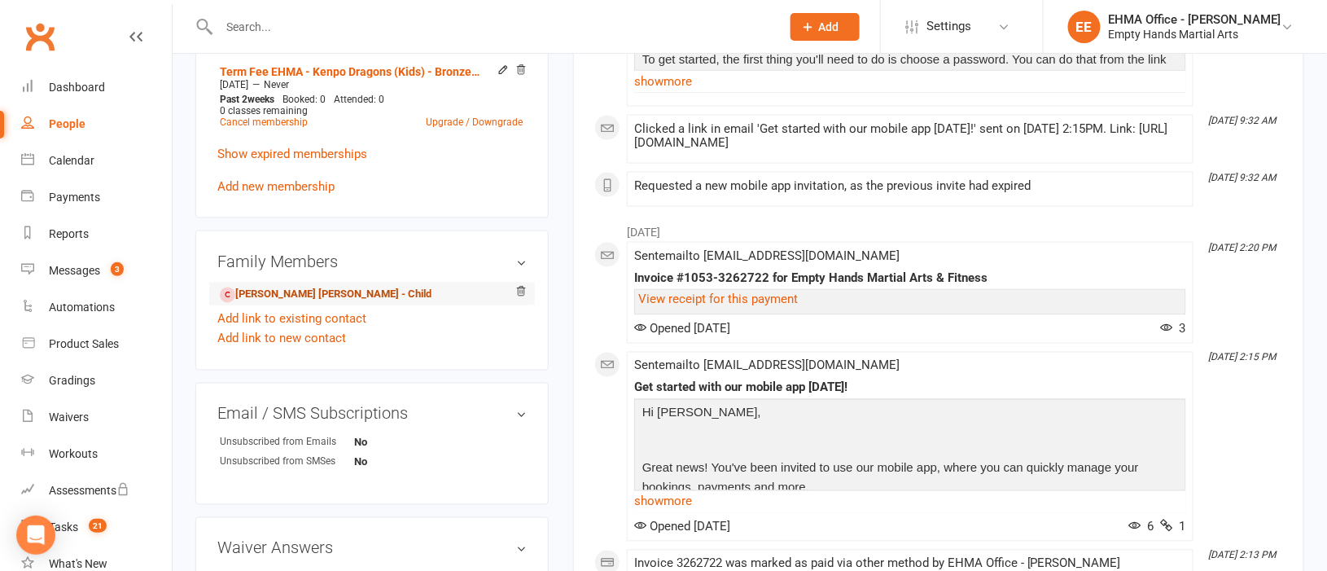
click at [278, 291] on link "[PERSON_NAME] [PERSON_NAME] - Child" at bounding box center [326, 295] width 212 height 17
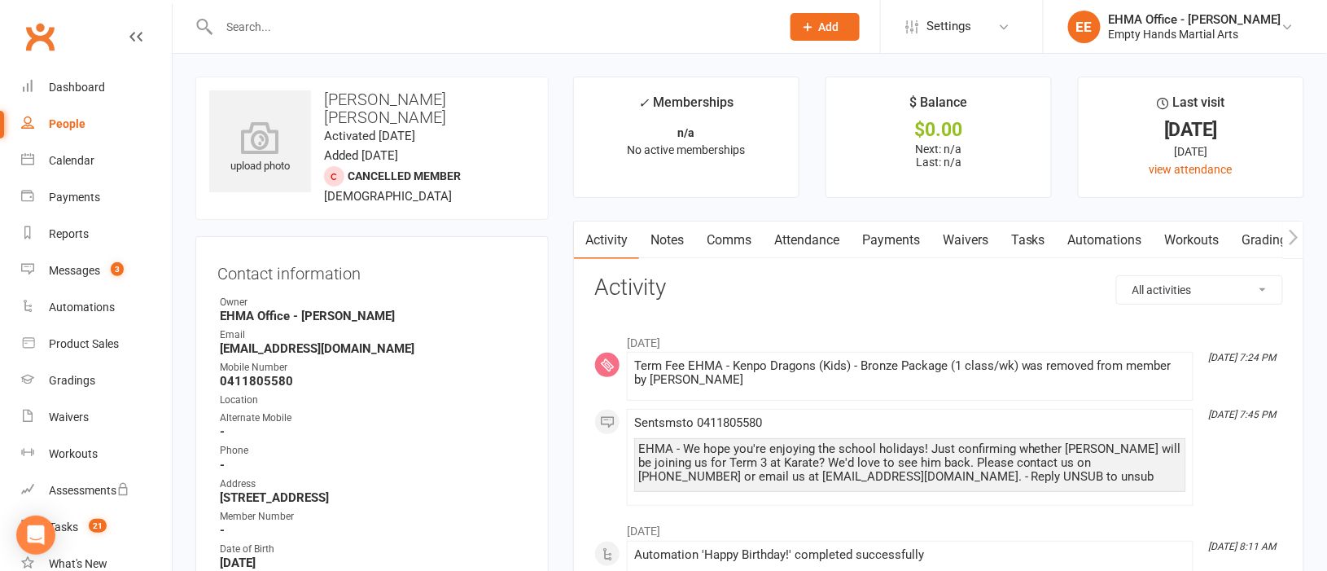
click at [825, 236] on link "Attendance" at bounding box center [807, 239] width 88 height 37
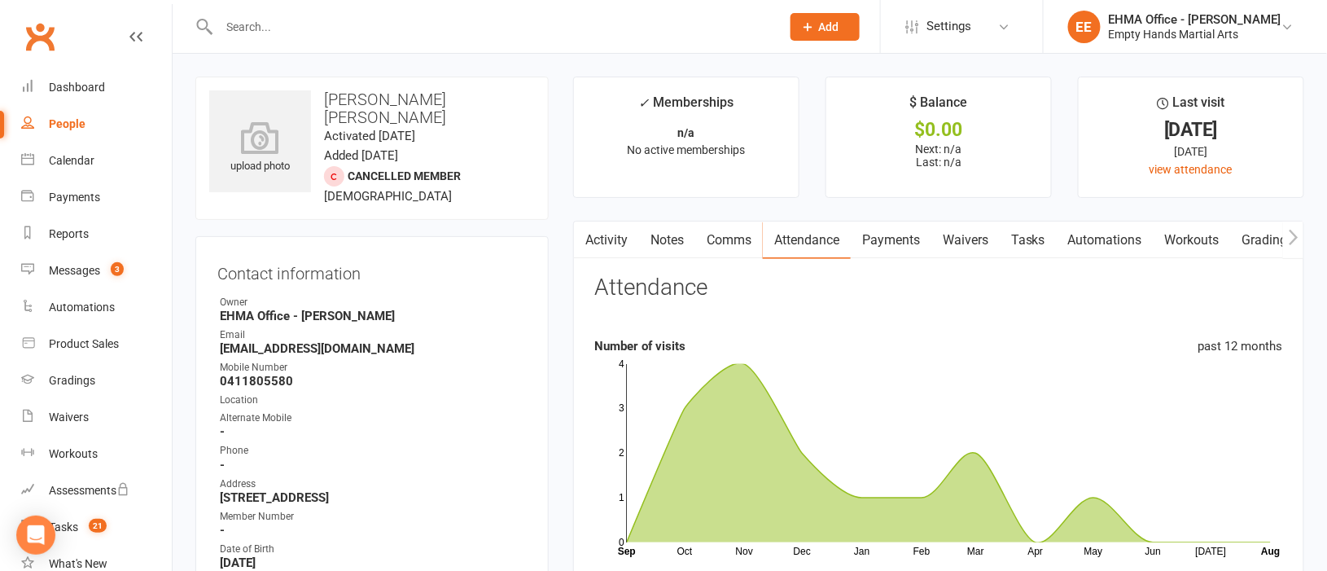
click at [621, 242] on link "Activity" at bounding box center [606, 239] width 65 height 37
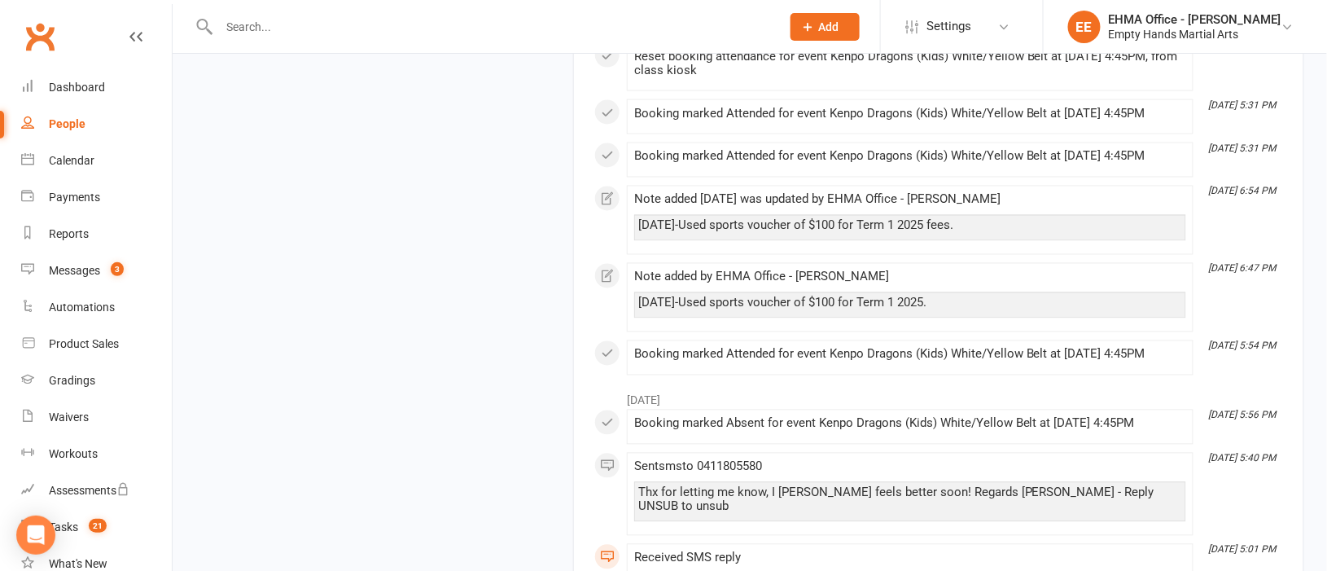
scroll to position [2930, 0]
click at [925, 247] on div "Note added [DATE] was updated by EHMA Office - [PERSON_NAME] [DATE]-Used sports…" at bounding box center [910, 219] width 552 height 55
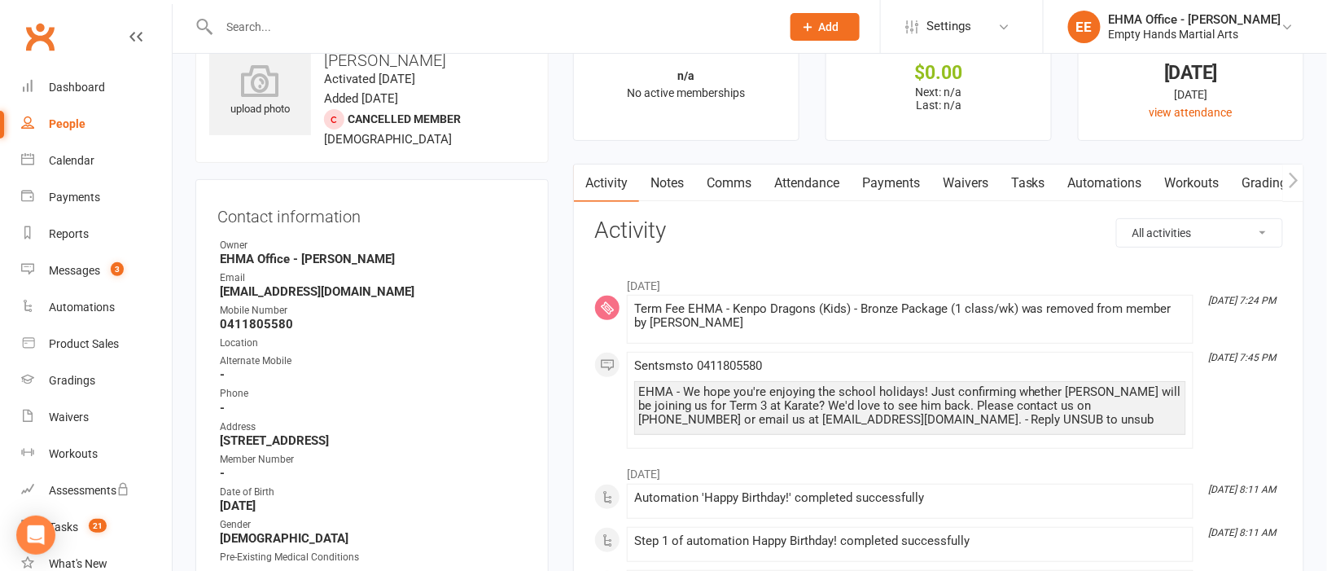
scroll to position [0, 0]
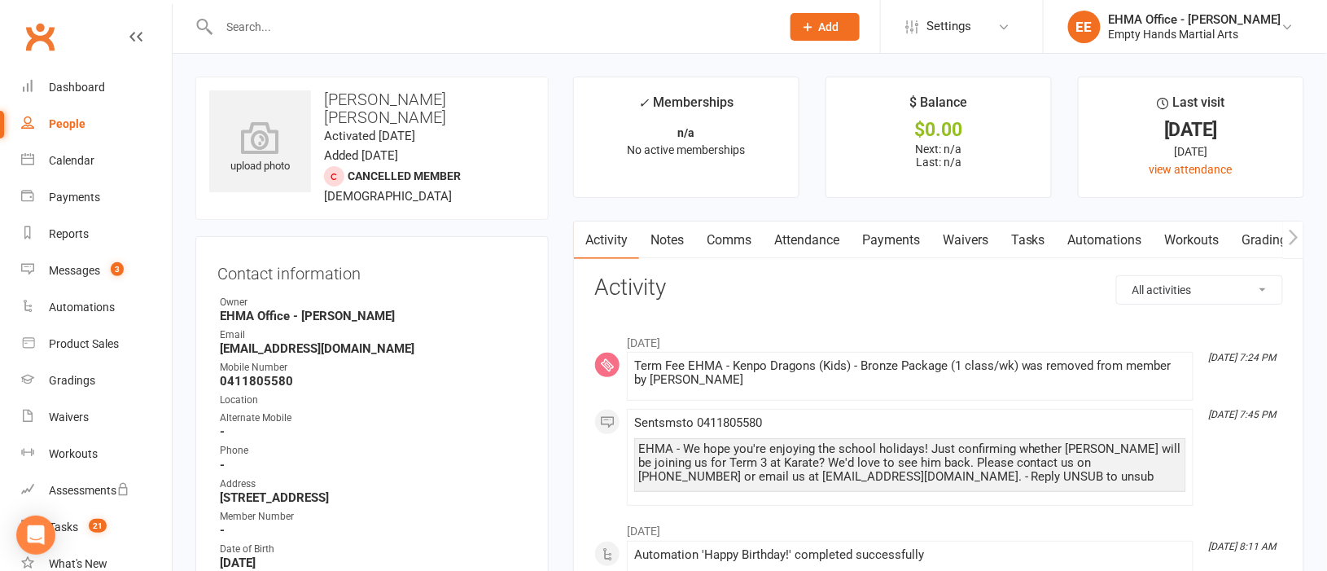
click at [423, 20] on input "text" at bounding box center [491, 26] width 555 height 23
paste input "[PERSON_NAME]"
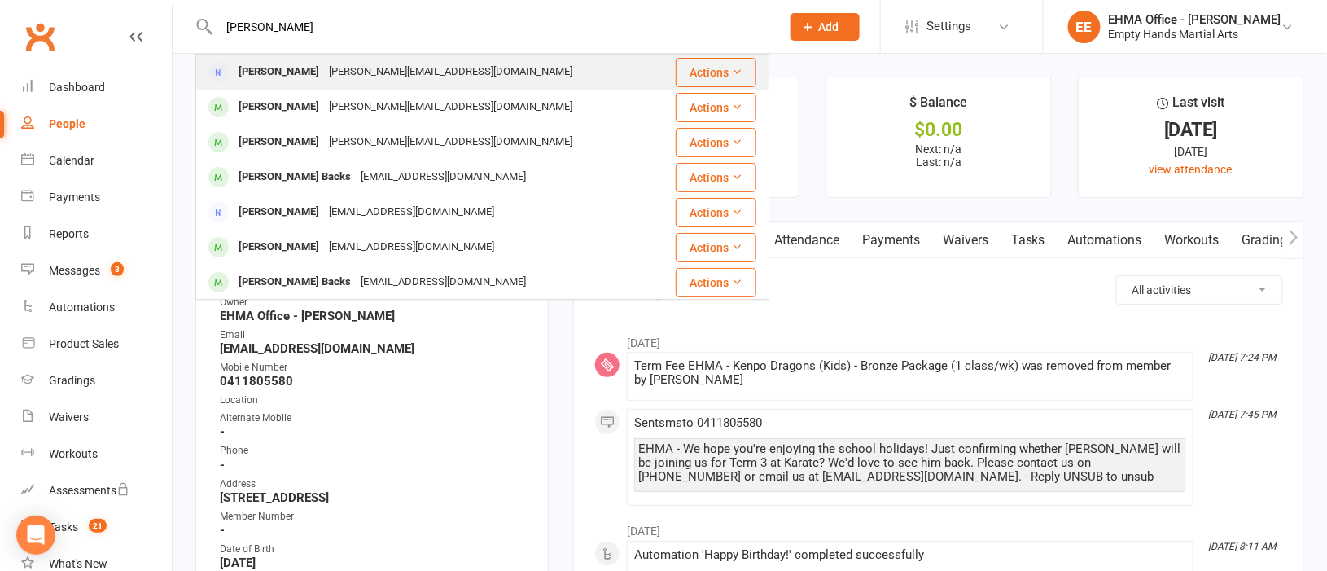
type input "[PERSON_NAME]"
click at [386, 76] on div "[PERSON_NAME][EMAIL_ADDRESS][DOMAIN_NAME]" at bounding box center [450, 72] width 253 height 24
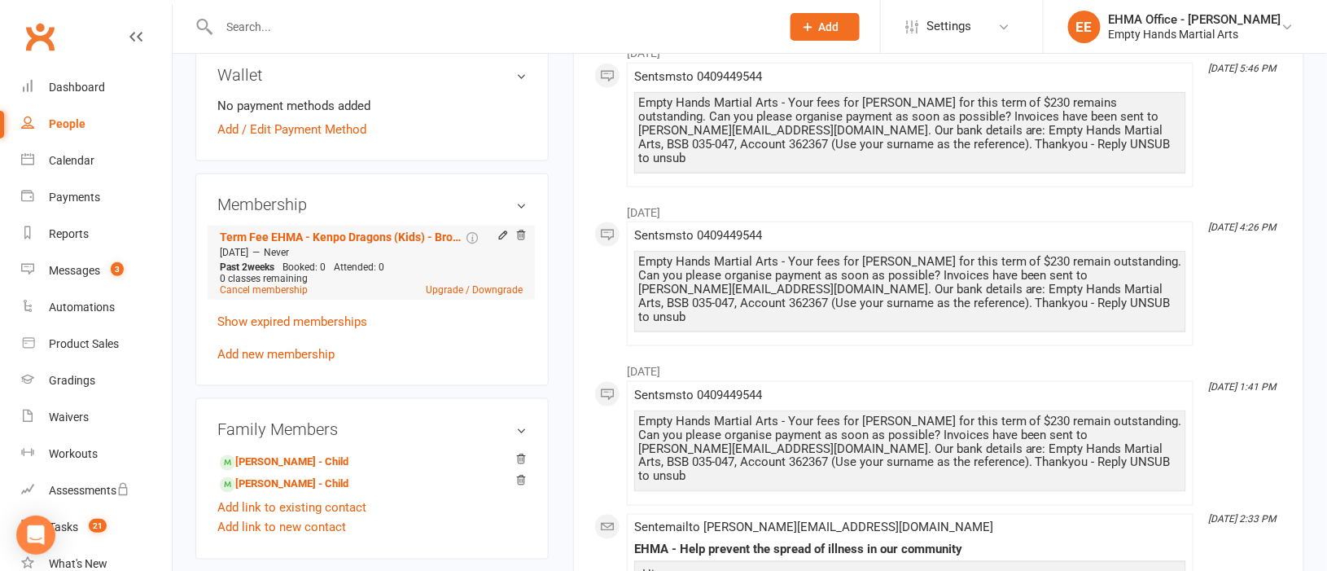
scroll to position [610, 0]
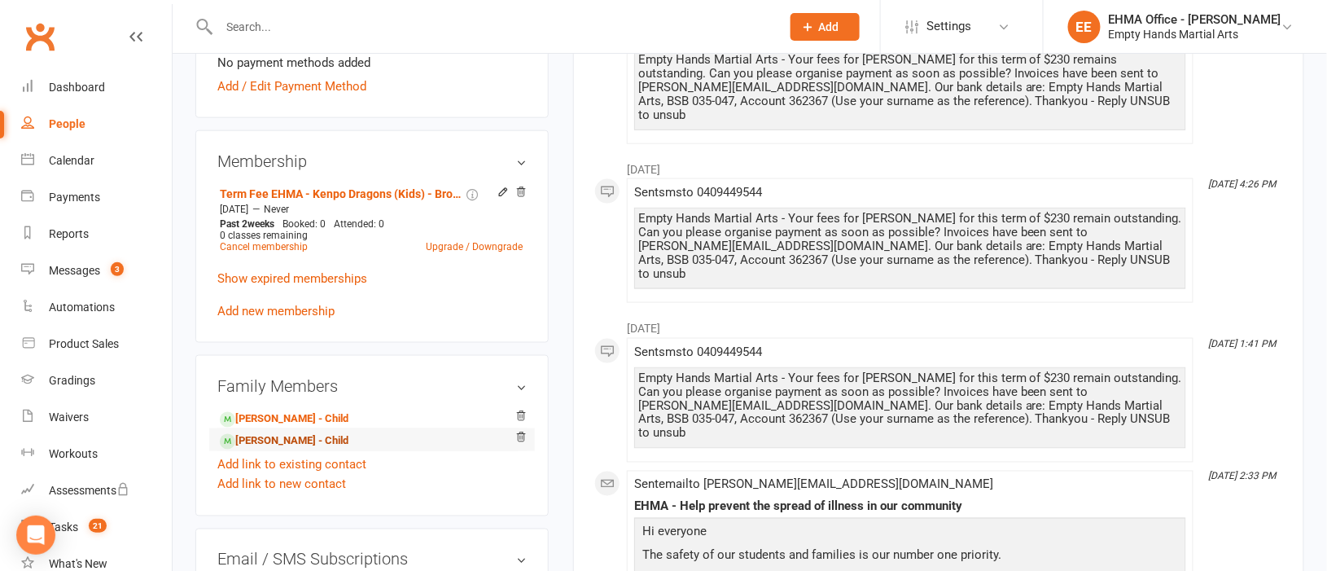
click at [284, 440] on link "[PERSON_NAME] - Child" at bounding box center [284, 441] width 129 height 17
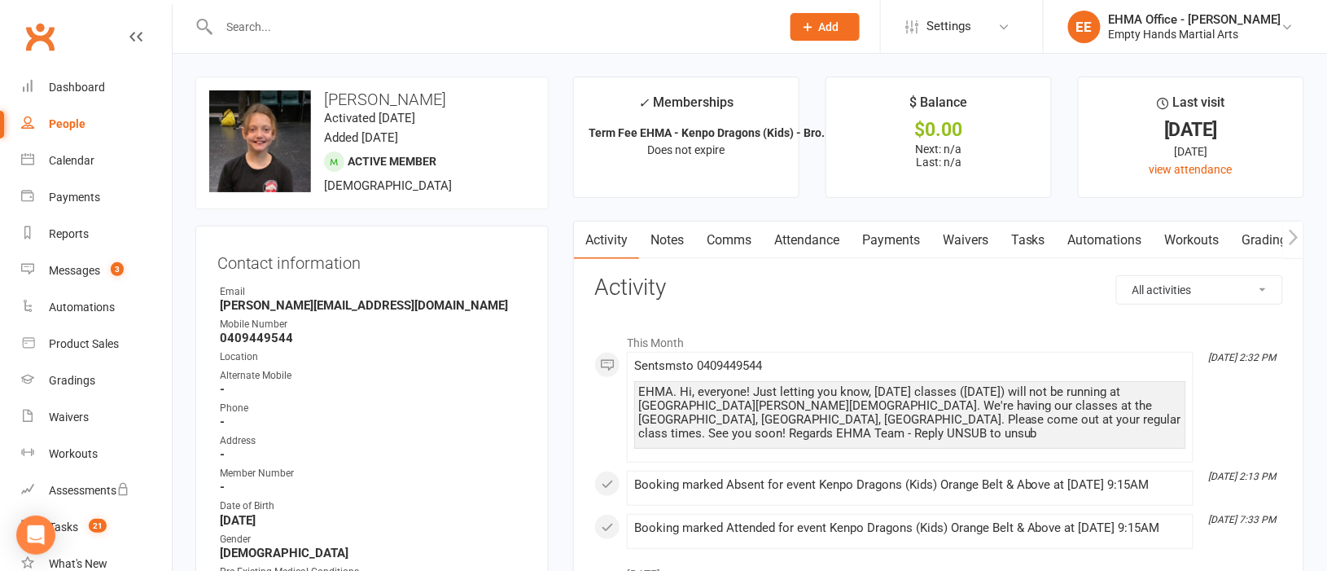
click at [449, 24] on input "text" at bounding box center [491, 26] width 555 height 23
paste input "[PERSON_NAME]"
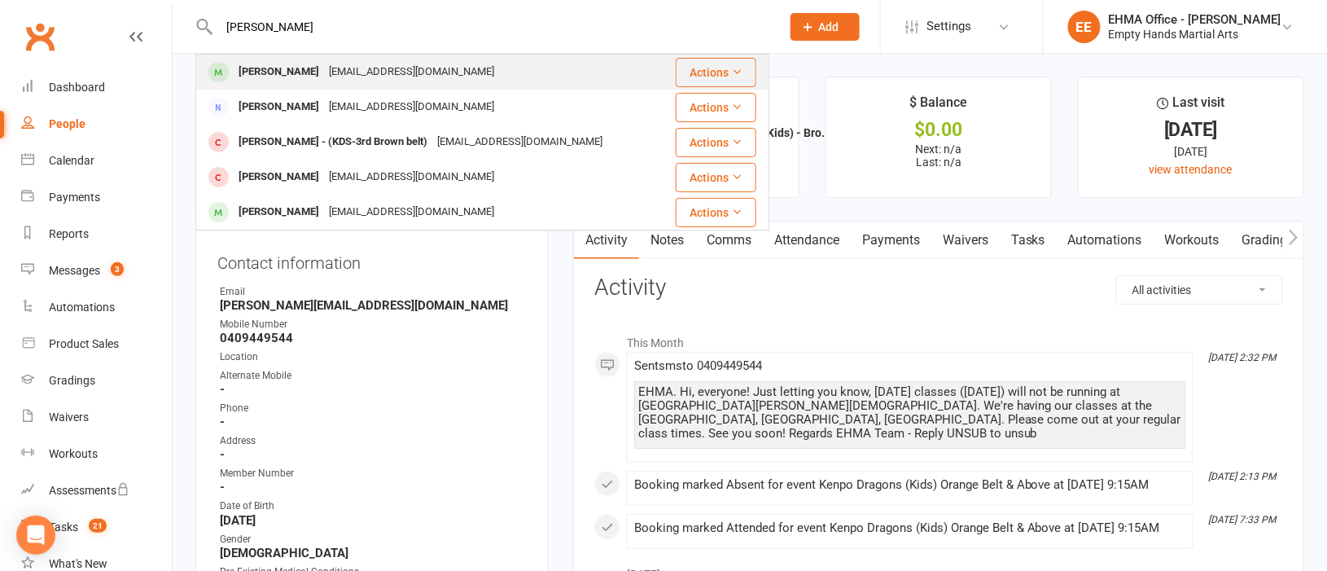
type input "[PERSON_NAME]"
click at [374, 63] on div "[EMAIL_ADDRESS][DOMAIN_NAME]" at bounding box center [411, 72] width 175 height 24
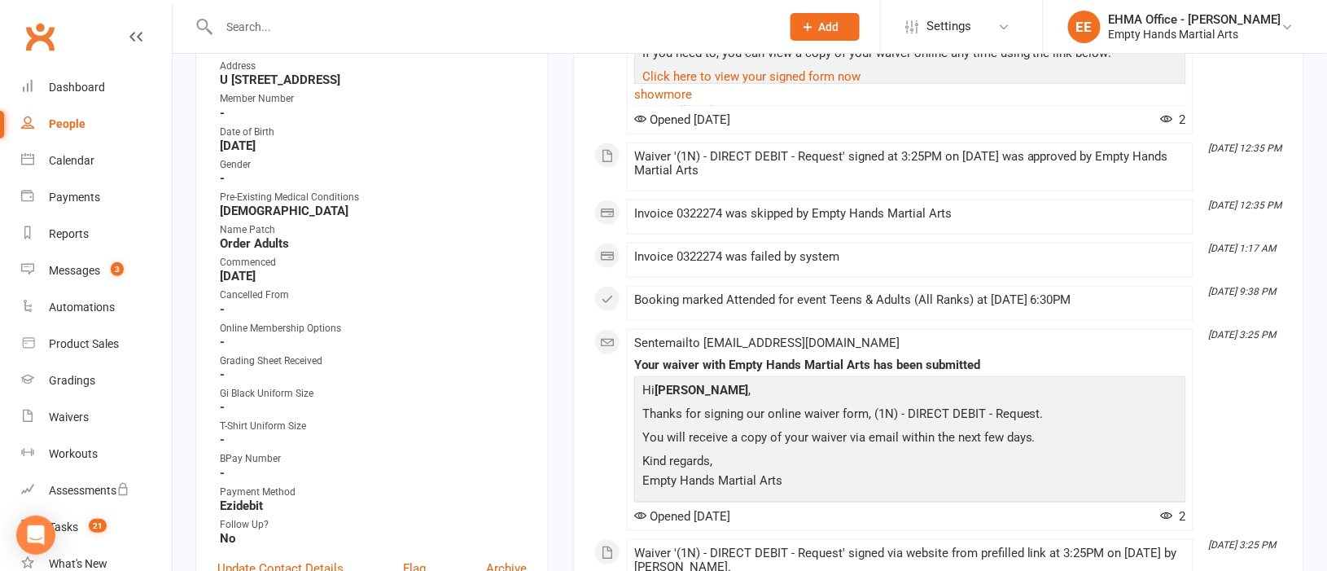
scroll to position [488, 0]
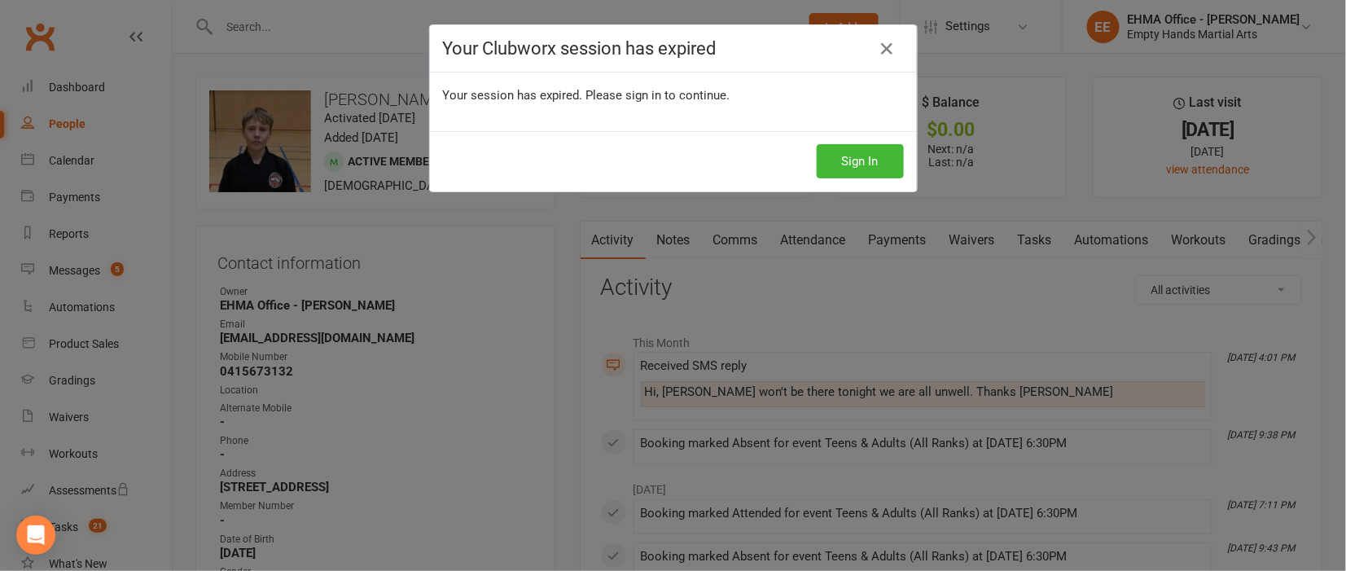
click at [553, 273] on div "Your Clubworx session has expired Your session has expired. Please sign in to c…" at bounding box center [673, 285] width 1346 height 571
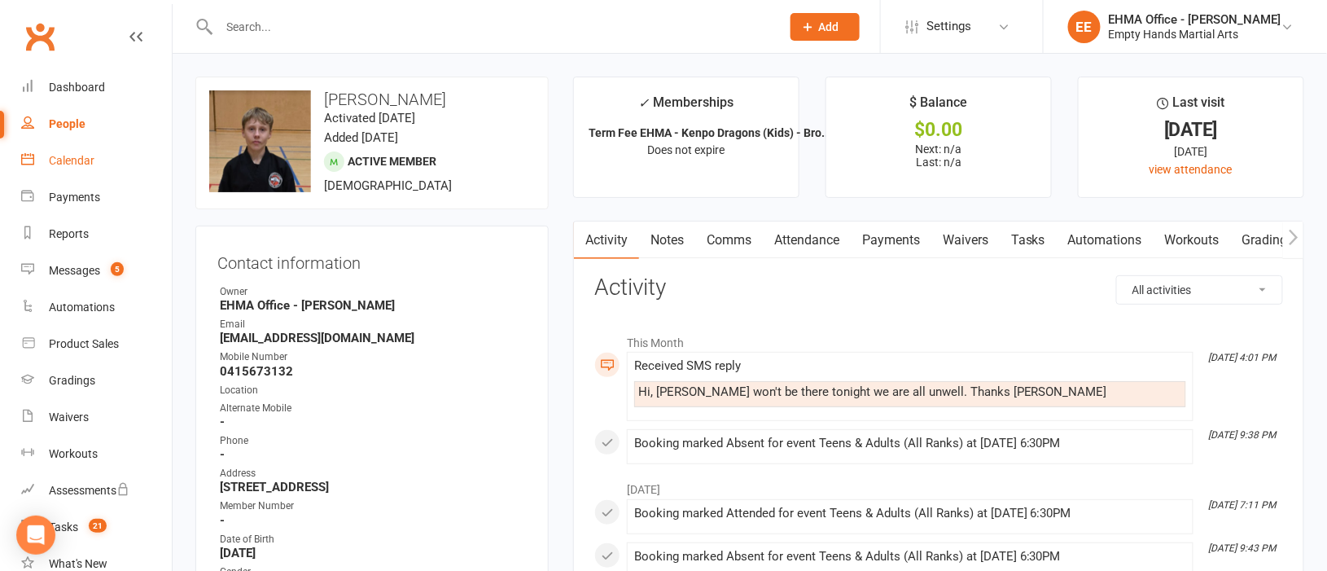
click at [74, 157] on div "Calendar" at bounding box center [72, 160] width 46 height 13
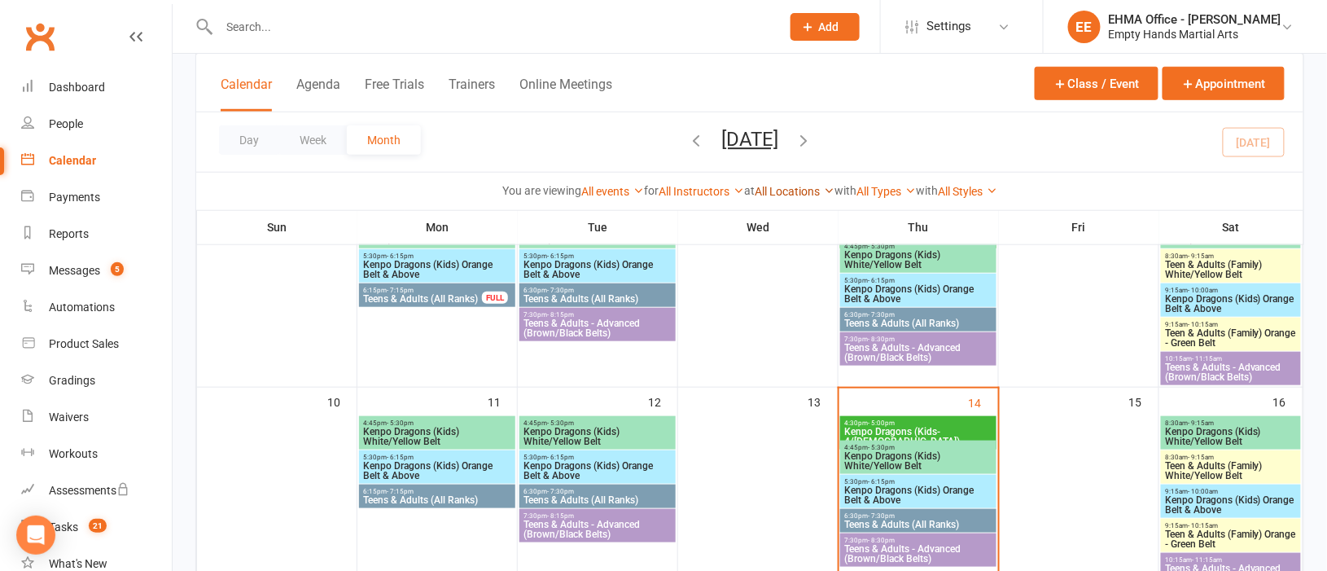
scroll to position [365, 0]
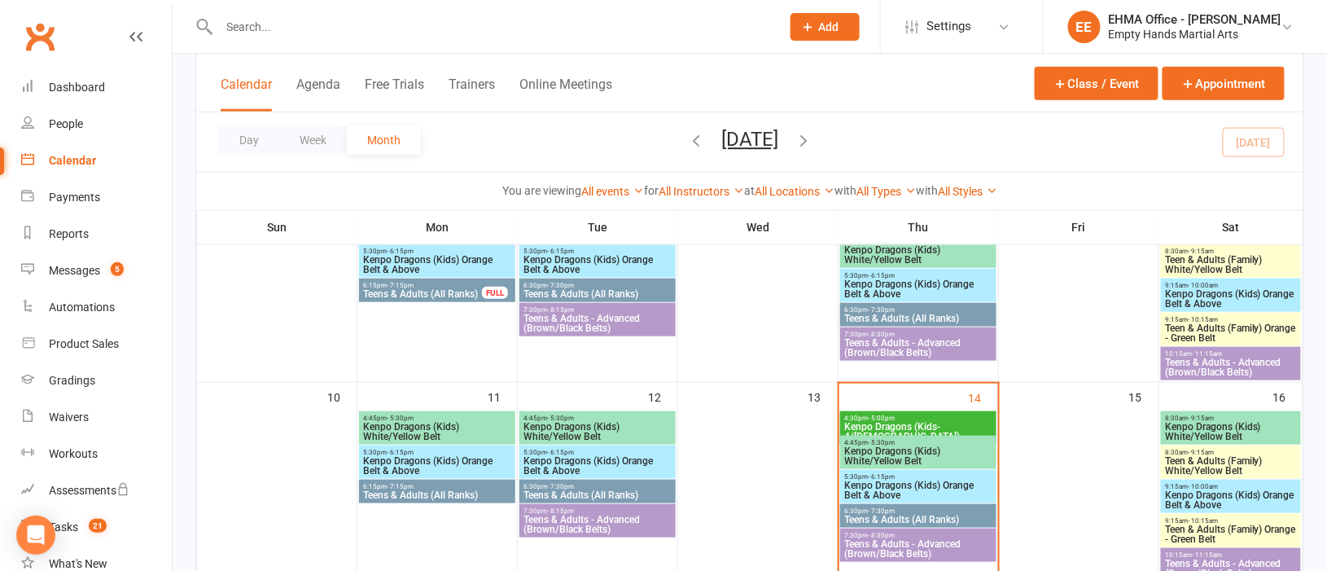
click at [909, 510] on span "6:30pm - 7:30pm" at bounding box center [918, 510] width 150 height 7
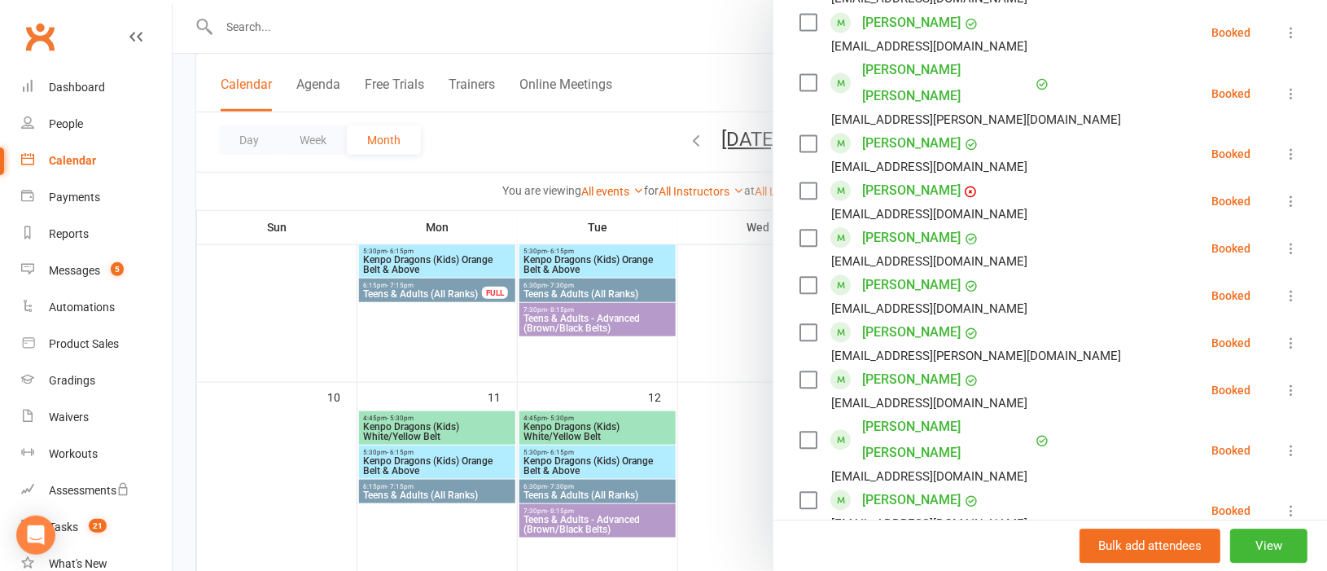
scroll to position [1220, 0]
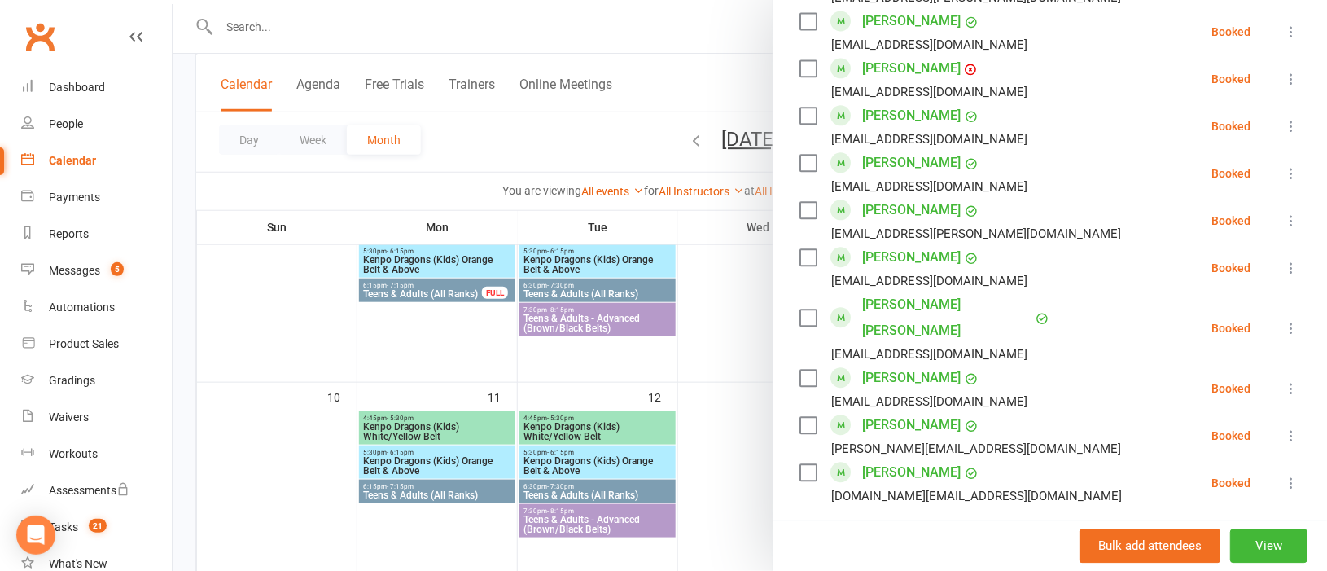
click at [897, 534] on input "search" at bounding box center [1049, 551] width 501 height 34
paste input "[PERSON_NAME]"
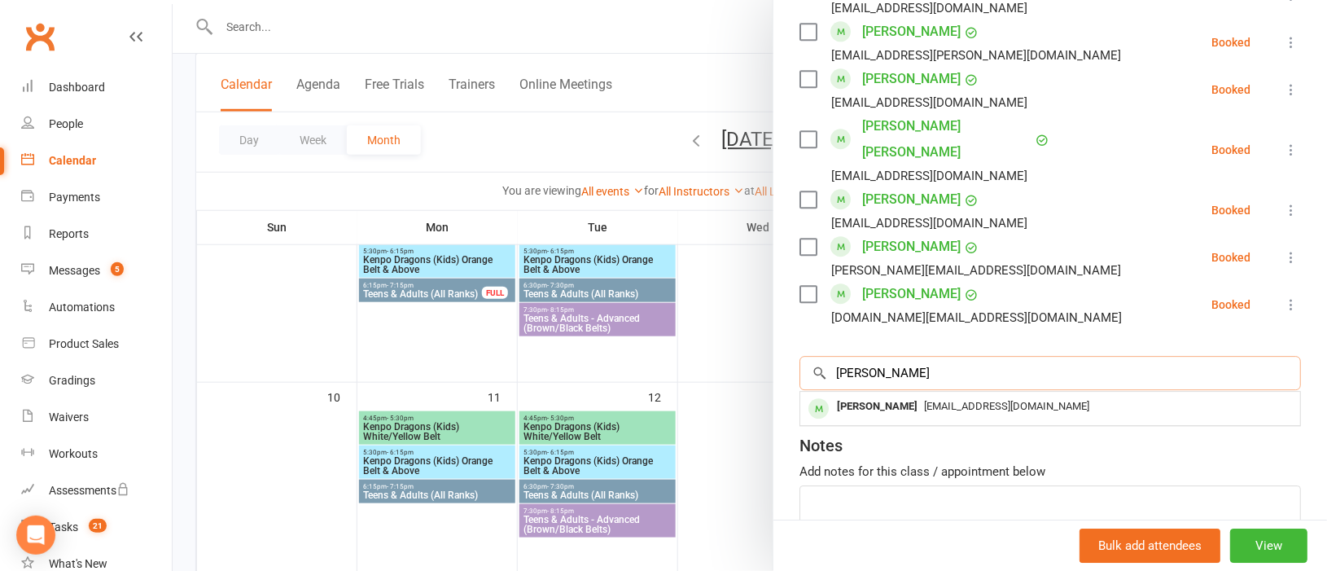
scroll to position [1421, 0]
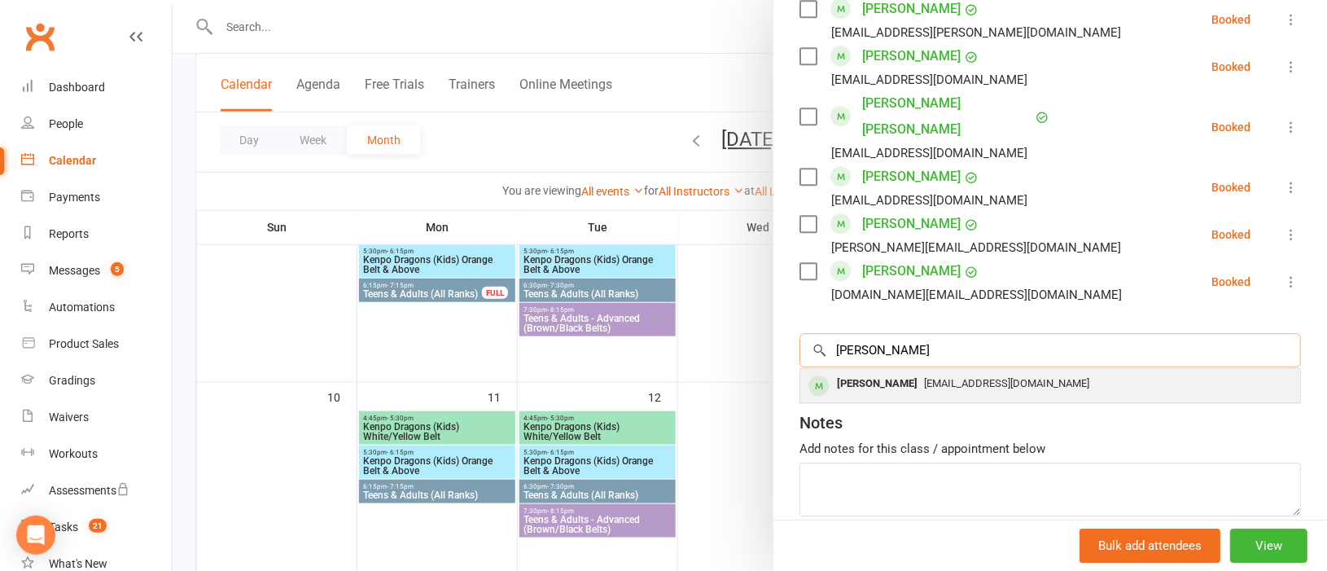
type input "[PERSON_NAME]"
click at [886, 372] on div "[PERSON_NAME]" at bounding box center [877, 384] width 94 height 24
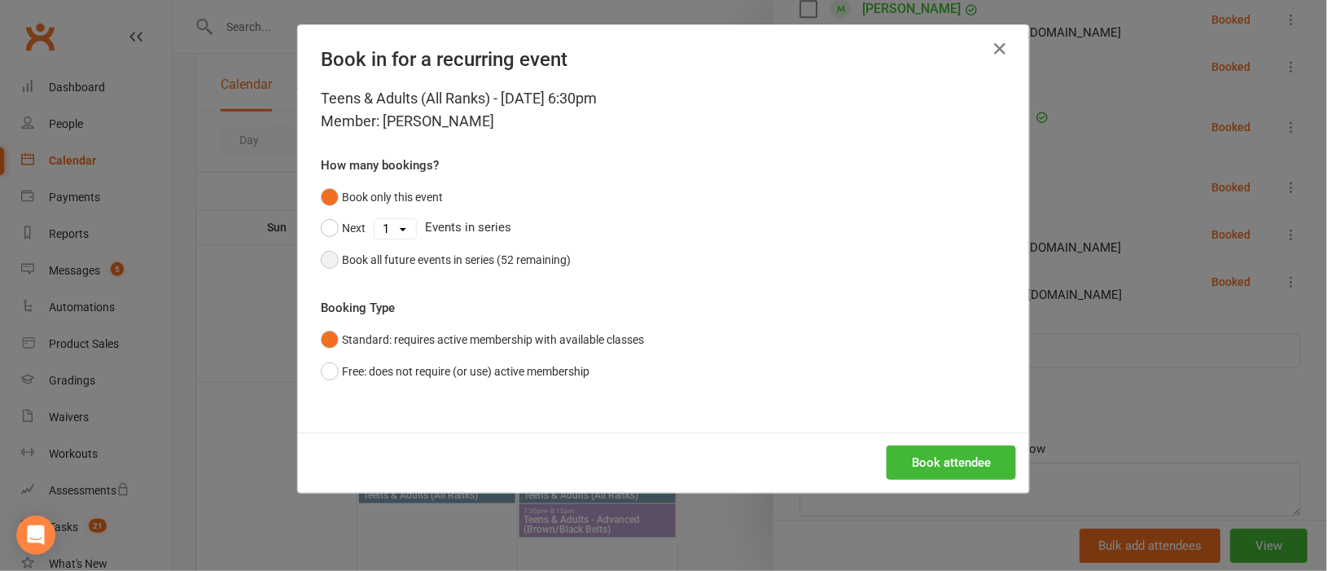
click at [323, 262] on button "Book all future events in series (52 remaining)" at bounding box center [446, 259] width 250 height 31
click at [923, 454] on button "Book attendee" at bounding box center [950, 462] width 129 height 34
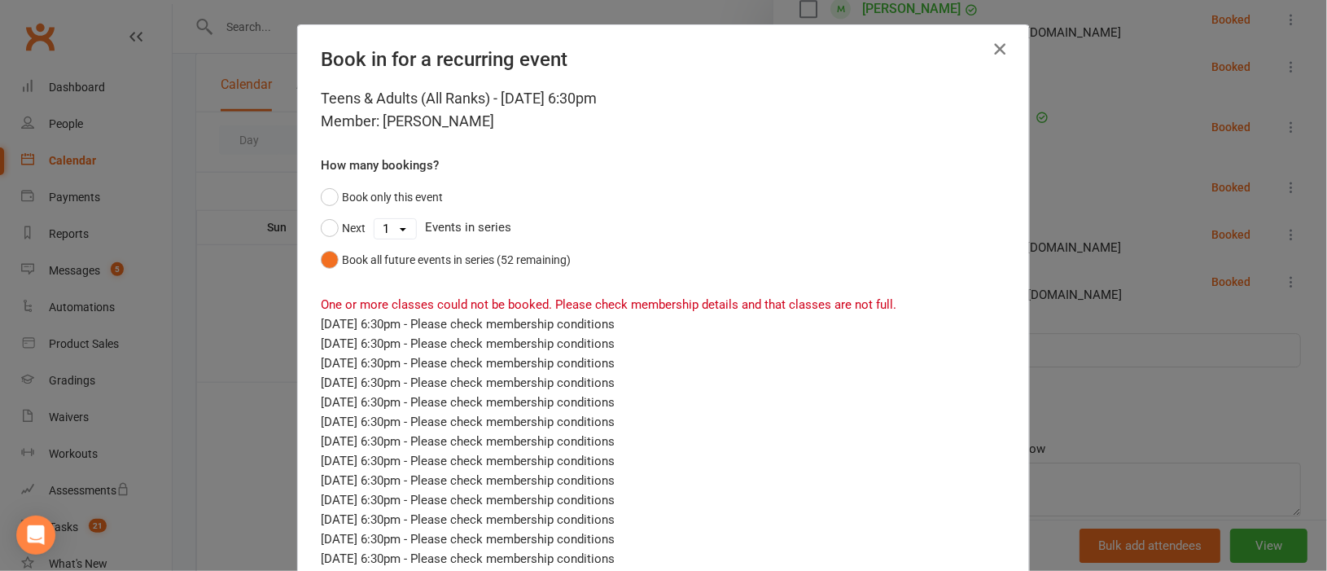
click at [990, 41] on icon "button" at bounding box center [1000, 49] width 20 height 20
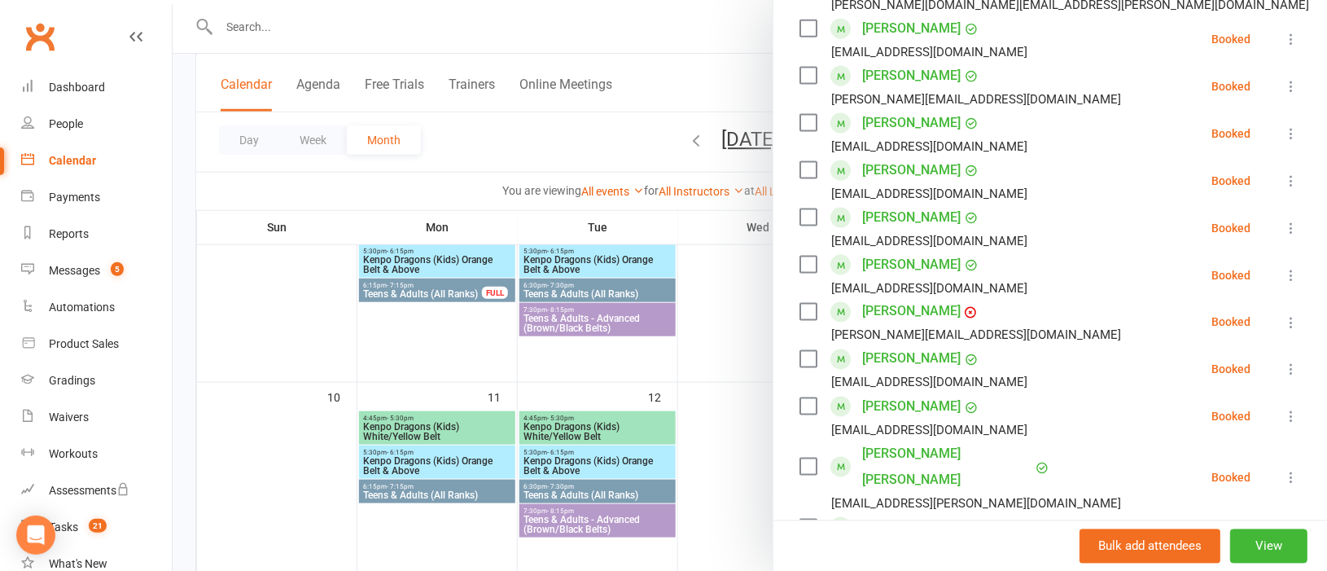
scroll to position [689, 0]
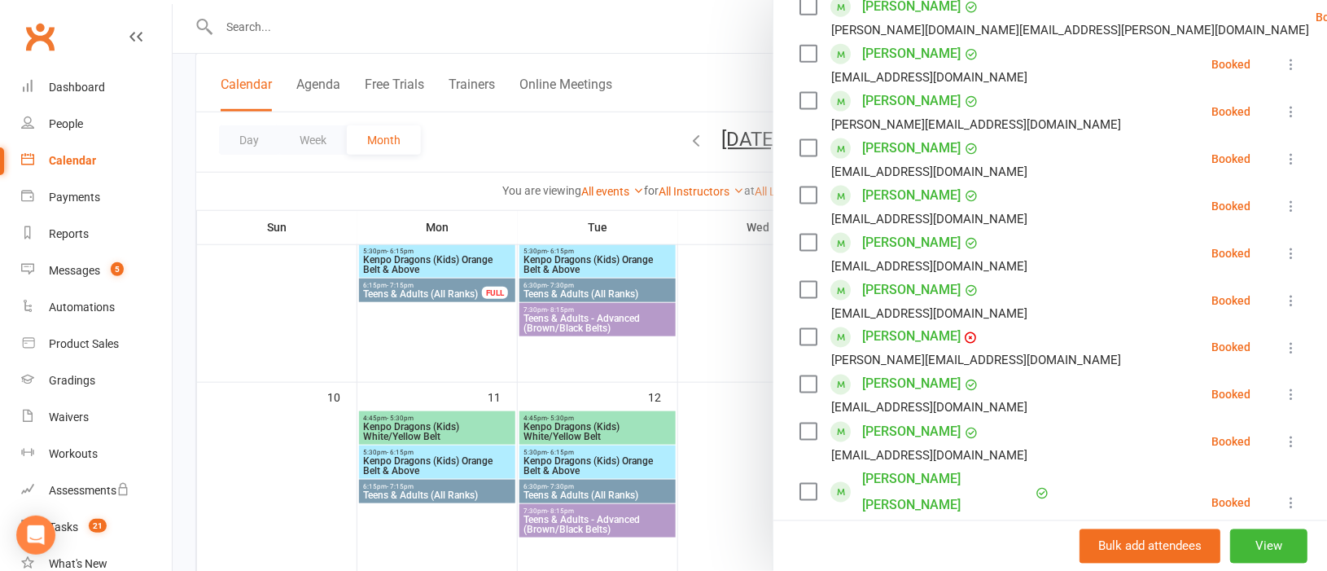
click at [631, 379] on div at bounding box center [750, 285] width 1154 height 571
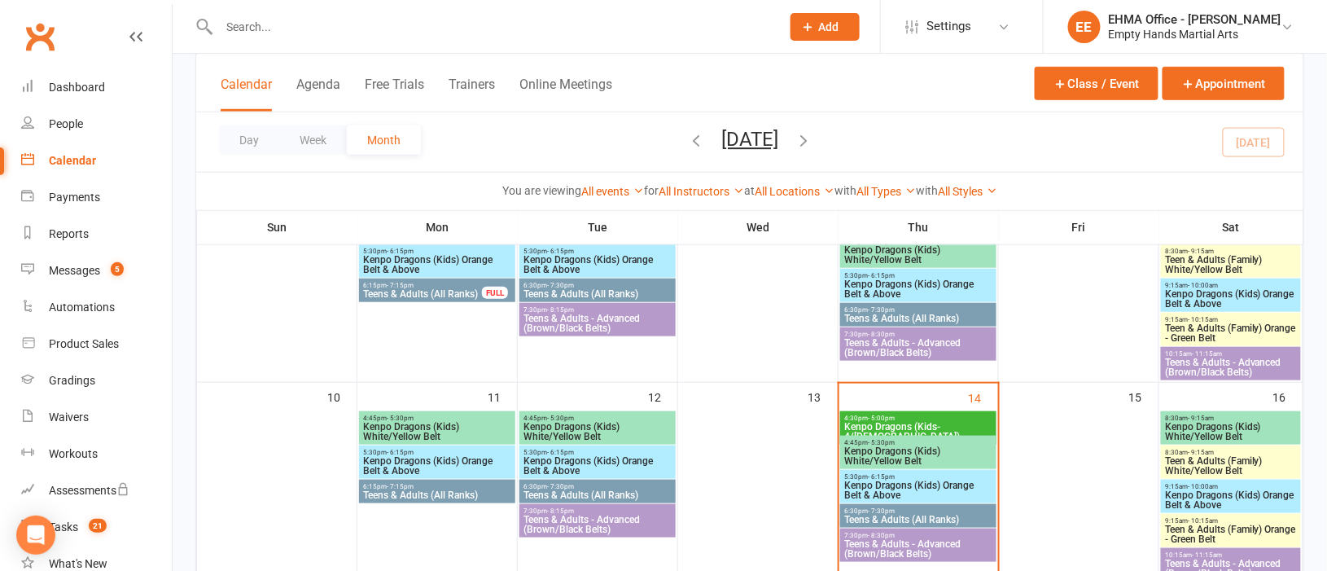
click at [610, 486] on span "6:30pm - 7:30pm" at bounding box center [598, 486] width 150 height 7
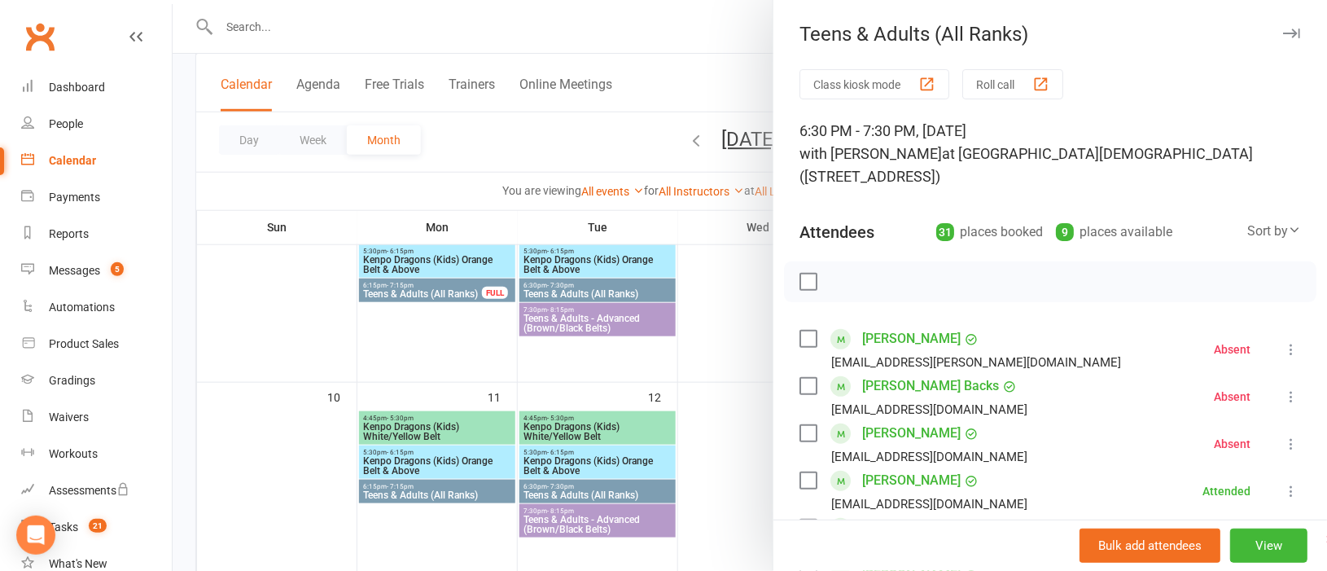
click at [727, 370] on div at bounding box center [750, 285] width 1154 height 571
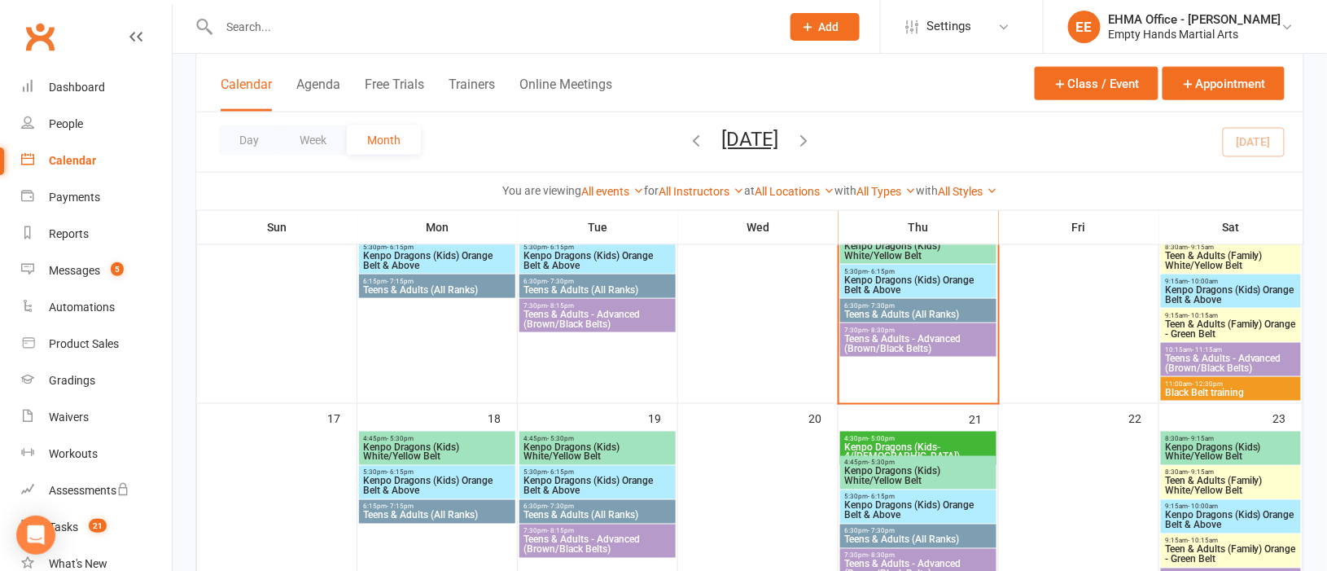
scroll to position [610, 0]
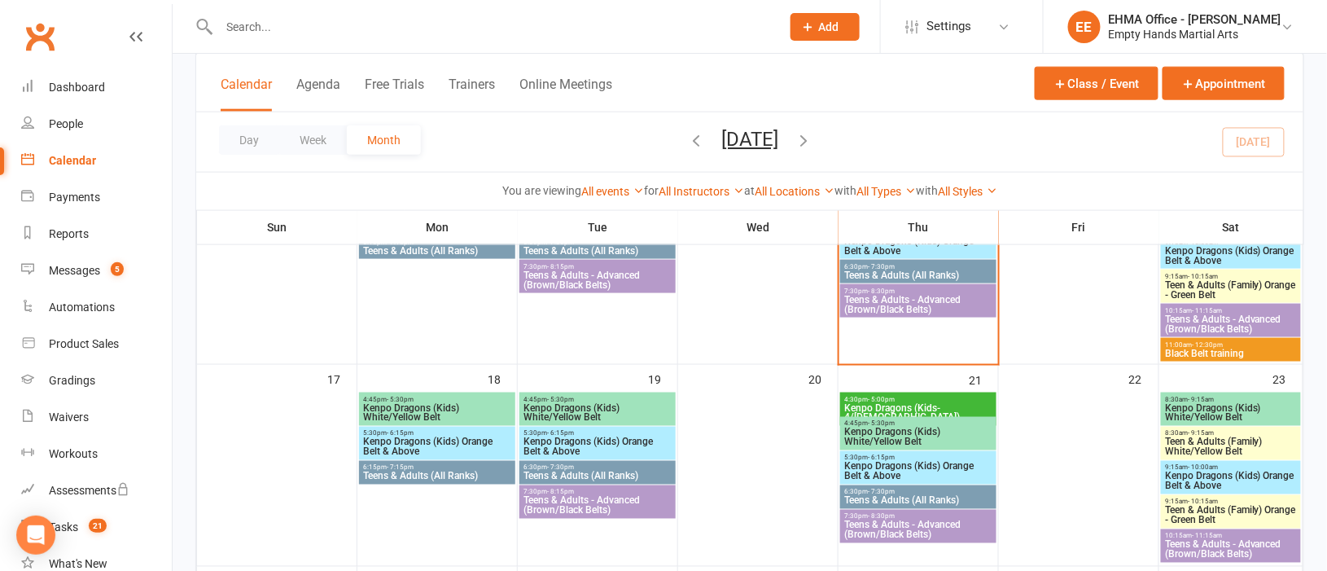
click at [626, 466] on span "6:30pm - 7:30pm" at bounding box center [598, 467] width 150 height 7
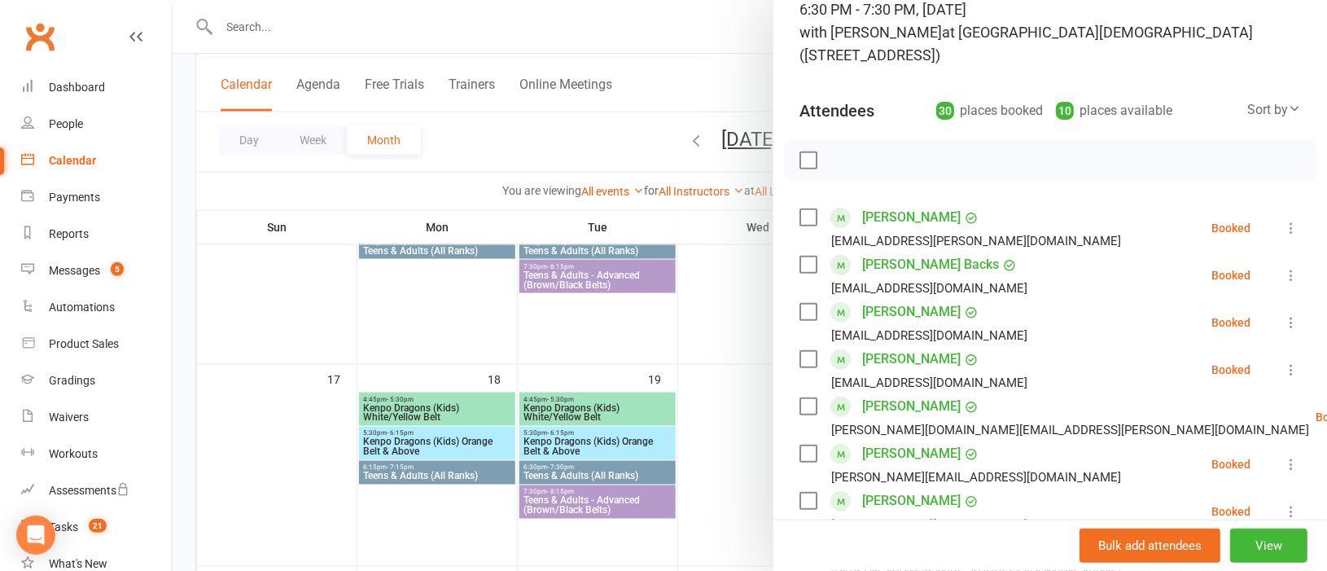
scroll to position [0, 0]
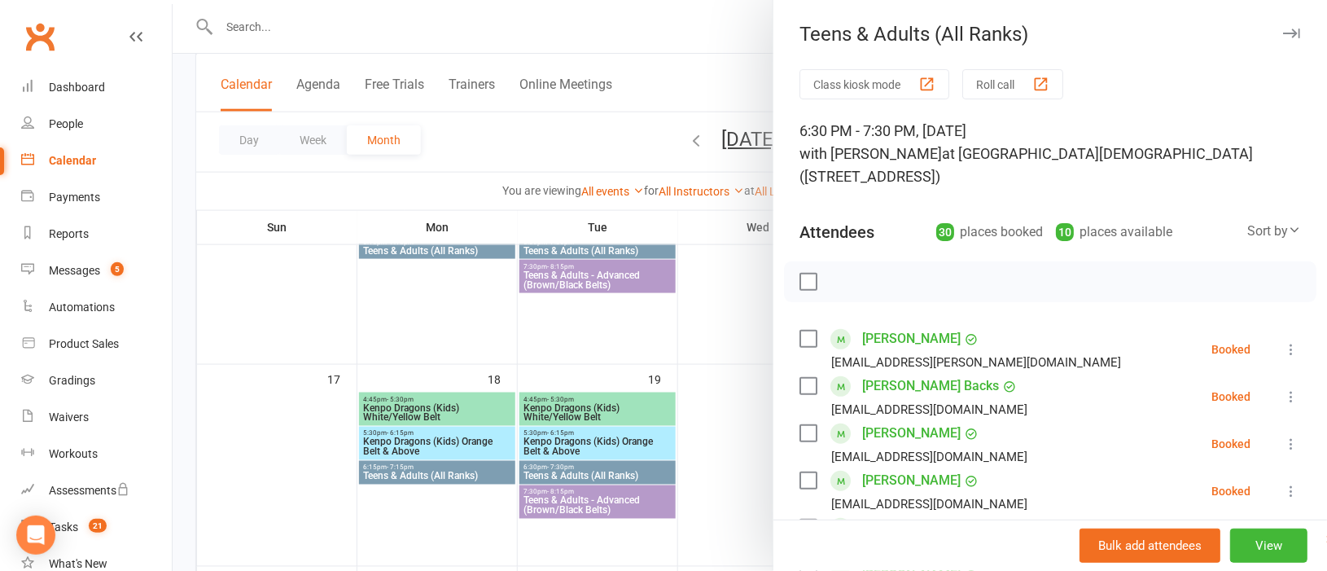
click at [729, 400] on div at bounding box center [750, 285] width 1154 height 571
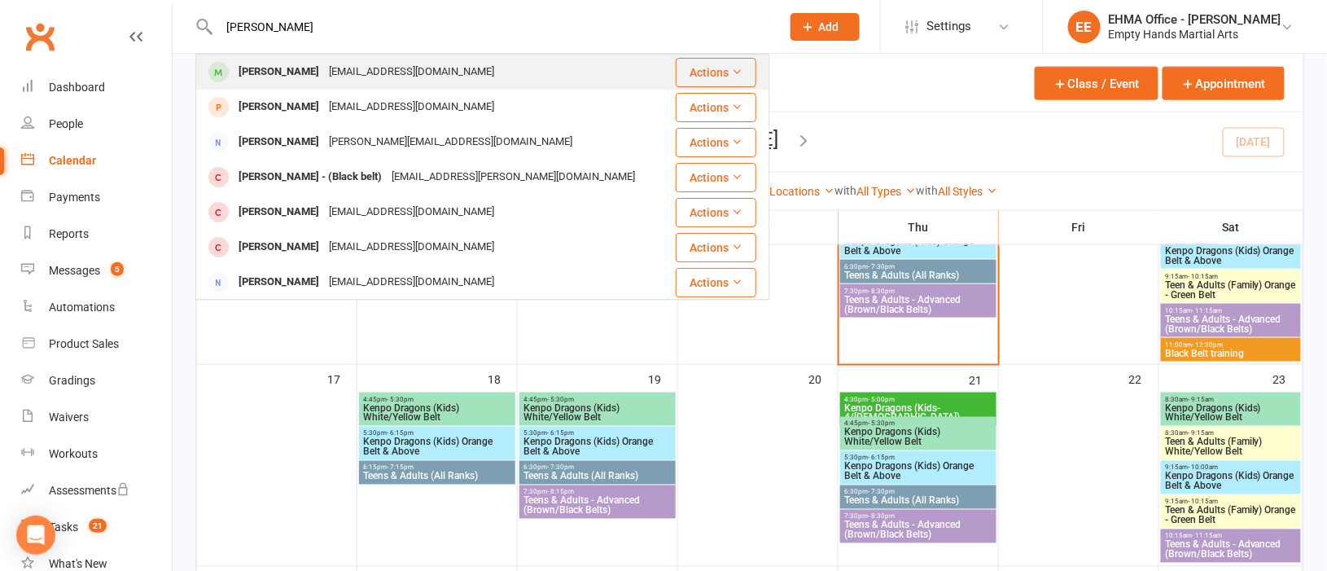
type input "Paul Howard"
click at [346, 71] on div "ngsearthmoving@telstra.com" at bounding box center [411, 72] width 175 height 24
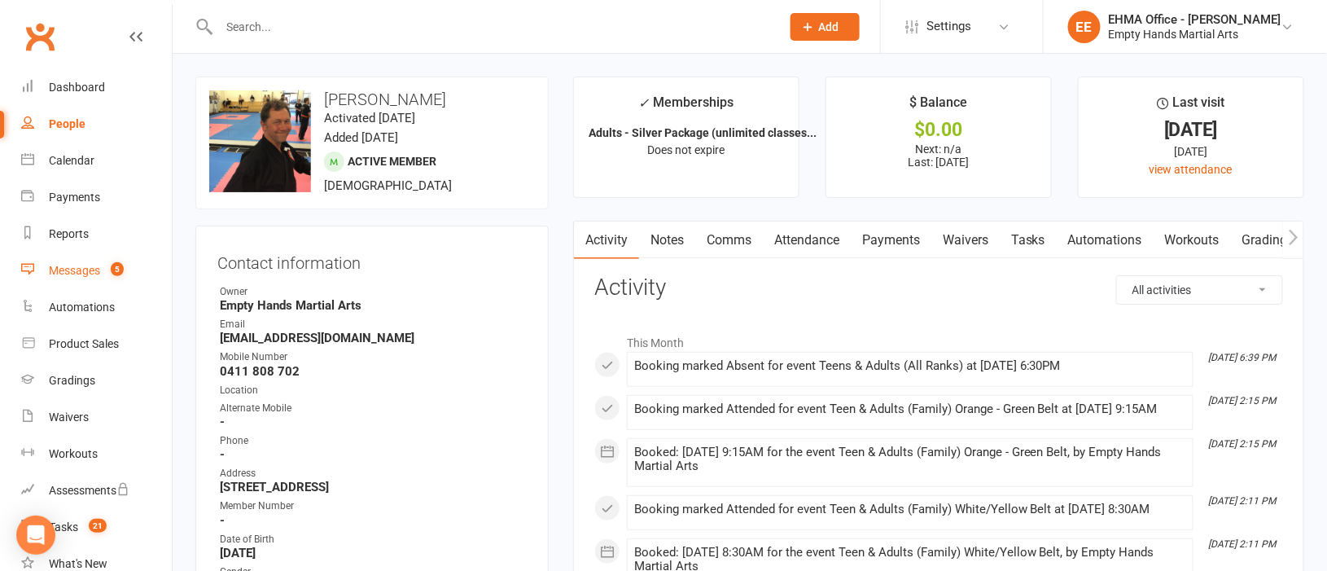
click at [67, 264] on div "Messages" at bounding box center [74, 270] width 51 height 13
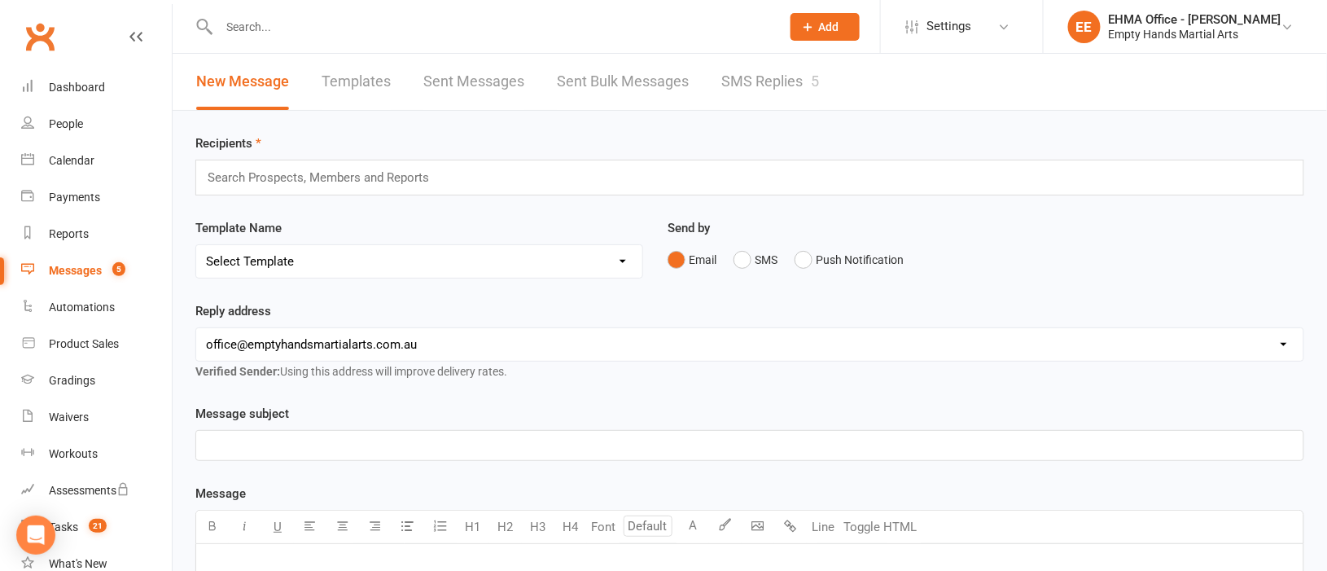
click at [741, 84] on link "SMS Replies 5" at bounding box center [770, 82] width 98 height 56
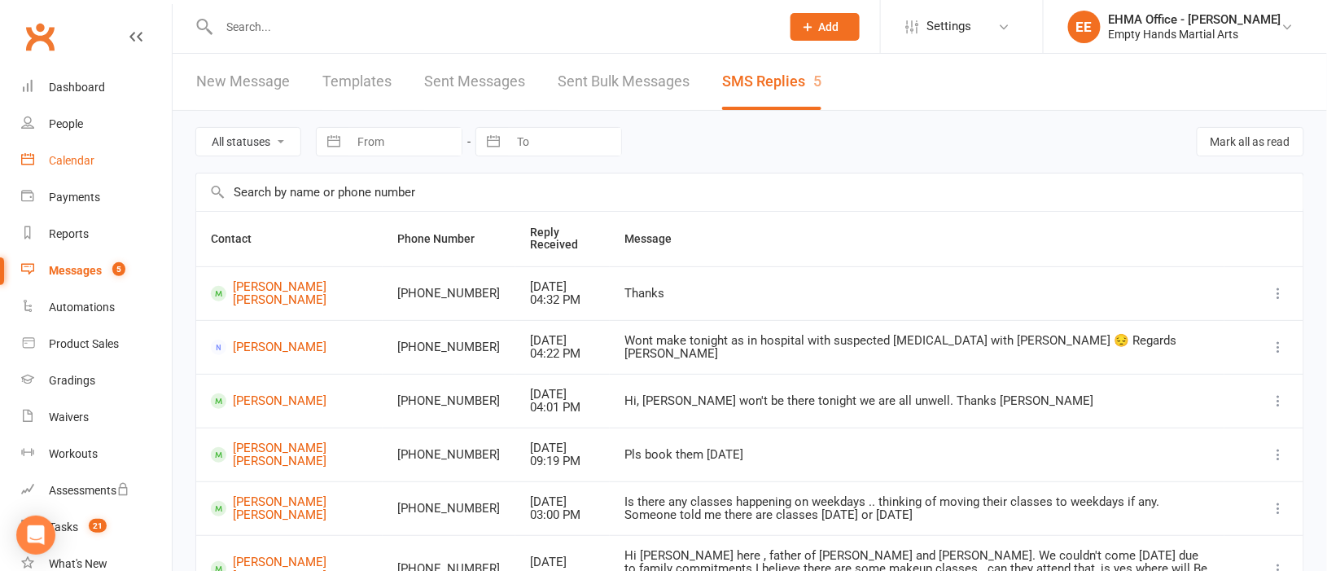
click at [77, 147] on link "Calendar" at bounding box center [96, 160] width 151 height 37
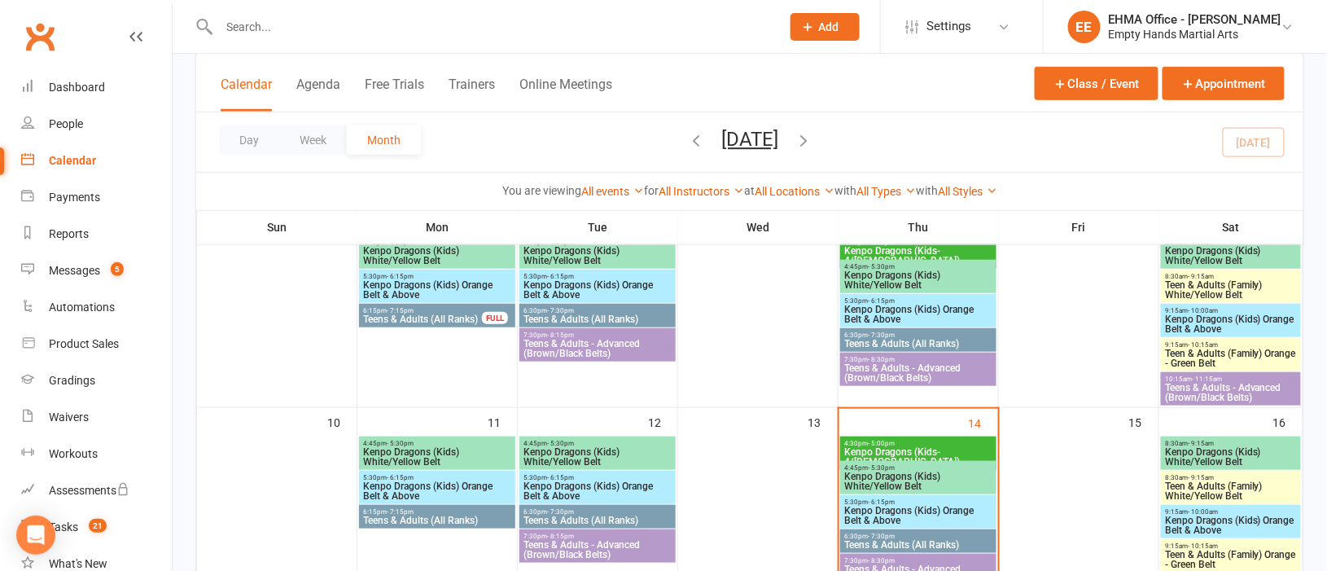
scroll to position [488, 0]
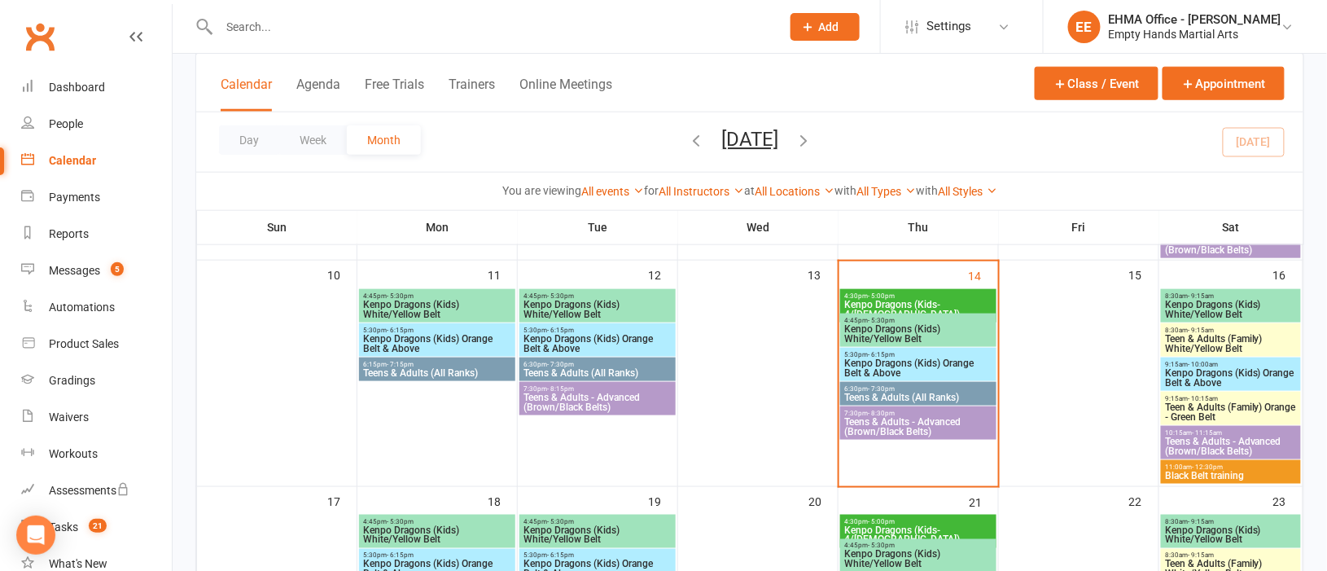
click at [560, 368] on span "Teens & Adults (All Ranks)" at bounding box center [598, 373] width 150 height 10
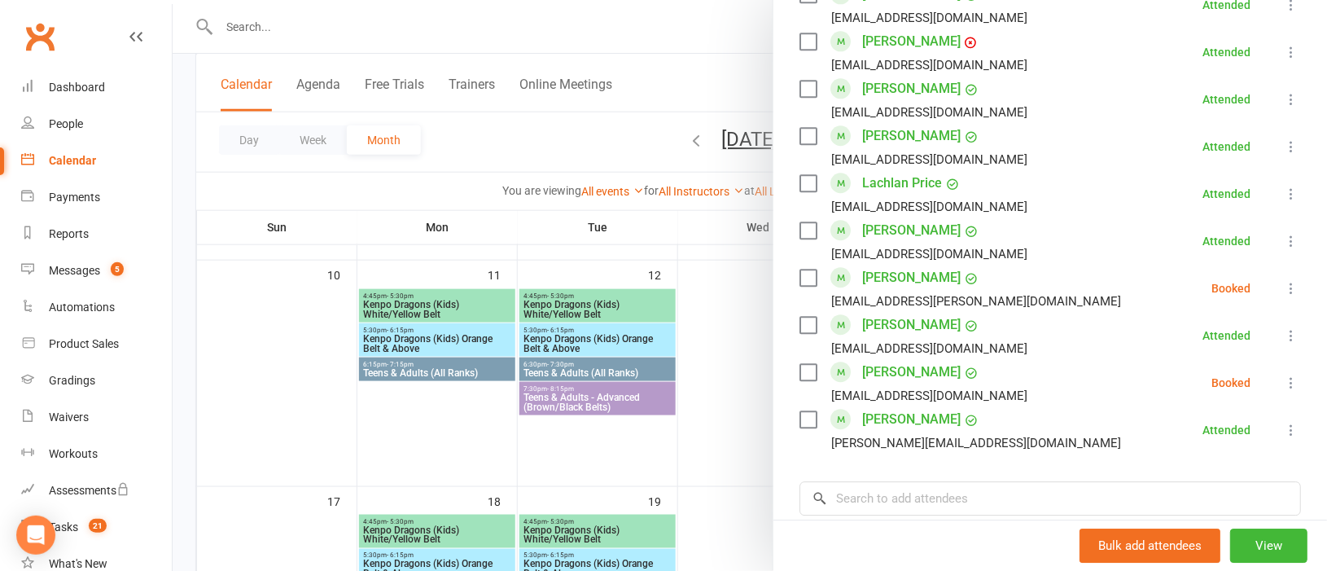
scroll to position [1342, 0]
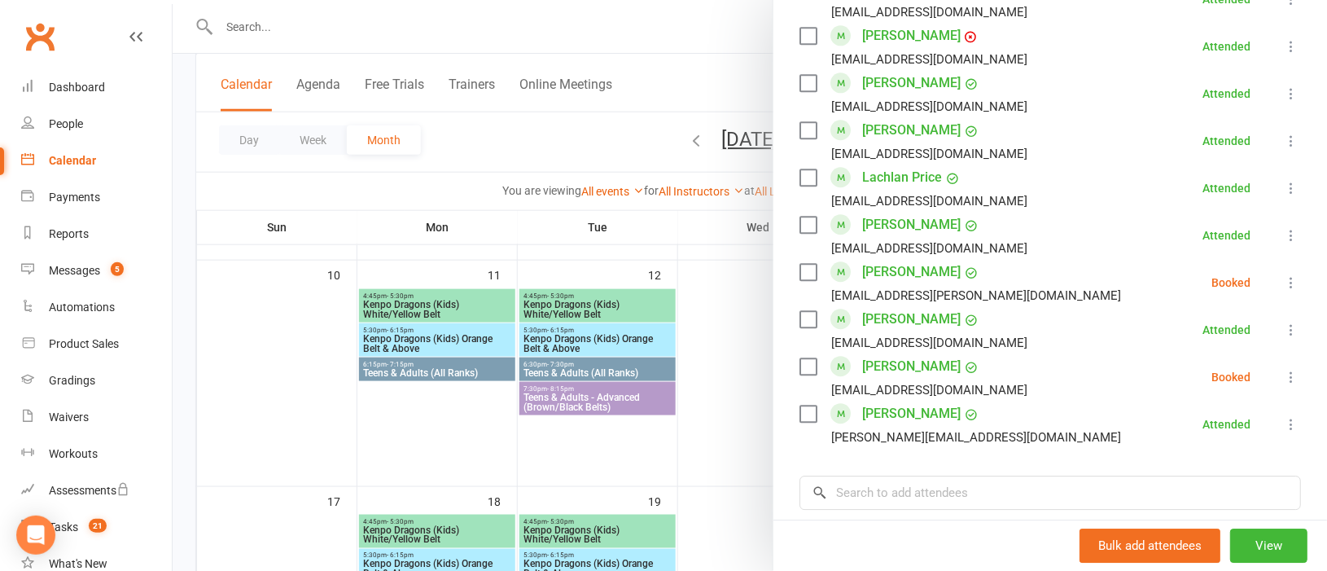
click at [639, 387] on div at bounding box center [750, 285] width 1154 height 571
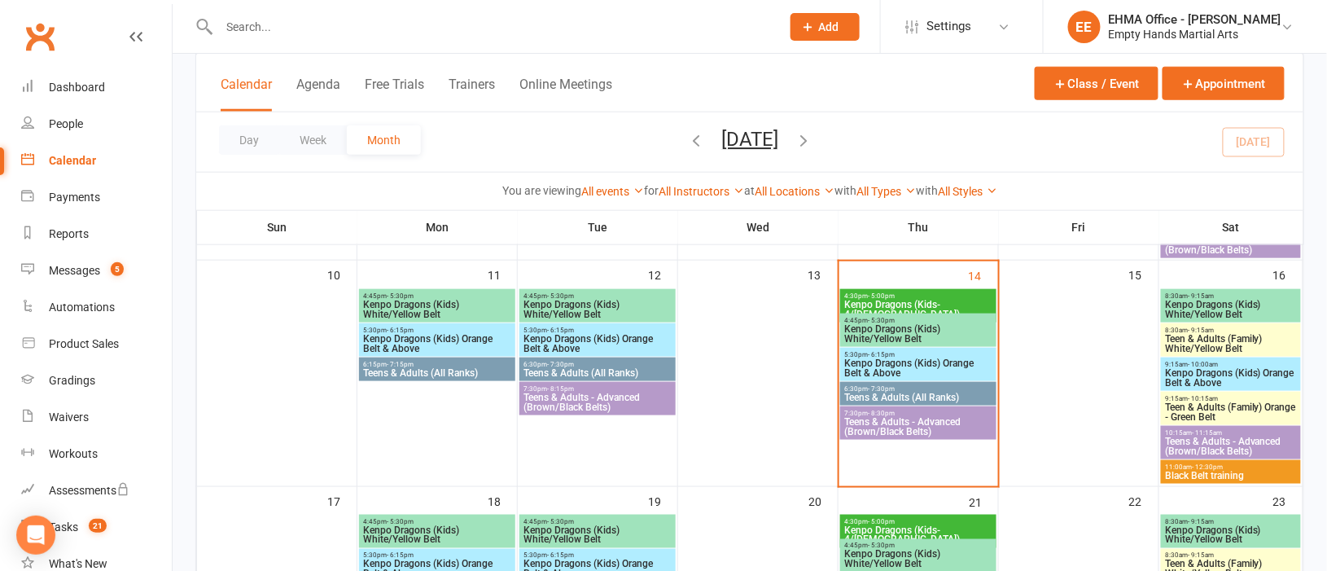
click at [639, 387] on span "7:30pm - 8:15pm" at bounding box center [598, 388] width 150 height 7
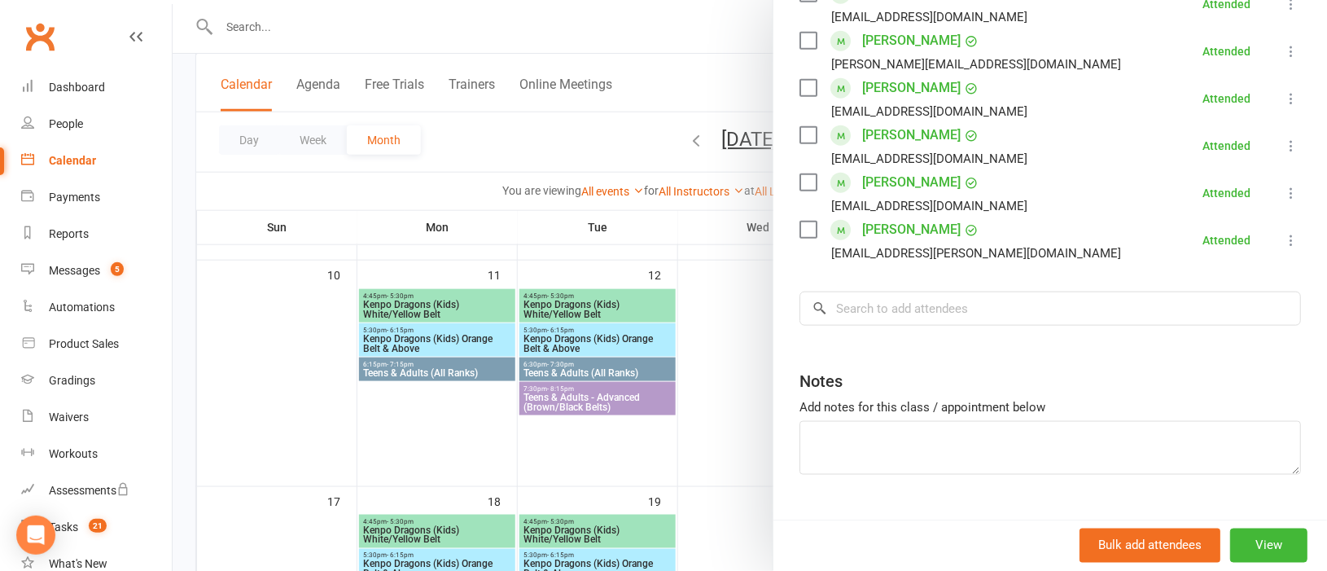
scroll to position [523, 0]
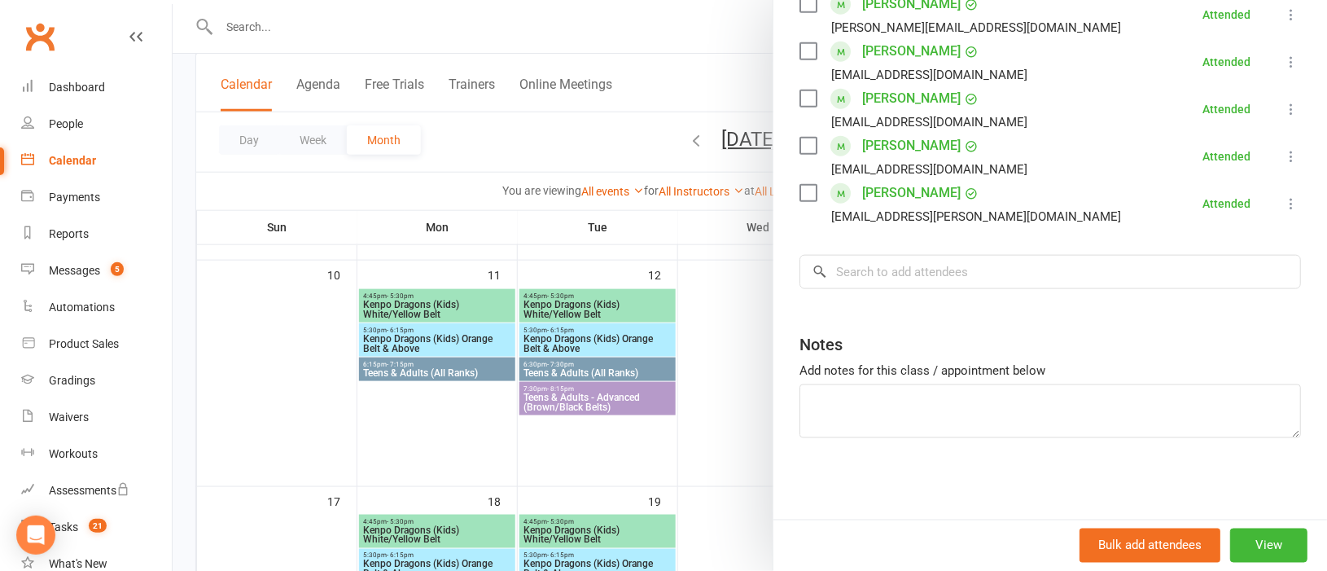
click at [750, 424] on div at bounding box center [750, 285] width 1154 height 571
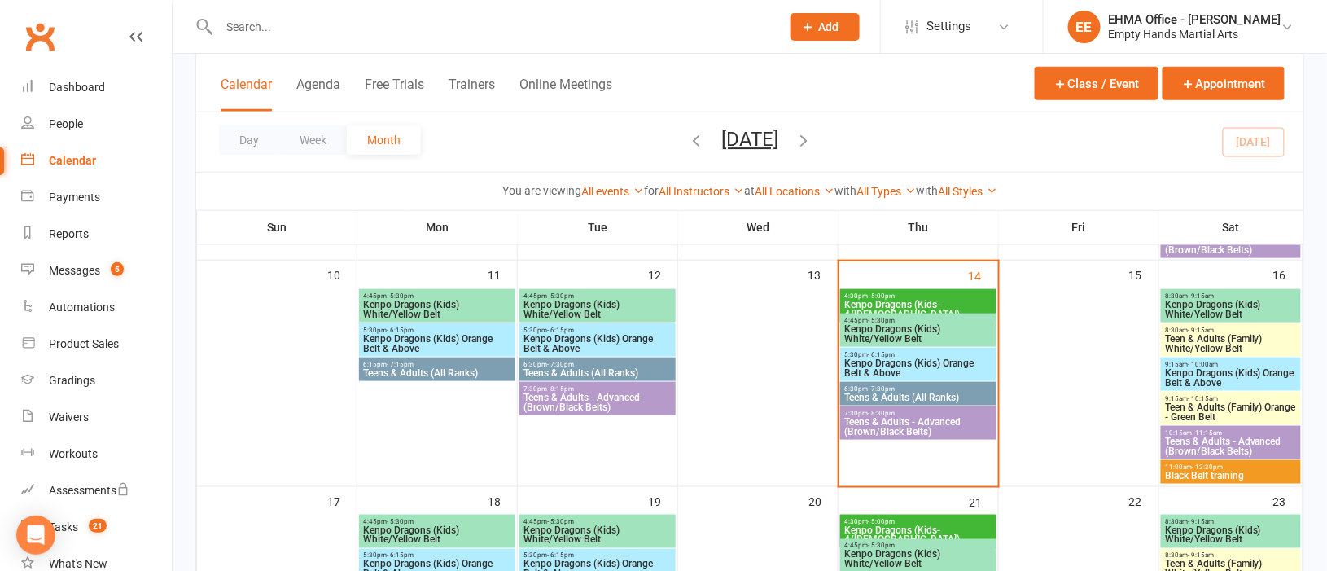
click at [481, 369] on span "Teens & Adults (All Ranks)" at bounding box center [437, 373] width 150 height 10
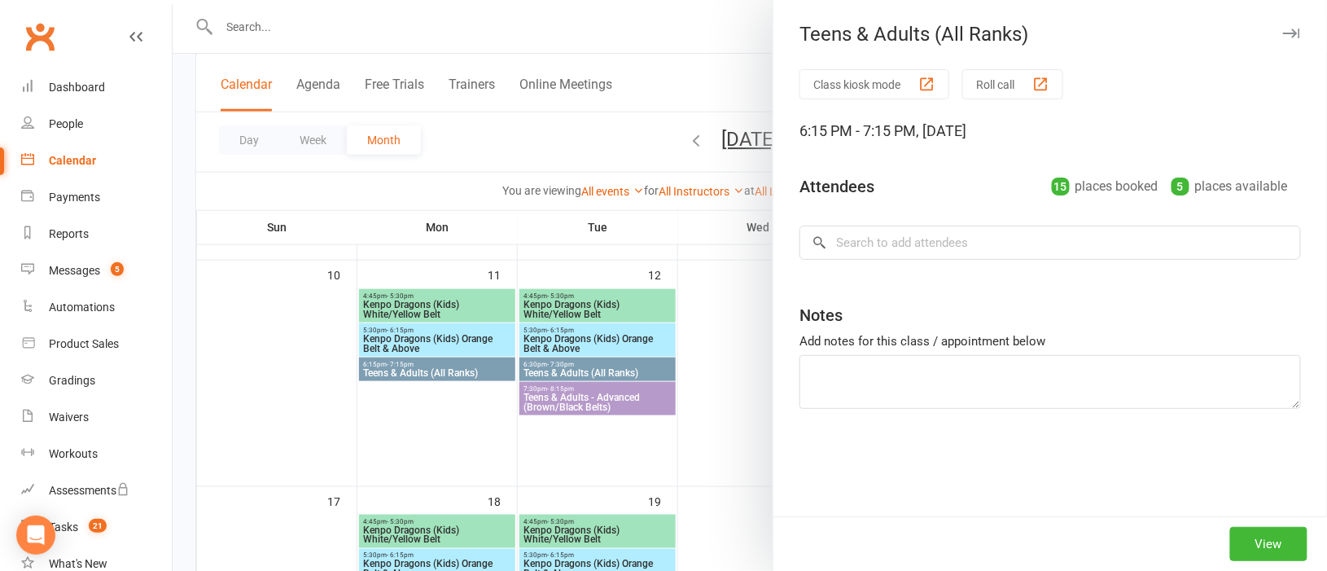
click at [481, 369] on div at bounding box center [750, 285] width 1154 height 571
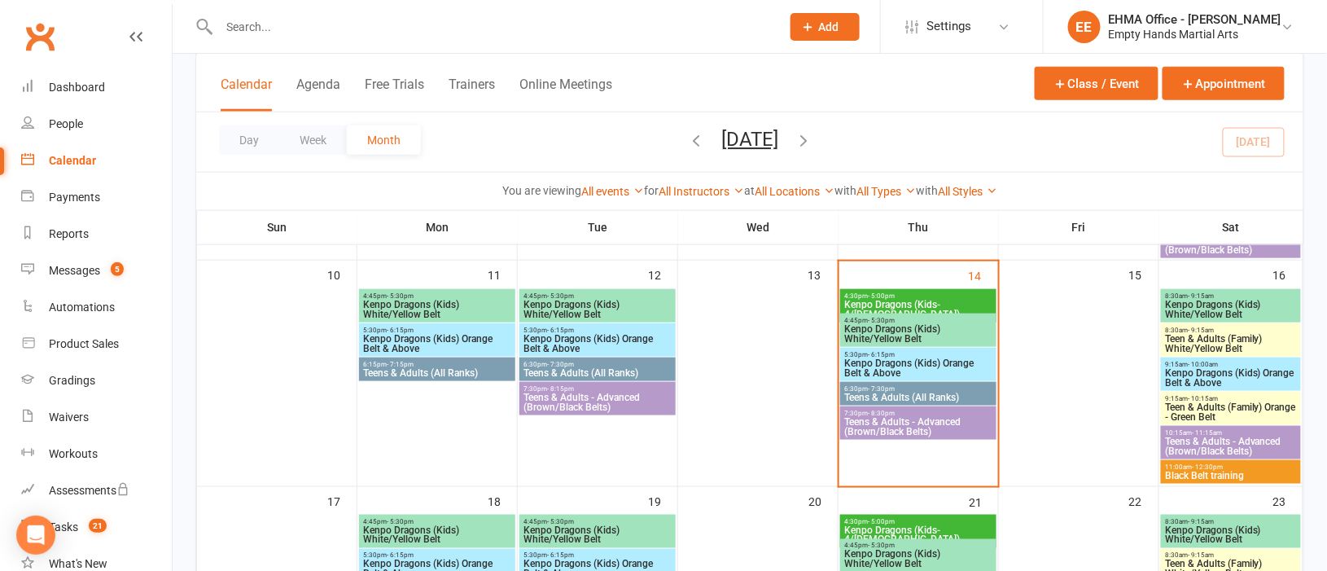
click at [481, 369] on span "Teens & Adults (All Ranks)" at bounding box center [437, 373] width 150 height 10
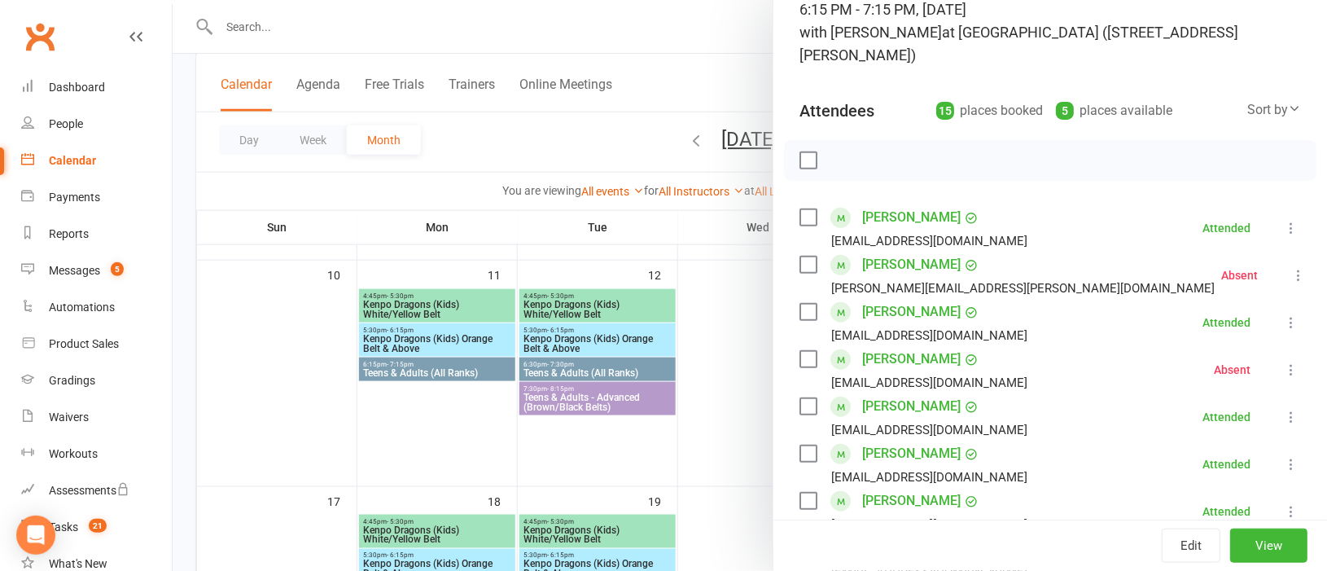
scroll to position [0, 0]
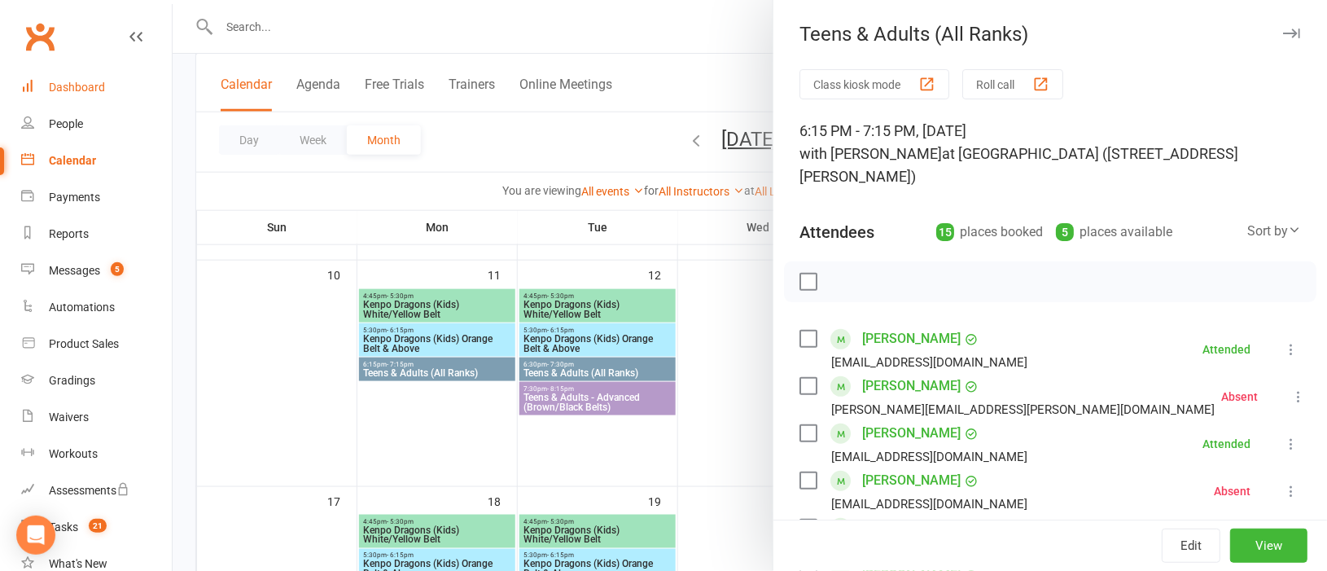
click at [83, 85] on div "Dashboard" at bounding box center [77, 87] width 56 height 13
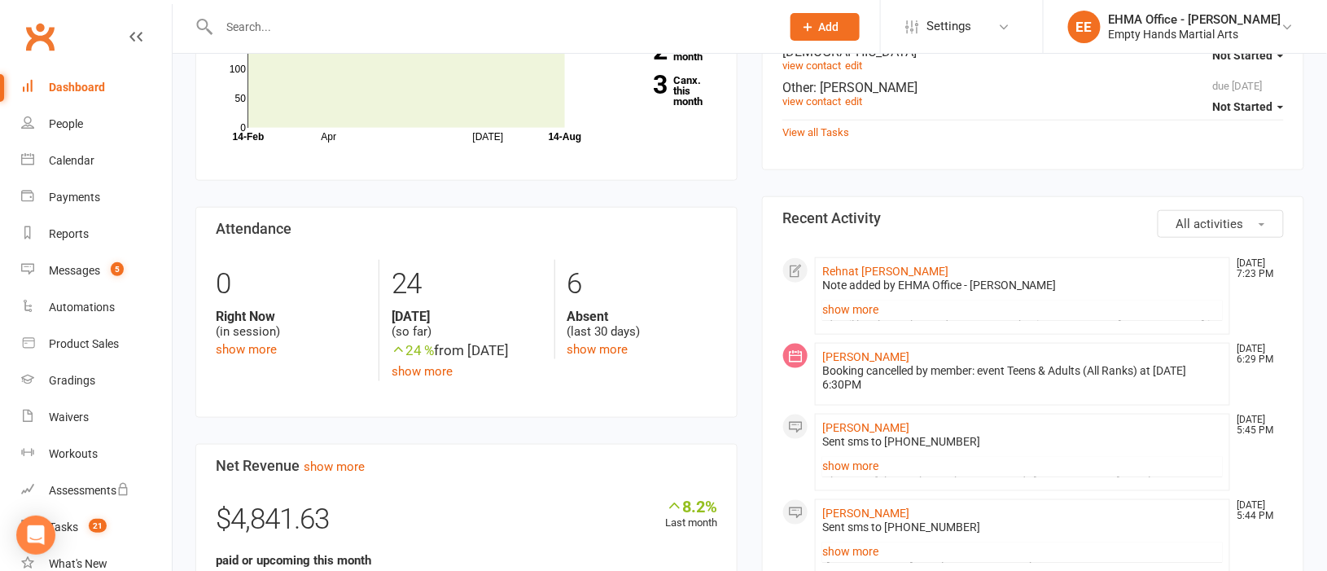
scroll to position [488, 0]
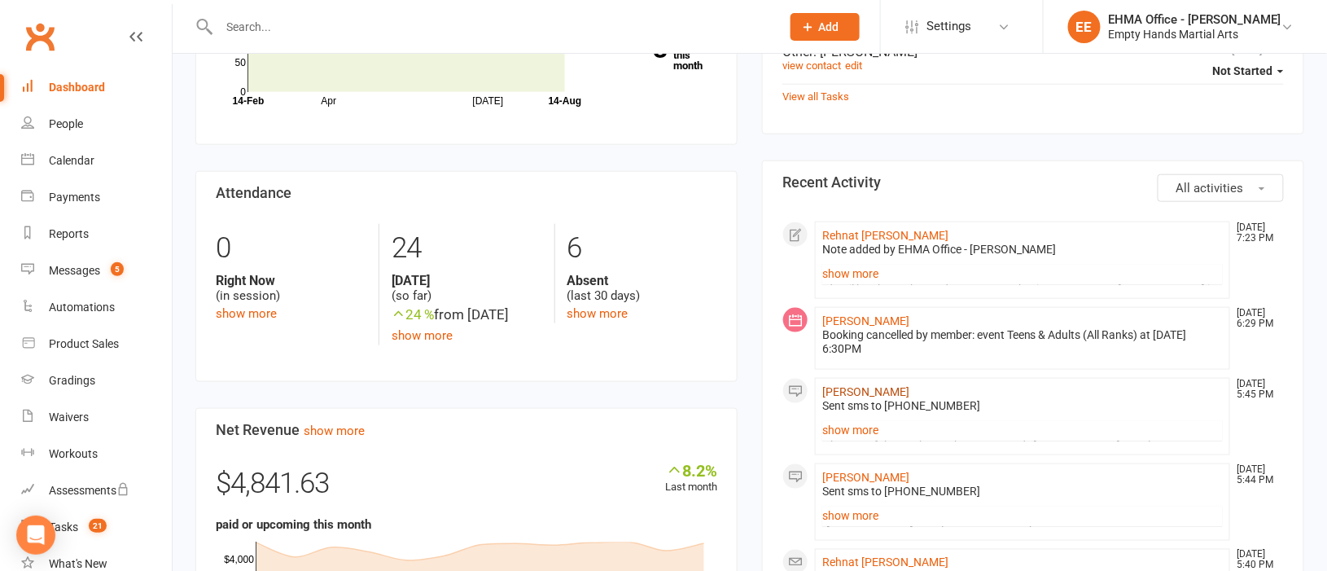
click at [843, 385] on link "[PERSON_NAME]" at bounding box center [865, 391] width 87 height 13
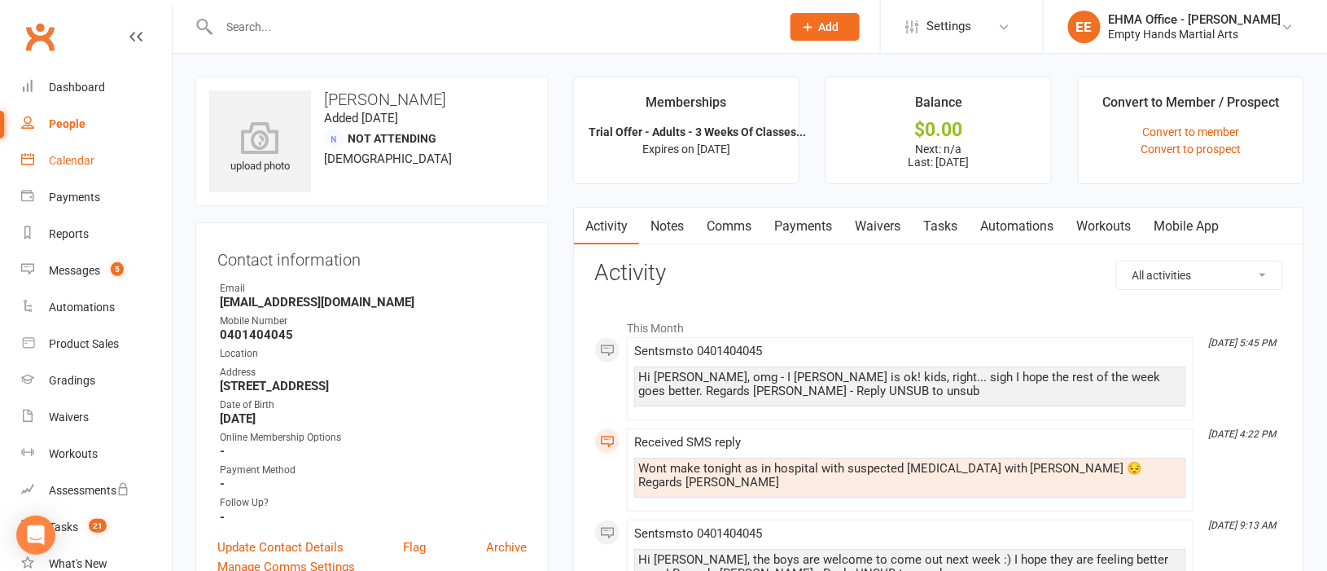
click at [66, 154] on div "Calendar" at bounding box center [72, 160] width 46 height 13
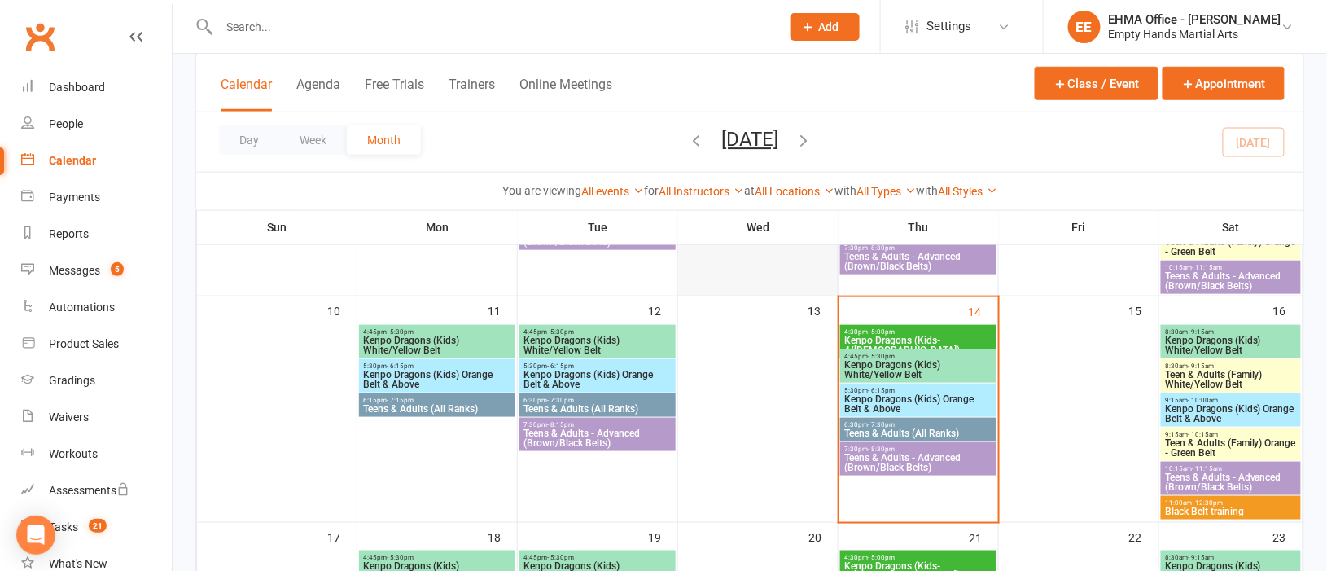
scroll to position [488, 0]
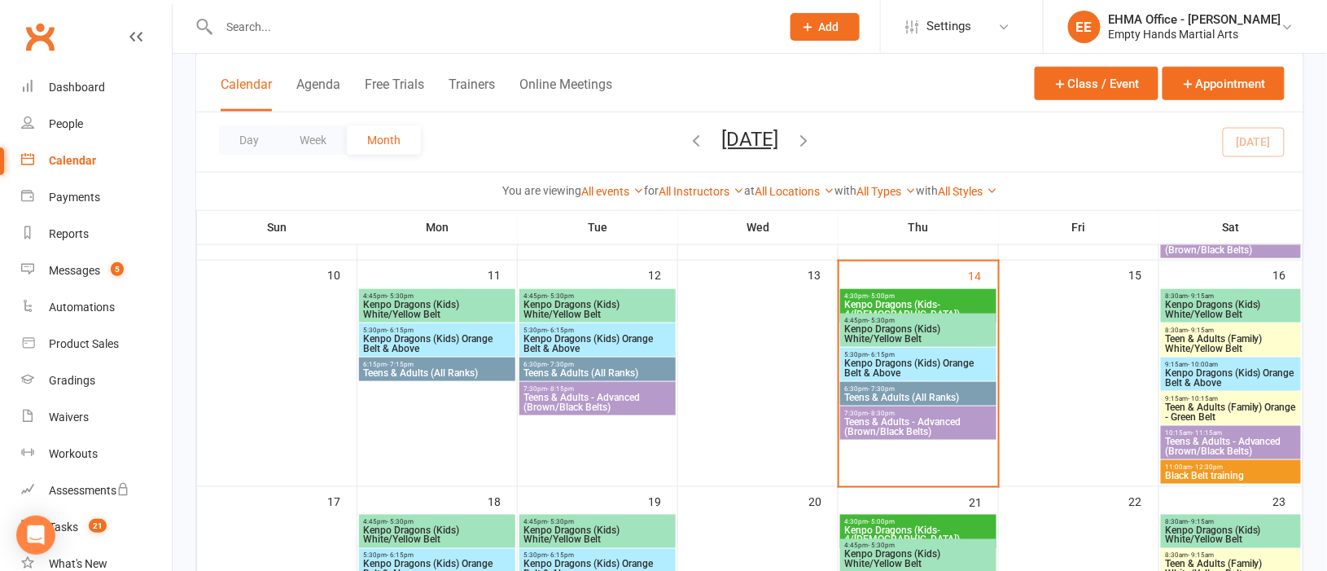
click at [466, 374] on span "Teens & Adults (All Ranks)" at bounding box center [437, 373] width 150 height 10
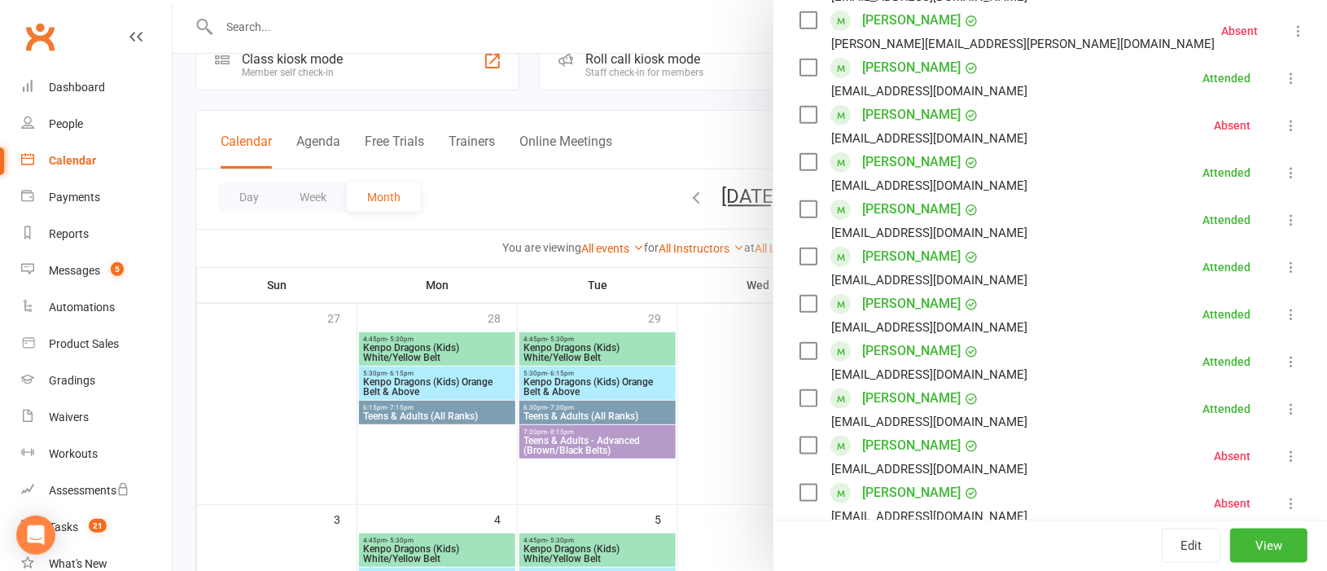
scroll to position [0, 0]
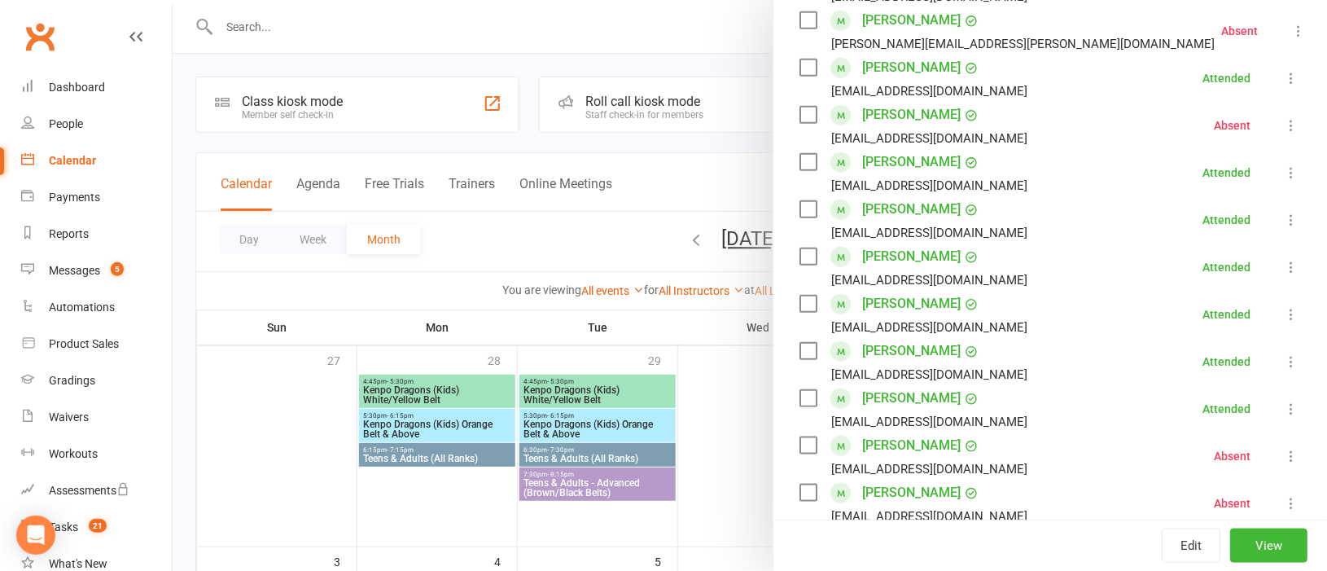
click at [440, 251] on div at bounding box center [750, 285] width 1154 height 571
